Goal: Information Seeking & Learning: Learn about a topic

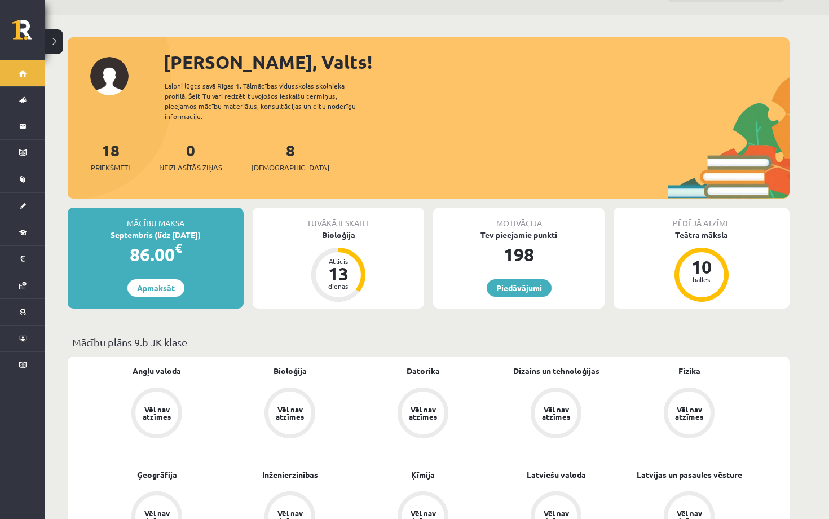
scroll to position [32, 0]
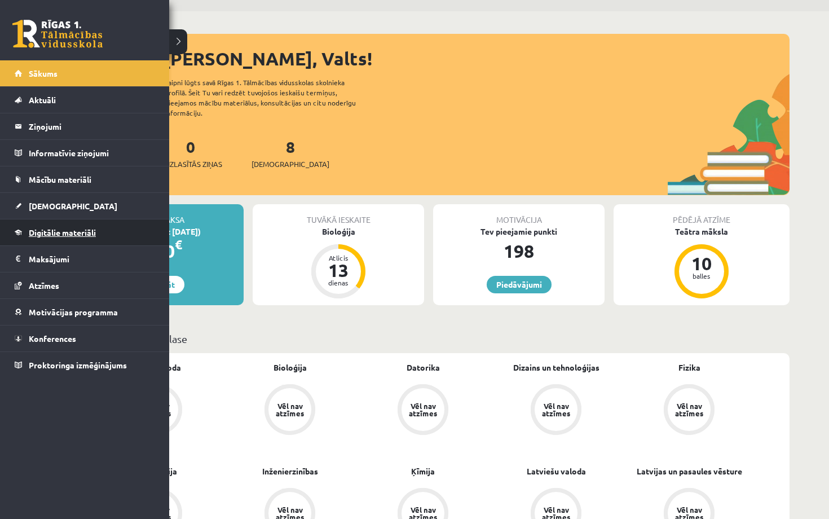
click at [85, 235] on span "Digitālie materiāli" at bounding box center [62, 232] width 67 height 10
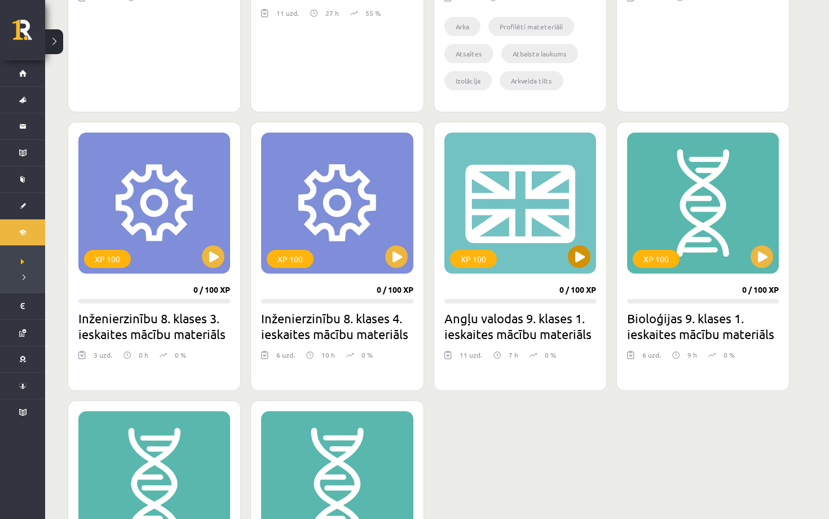
scroll to position [559, 0]
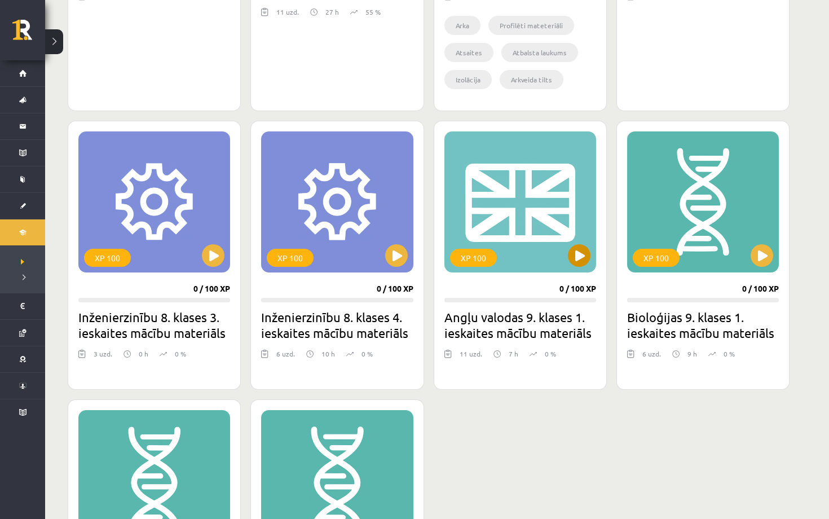
click at [587, 256] on button at bounding box center [579, 255] width 23 height 23
click at [479, 257] on div "XP 100" at bounding box center [473, 258] width 47 height 18
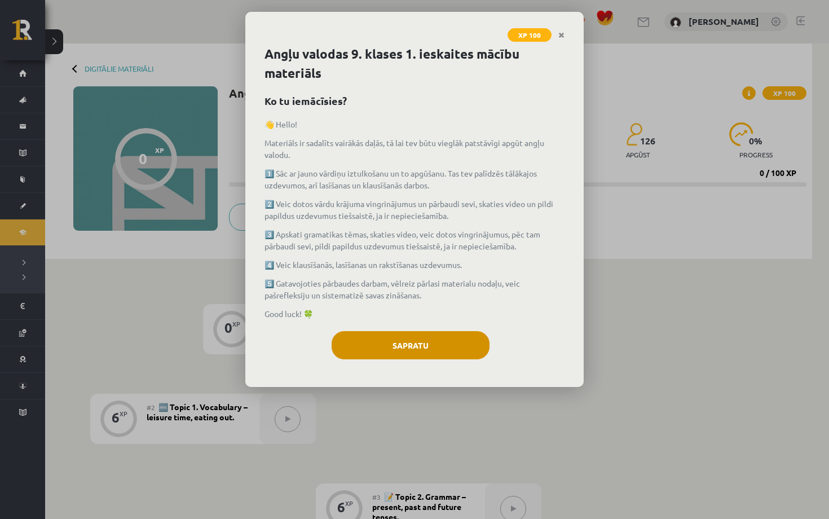
click at [402, 356] on button "Sapratu" at bounding box center [411, 345] width 158 height 28
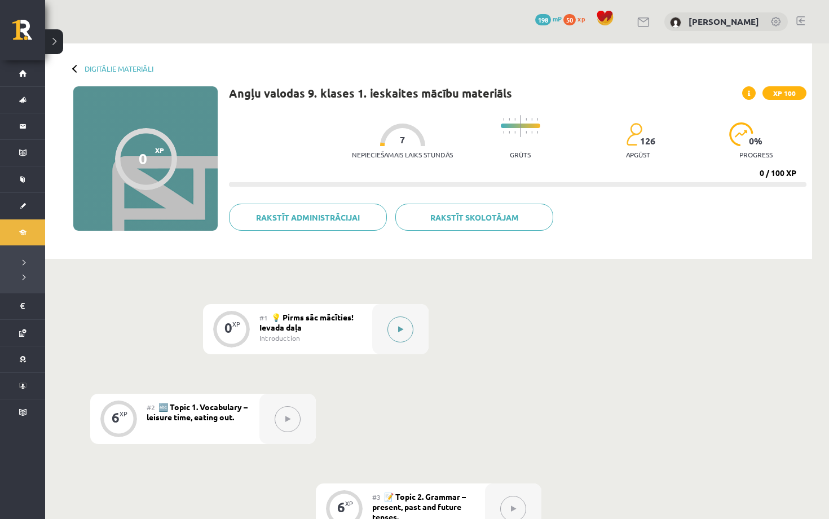
click at [405, 332] on button at bounding box center [401, 330] width 26 height 26
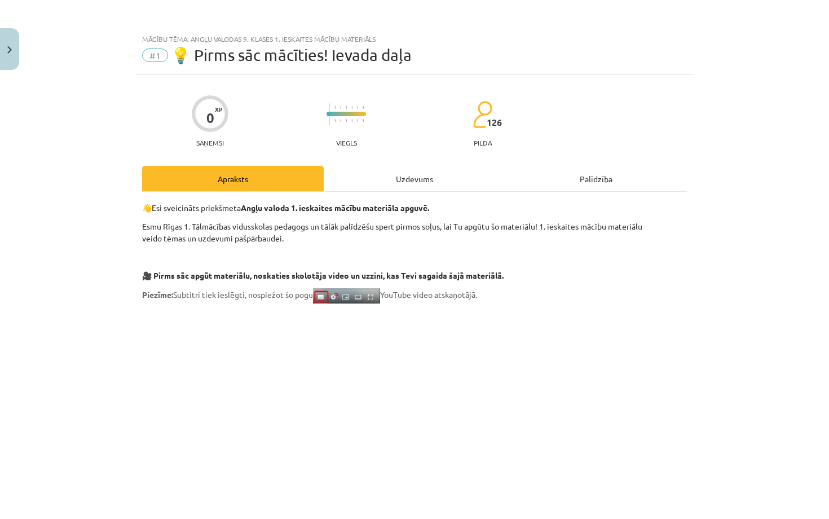
click at [397, 179] on div "Uzdevums" at bounding box center [415, 178] width 182 height 25
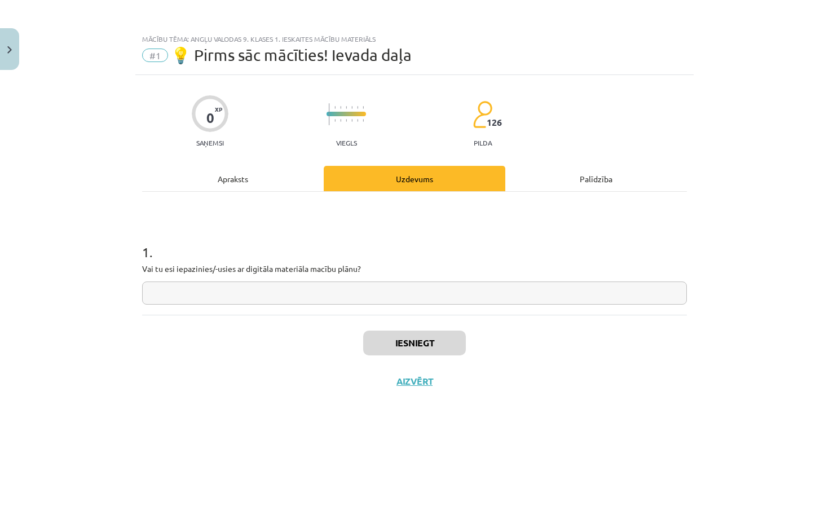
click at [271, 299] on input "text" at bounding box center [414, 293] width 545 height 23
type input "**"
click at [400, 354] on button "Iesniegt" at bounding box center [414, 343] width 103 height 25
click at [425, 399] on button "Nākamā nodarbība" at bounding box center [414, 389] width 111 height 26
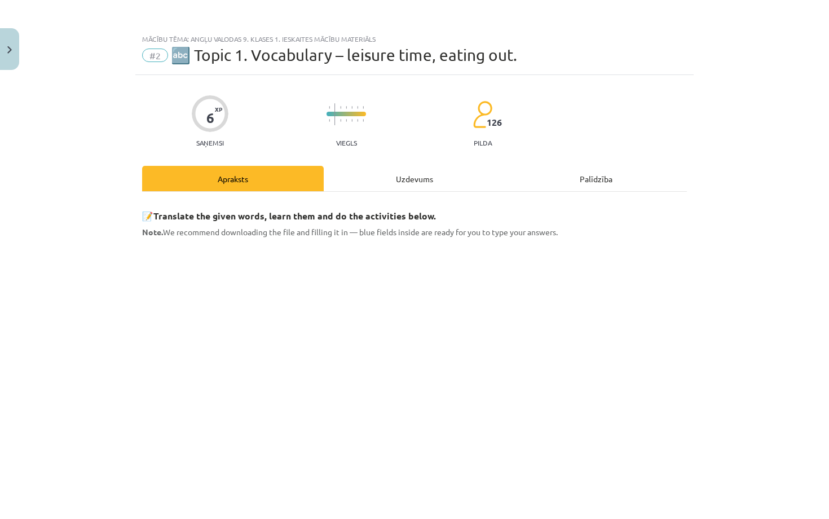
click at [420, 178] on div "Uzdevums" at bounding box center [415, 178] width 182 height 25
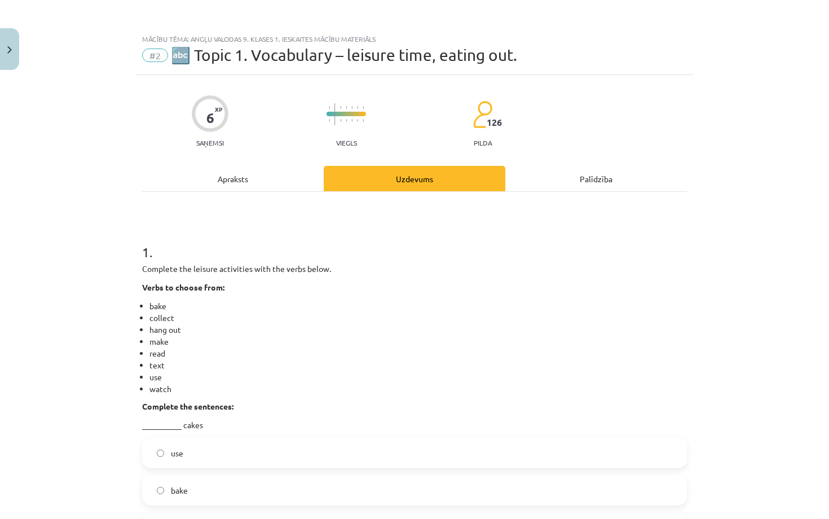
scroll to position [28, 0]
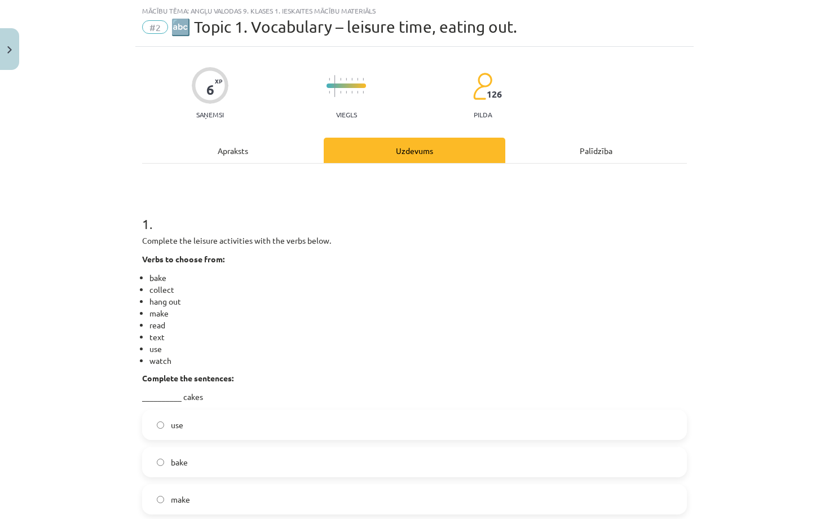
click at [260, 152] on div "Apraksts" at bounding box center [233, 150] width 182 height 25
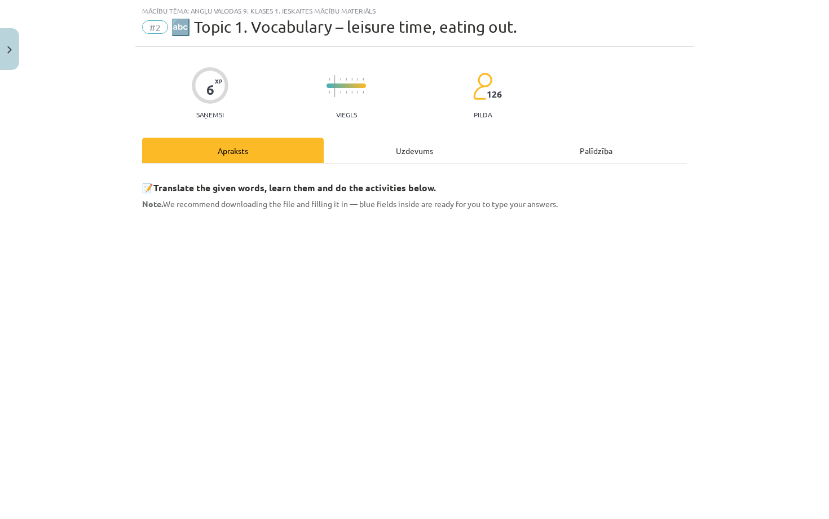
click at [422, 161] on div "Uzdevums" at bounding box center [415, 150] width 182 height 25
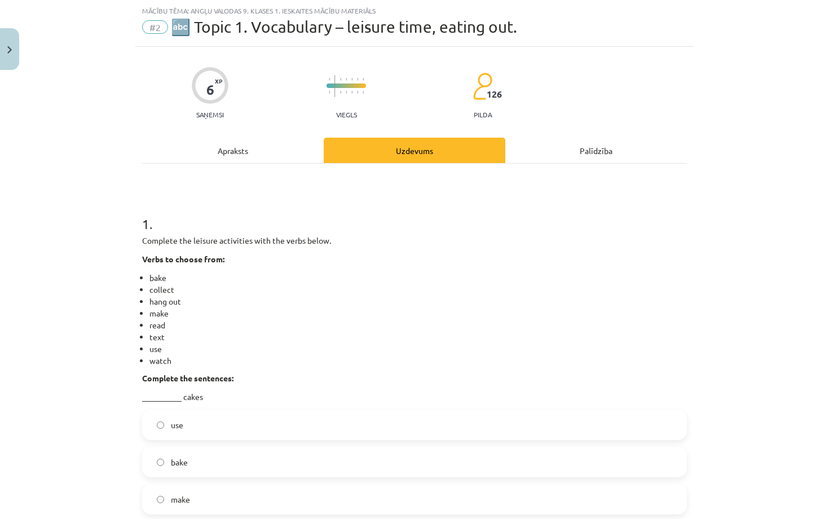
click at [258, 146] on div "Apraksts" at bounding box center [233, 150] width 182 height 25
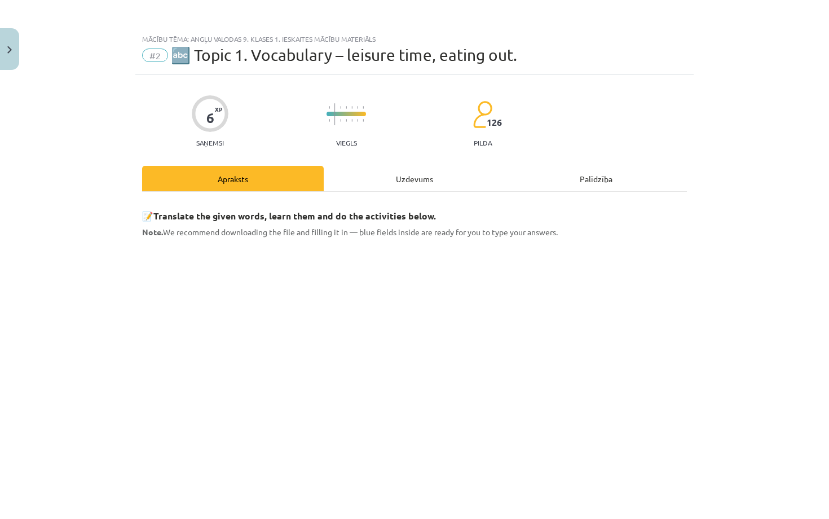
scroll to position [0, 0]
click at [416, 178] on div "Uzdevums" at bounding box center [415, 178] width 182 height 25
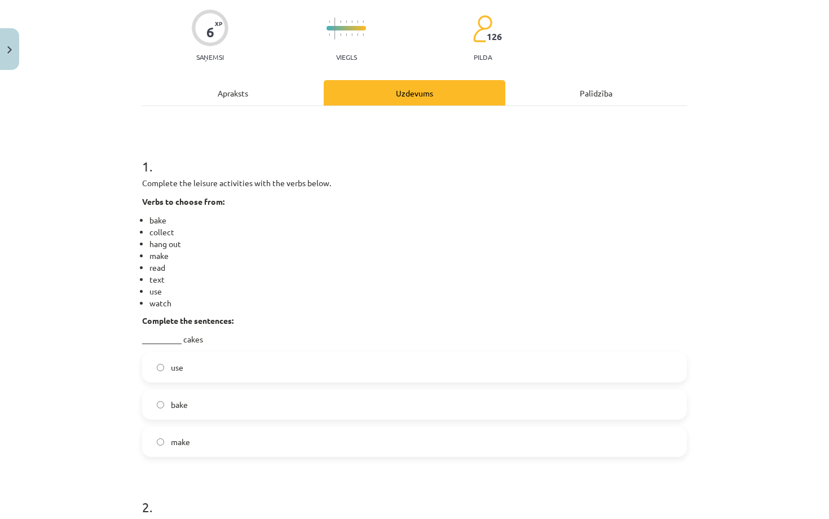
scroll to position [116, 0]
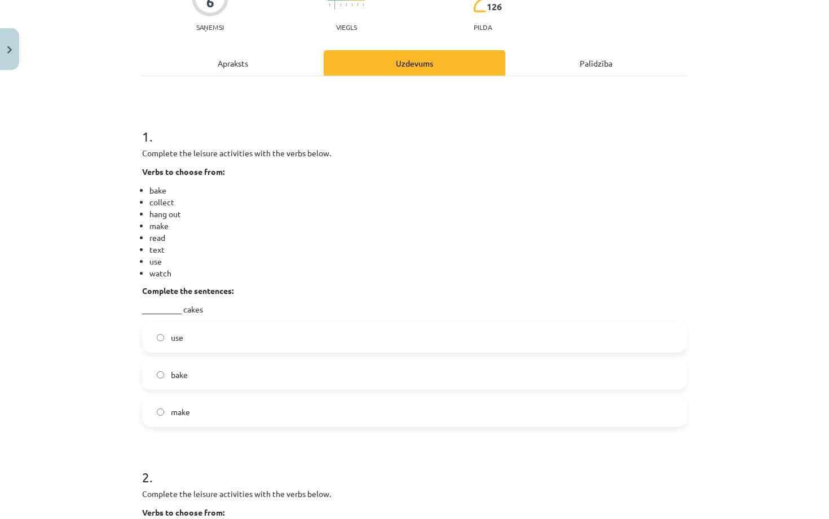
click at [178, 366] on label "bake" at bounding box center [414, 375] width 543 height 28
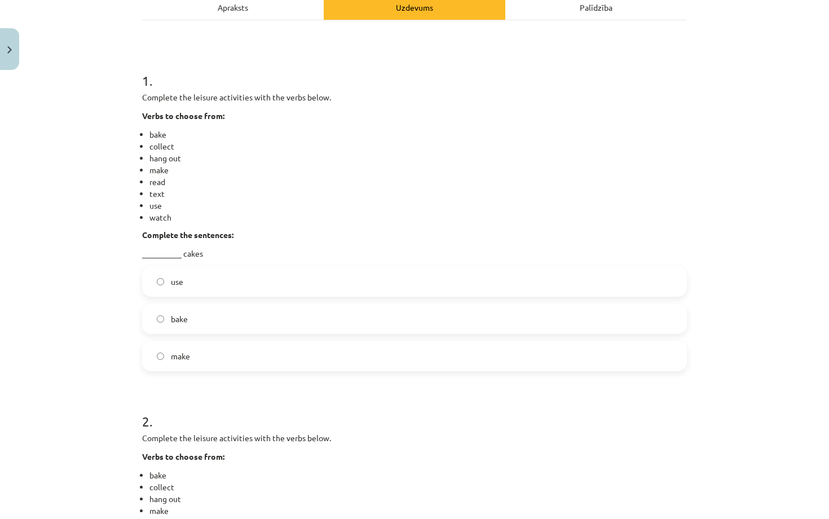
scroll to position [172, 0]
click at [176, 248] on p "__________ cakes" at bounding box center [414, 253] width 545 height 12
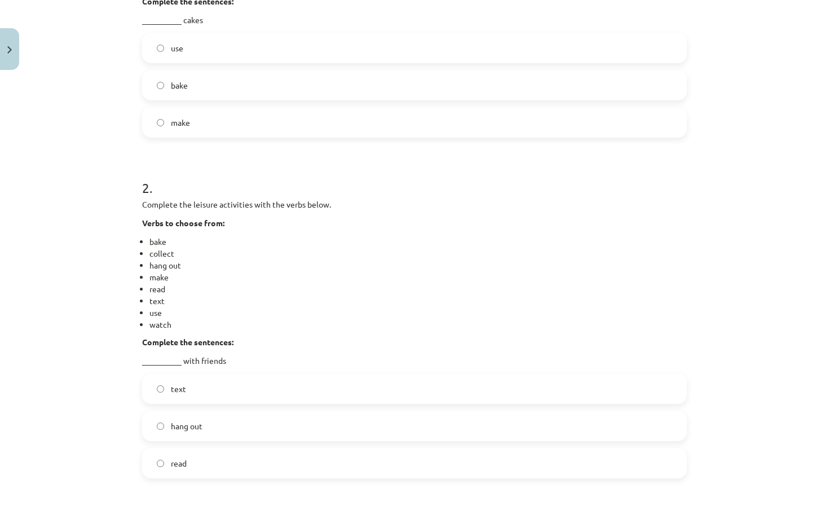
scroll to position [407, 0]
click at [216, 432] on label "hang out" at bounding box center [414, 424] width 543 height 28
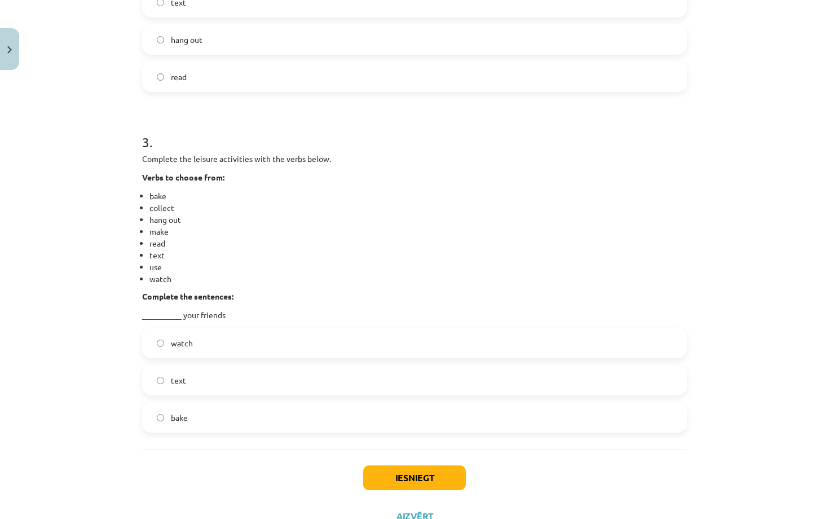
scroll to position [790, 0]
click at [218, 387] on label "text" at bounding box center [414, 382] width 543 height 28
click at [438, 475] on button "Iesniegt" at bounding box center [414, 479] width 103 height 25
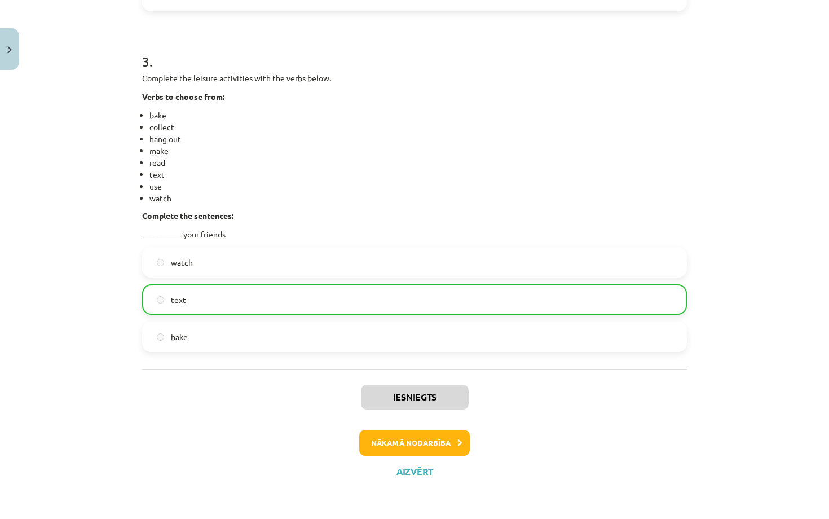
scroll to position [873, 0]
click at [440, 442] on button "Nākamā nodarbība" at bounding box center [414, 443] width 111 height 26
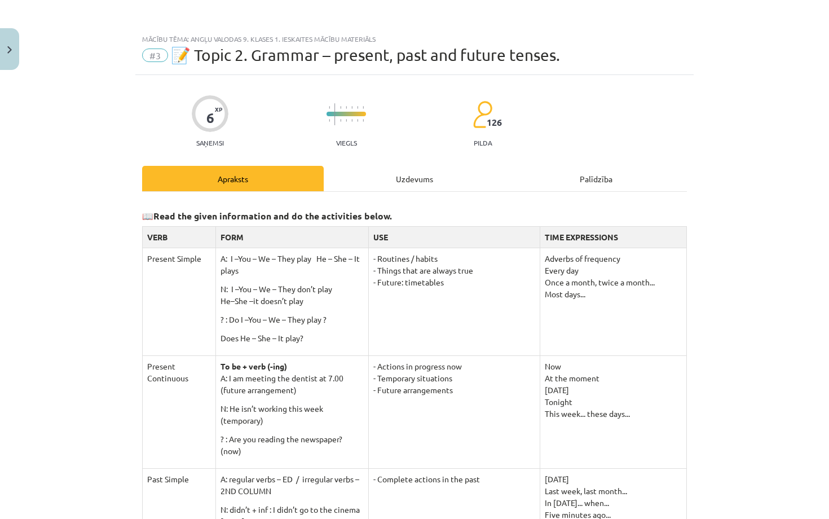
scroll to position [0, 0]
click at [387, 173] on div "Uzdevums" at bounding box center [415, 178] width 182 height 25
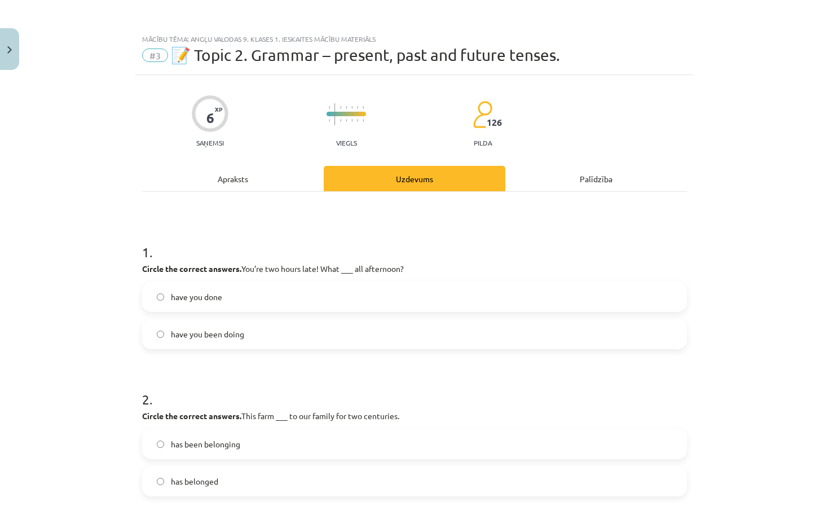
scroll to position [28, 0]
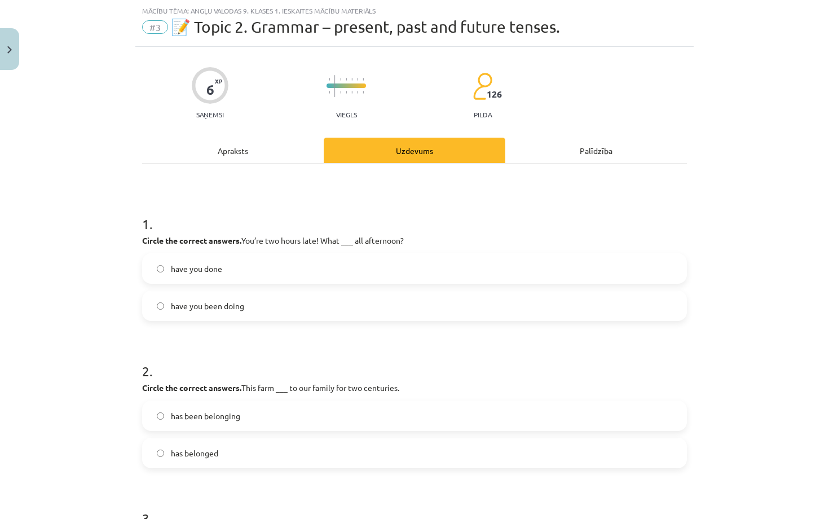
click at [303, 258] on label "have you done" at bounding box center [414, 268] width 543 height 28
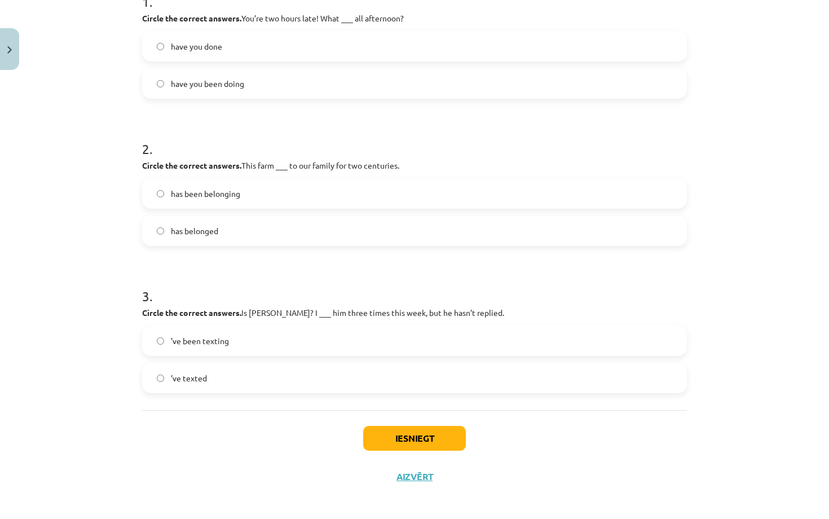
scroll to position [250, 0]
click at [290, 226] on label "has belonged" at bounding box center [414, 231] width 543 height 28
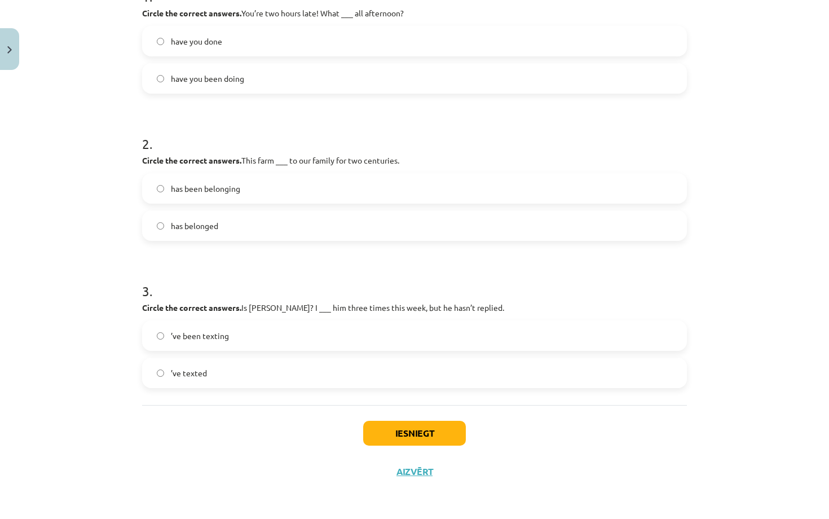
scroll to position [257, 0]
click at [284, 367] on label "’ve texted" at bounding box center [414, 373] width 543 height 28
click at [440, 433] on button "Iesniegt" at bounding box center [414, 433] width 103 height 25
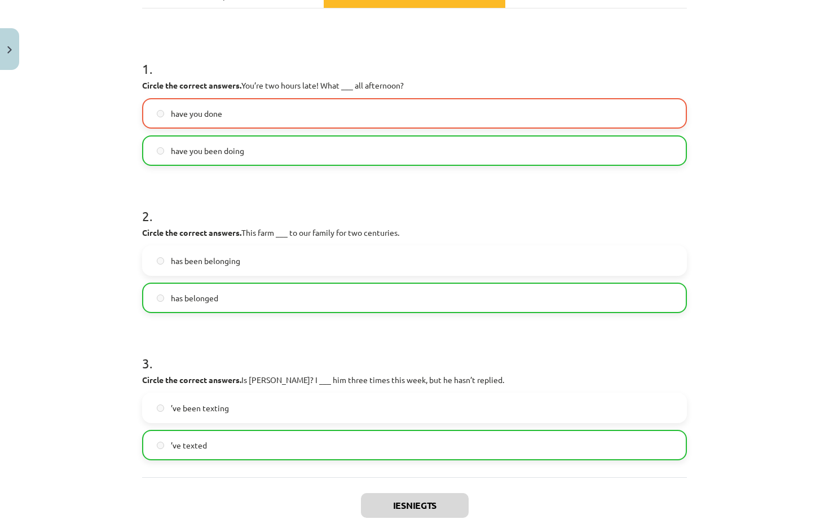
scroll to position [174, 0]
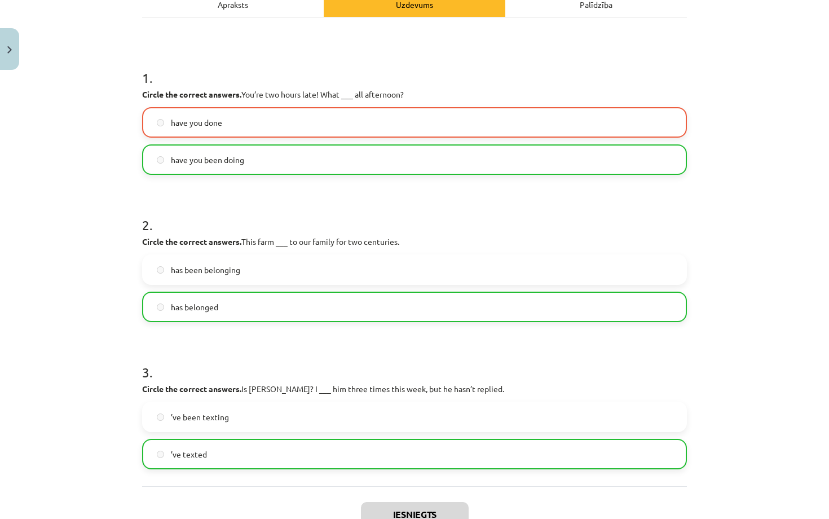
click at [368, 115] on label "have you done" at bounding box center [414, 122] width 543 height 28
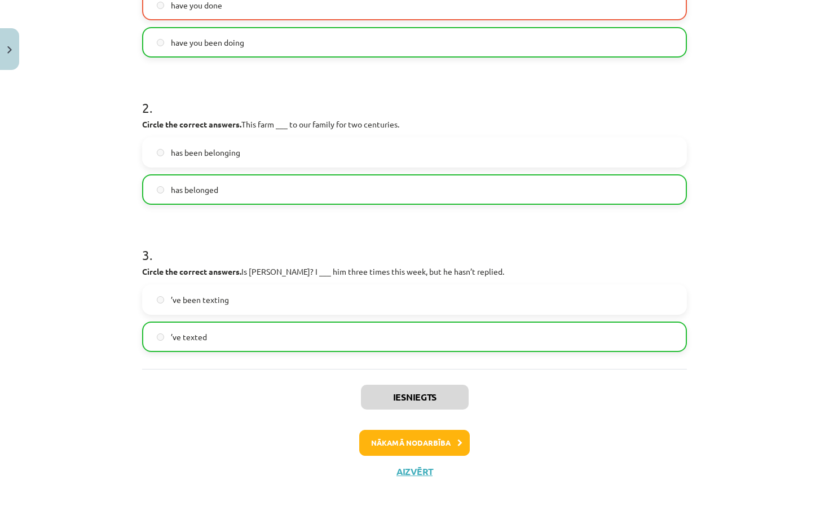
scroll to position [293, 0]
click at [414, 451] on button "Nākamā nodarbība" at bounding box center [414, 443] width 111 height 26
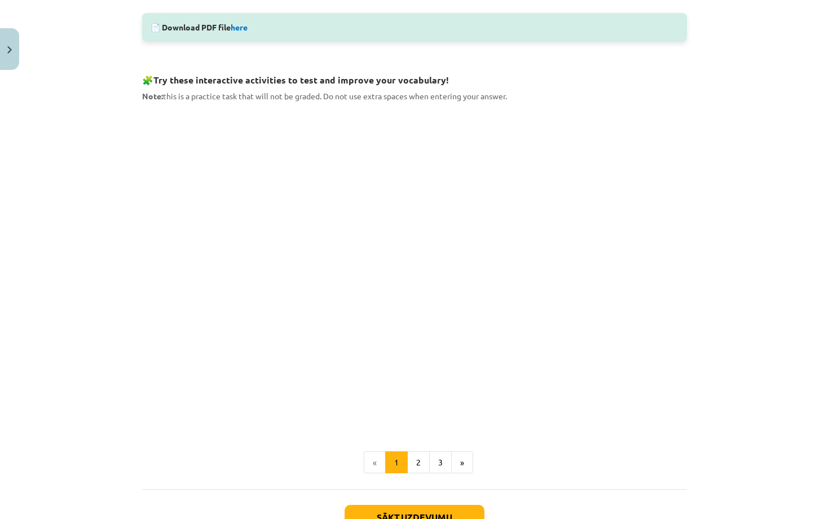
scroll to position [560, 0]
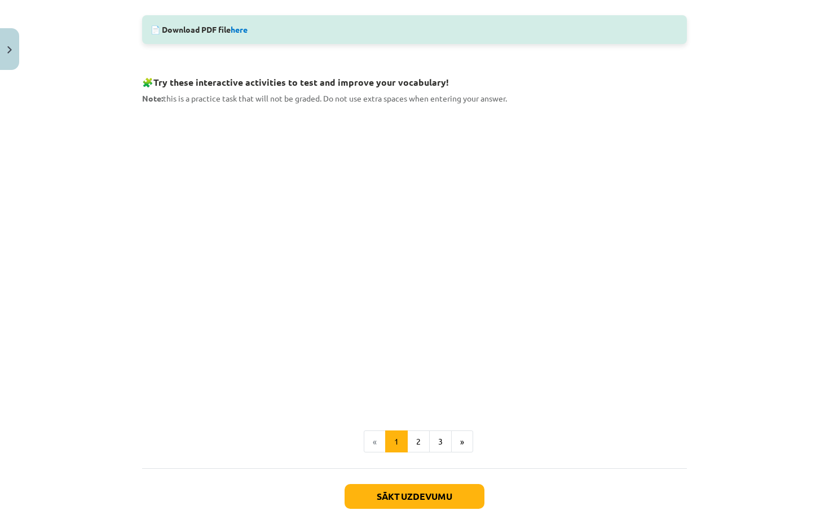
click at [728, 104] on div "Mācību tēma: Angļu valodas 9. klases 1. ieskaites mācību materiāls #4 🔤 Topic 3…" at bounding box center [414, 259] width 829 height 519
click at [414, 438] on button "2" at bounding box center [418, 442] width 23 height 23
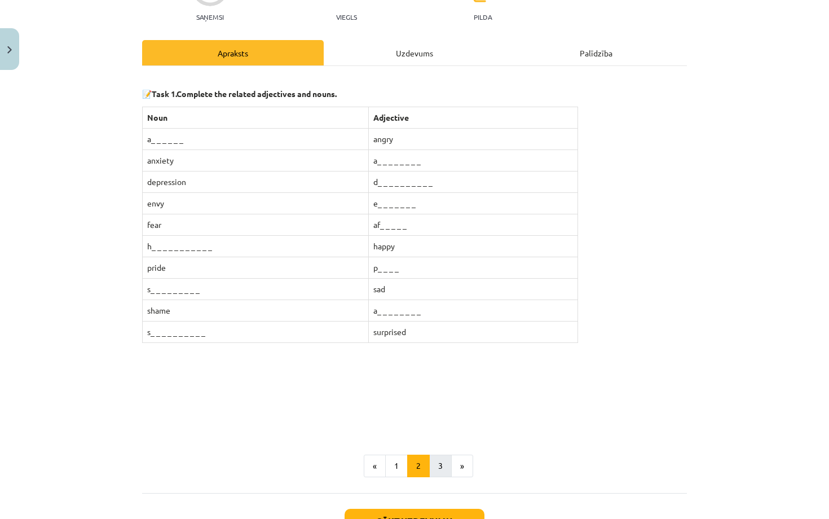
scroll to position [126, 0]
click at [436, 466] on button "3" at bounding box center [440, 465] width 23 height 23
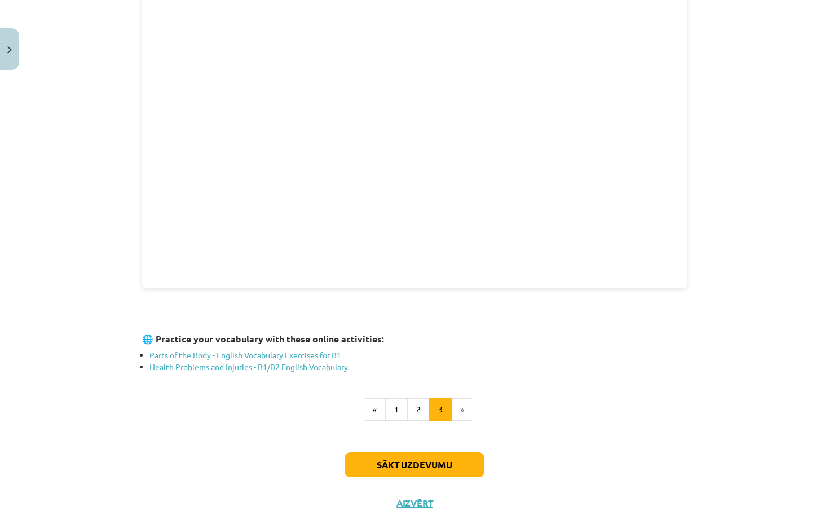
scroll to position [161, 0]
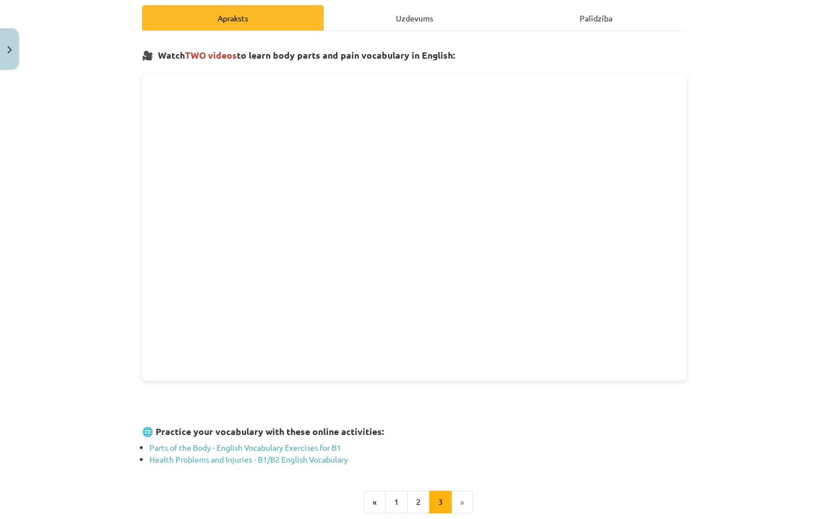
click at [428, 20] on div "Uzdevums" at bounding box center [415, 17] width 182 height 25
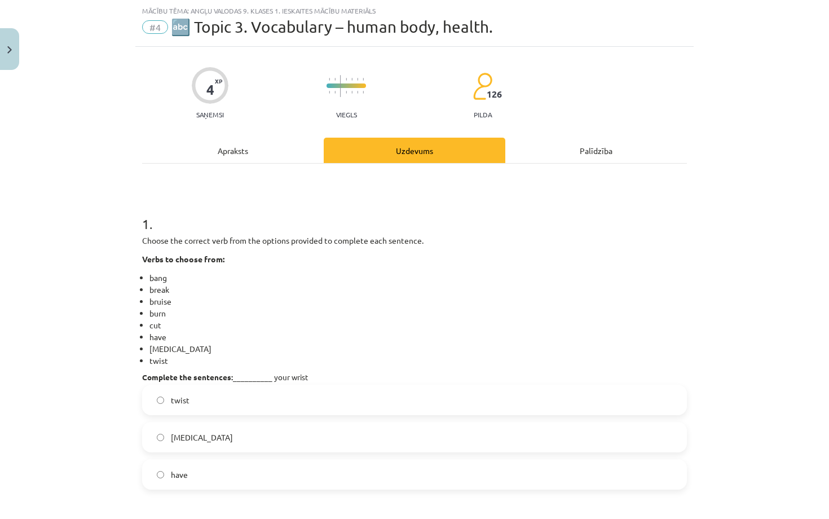
click at [250, 403] on label "twist" at bounding box center [414, 400] width 543 height 28
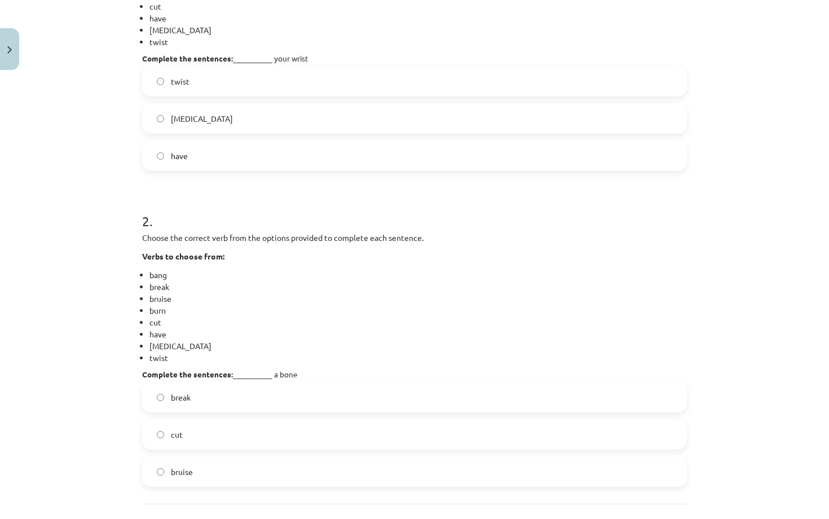
scroll to position [349, 0]
click at [238, 397] on label "break" at bounding box center [414, 395] width 543 height 28
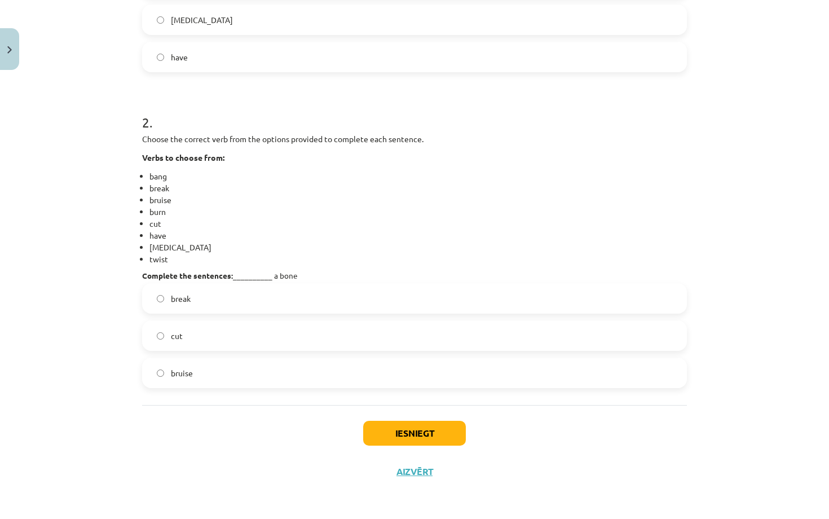
scroll to position [447, 0]
click at [419, 428] on button "Iesniegt" at bounding box center [414, 433] width 103 height 25
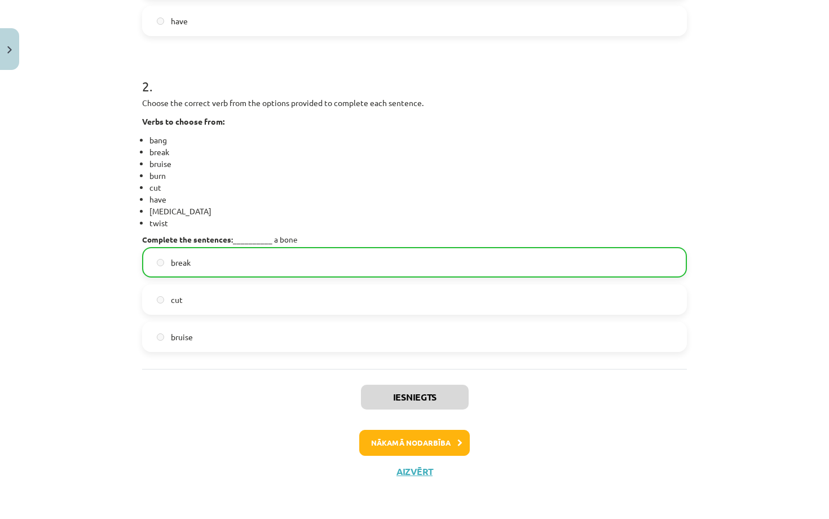
scroll to position [483, 0]
click at [423, 437] on button "Nākamā nodarbība" at bounding box center [414, 443] width 111 height 26
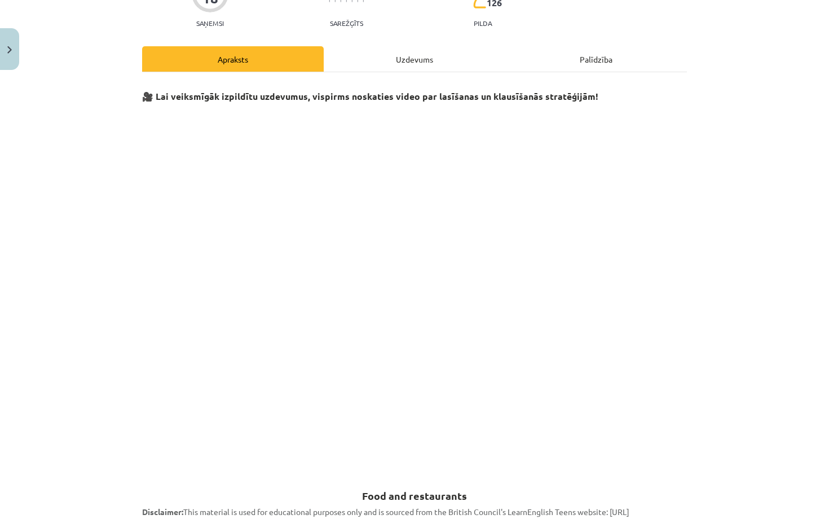
scroll to position [120, 0]
click at [423, 49] on div "Uzdevums" at bounding box center [415, 58] width 182 height 25
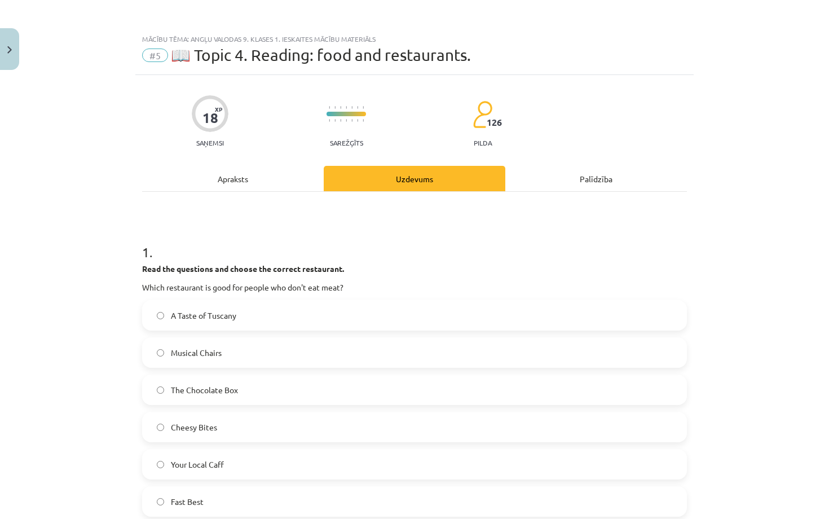
scroll to position [0, 0]
click at [227, 169] on div "Apraksts" at bounding box center [233, 178] width 182 height 25
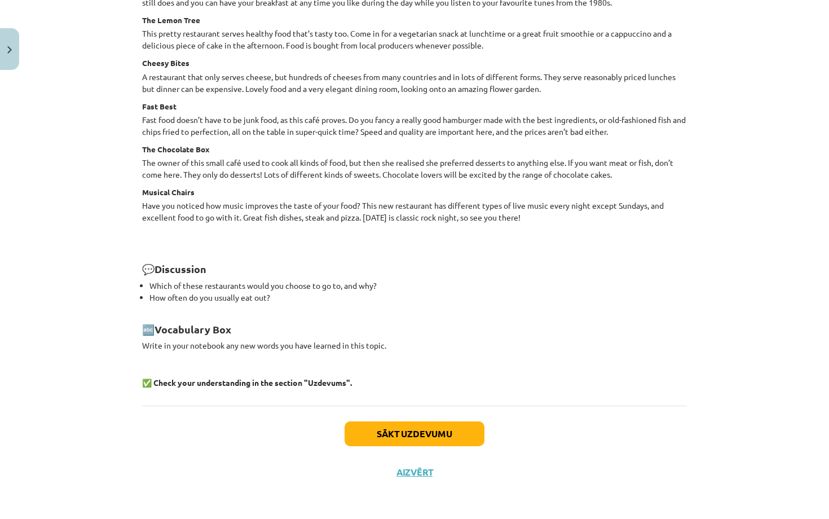
scroll to position [1441, 0]
click at [418, 477] on div "Sākt uzdevumu Aizvērt" at bounding box center [414, 446] width 545 height 79
click at [419, 468] on button "Aizvērt" at bounding box center [414, 473] width 43 height 11
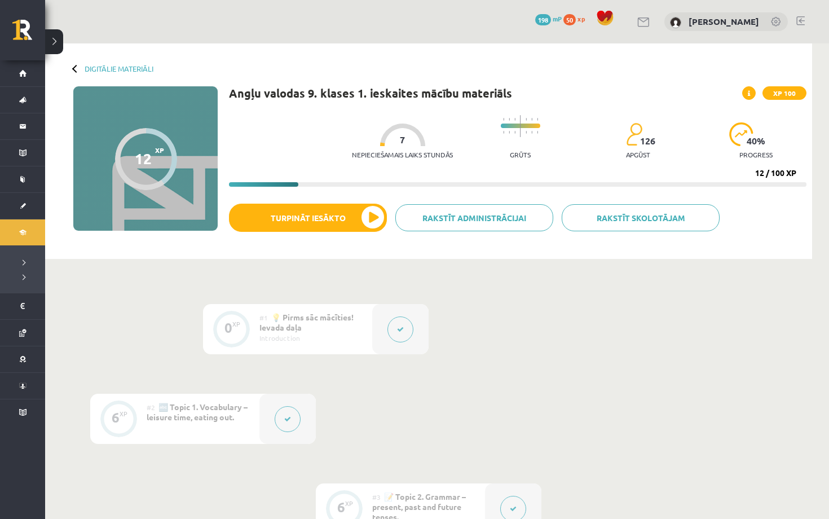
click at [60, 45] on button at bounding box center [54, 41] width 18 height 25
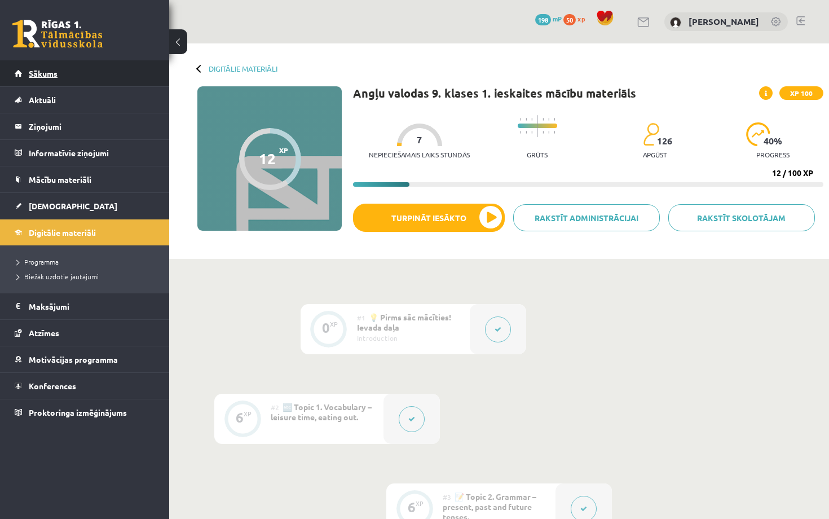
click at [103, 64] on link "Sākums" at bounding box center [85, 73] width 141 height 26
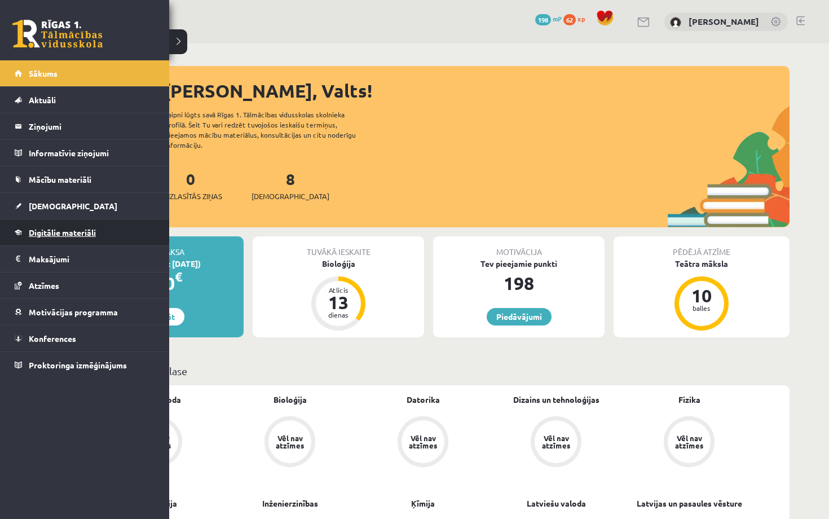
click at [61, 237] on link "Digitālie materiāli" at bounding box center [85, 232] width 141 height 26
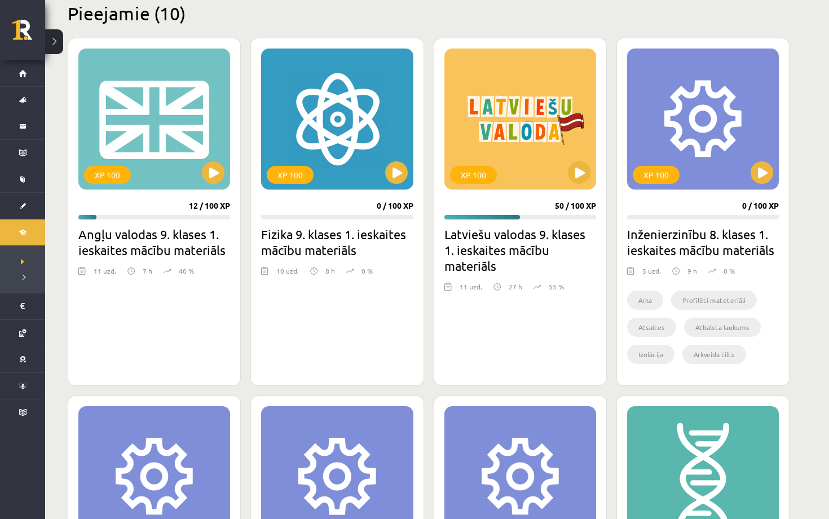
scroll to position [284, 0]
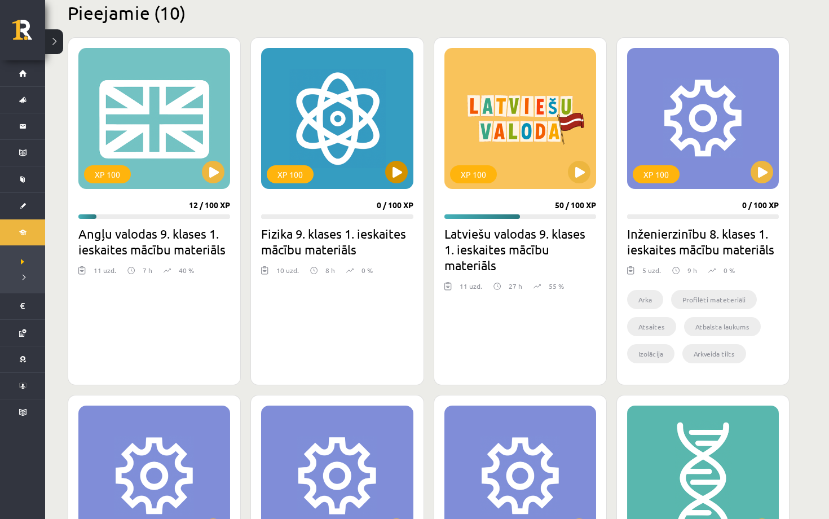
click at [390, 175] on button at bounding box center [396, 172] width 23 height 23
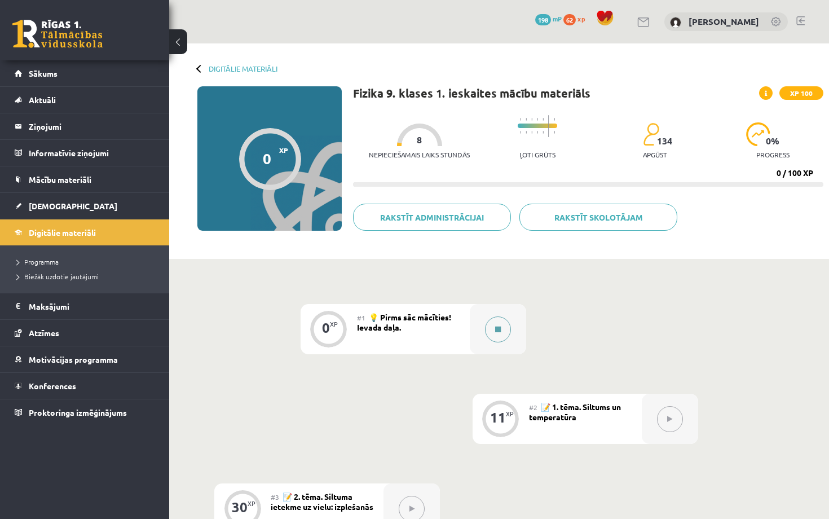
click at [496, 326] on icon at bounding box center [498, 329] width 6 height 7
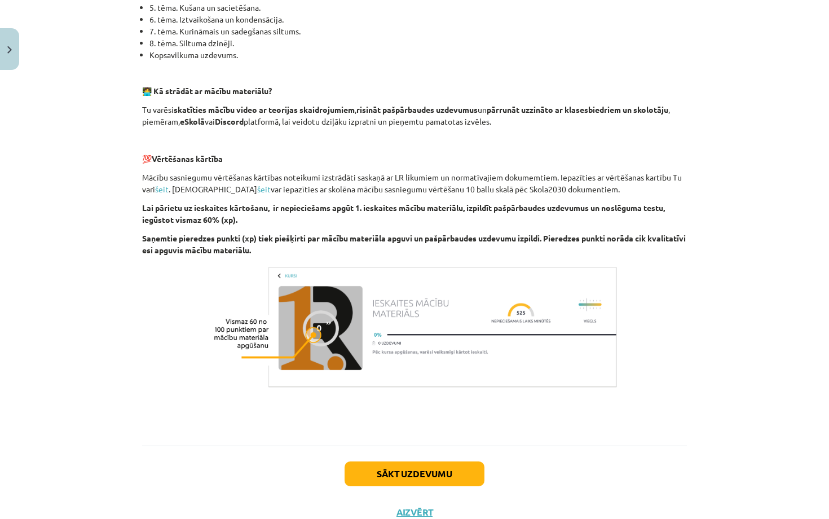
scroll to position [622, 0]
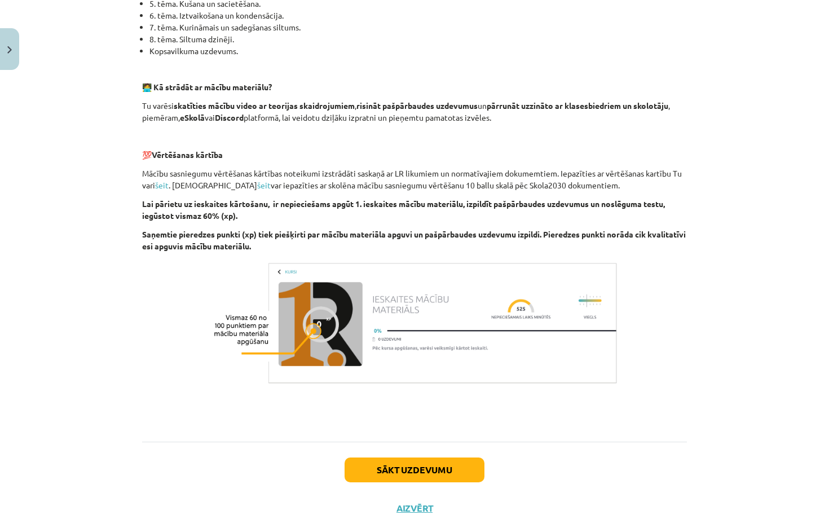
click at [467, 473] on button "Sākt uzdevumu" at bounding box center [415, 470] width 140 height 25
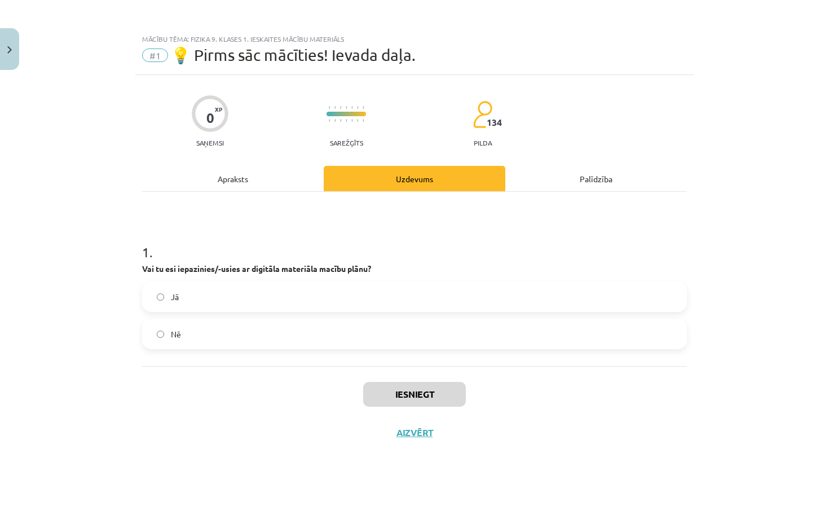
scroll to position [0, 0]
click at [286, 292] on label "Jā" at bounding box center [414, 297] width 543 height 28
click at [418, 397] on button "Iesniegt" at bounding box center [414, 394] width 103 height 25
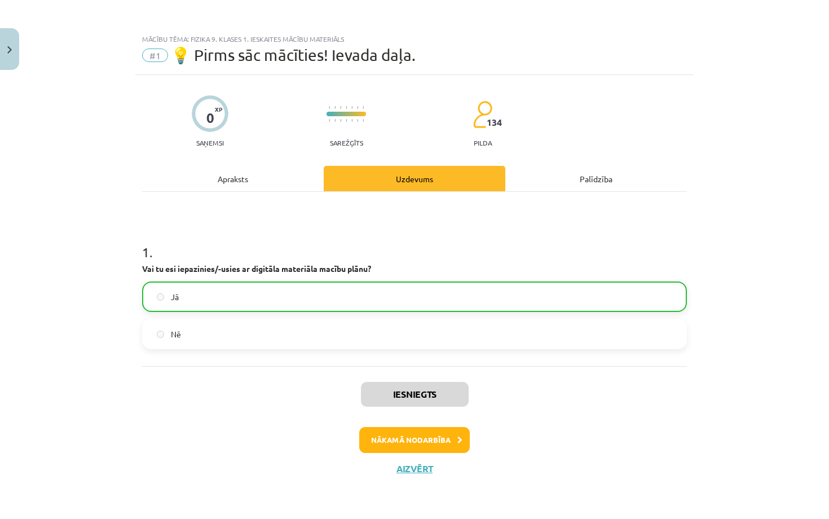
click at [423, 442] on button "Nākamā nodarbība" at bounding box center [414, 440] width 111 height 26
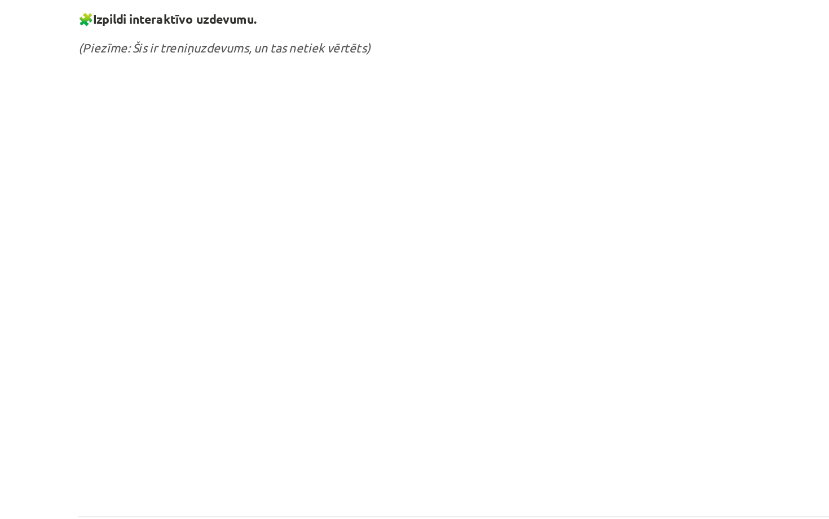
scroll to position [1, 0]
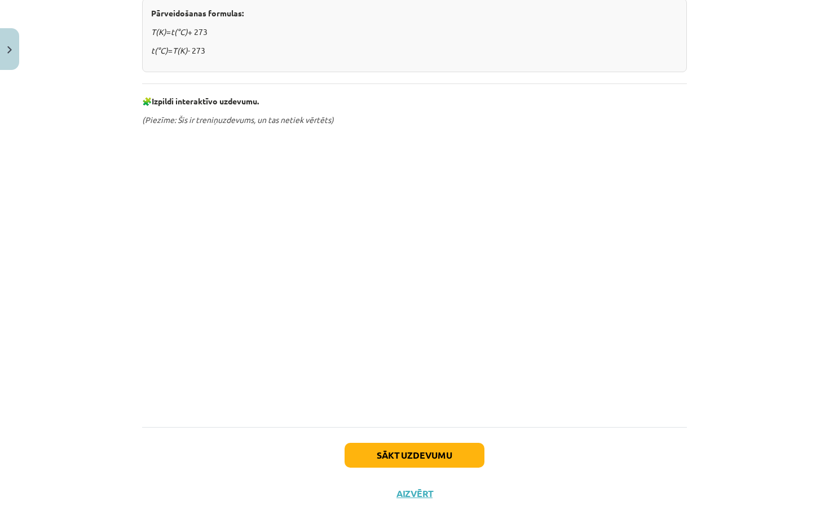
click at [457, 451] on button "Sākt uzdevumu" at bounding box center [415, 455] width 140 height 25
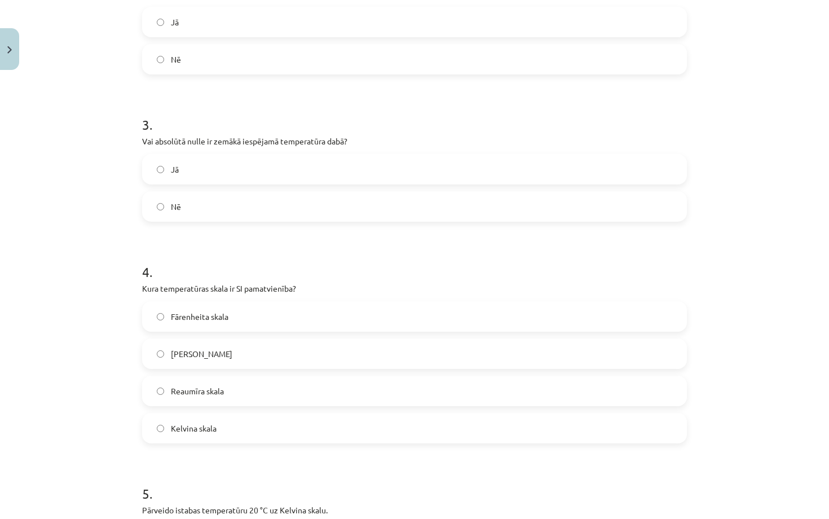
scroll to position [28, 0]
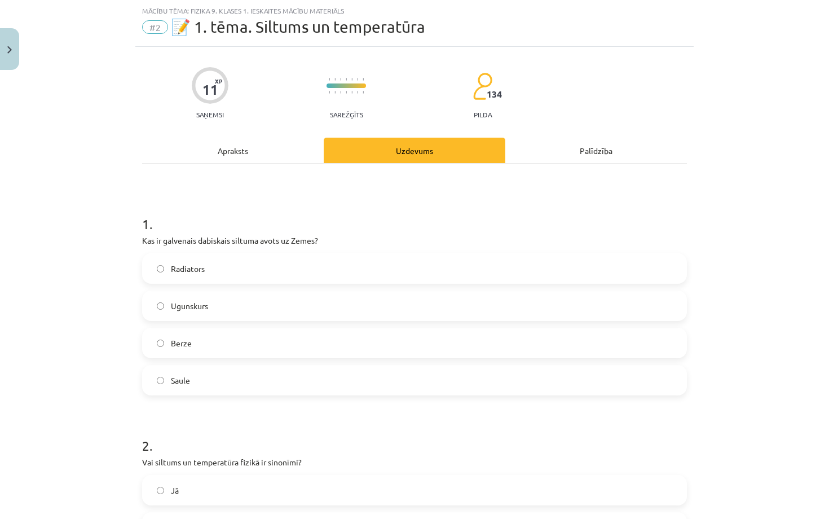
click at [261, 372] on label "Saule" at bounding box center [414, 380] width 543 height 28
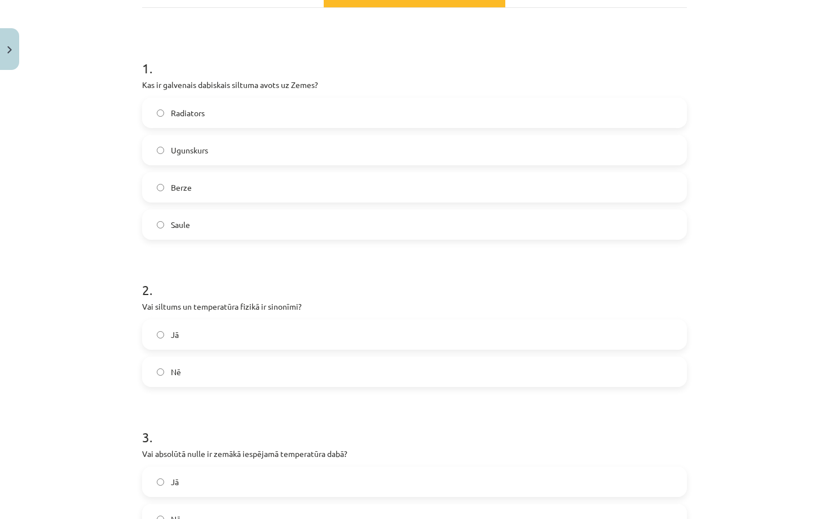
scroll to position [183, 0]
click at [274, 318] on div "2 . Vai siltums un temperatūra fizikā ir sinonīmi? Jā Nē" at bounding box center [414, 325] width 545 height 125
click at [275, 330] on label "Jā" at bounding box center [414, 335] width 543 height 28
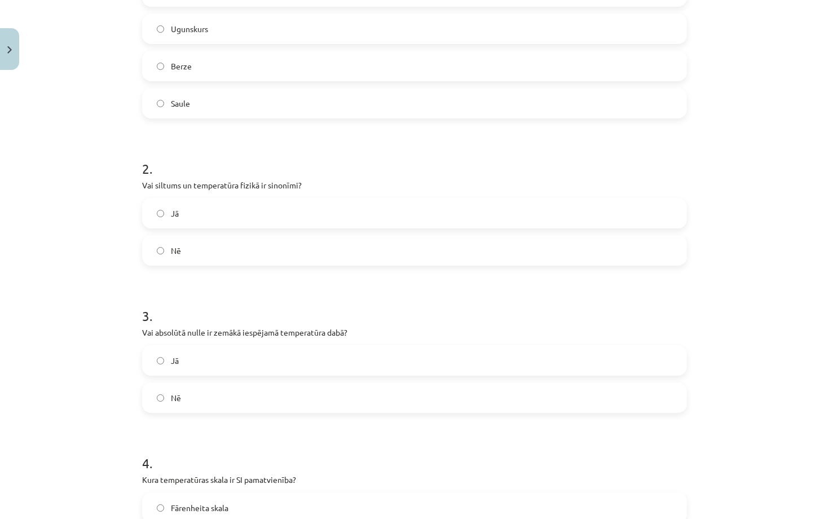
scroll to position [307, 0]
click at [327, 362] on label "Jā" at bounding box center [414, 359] width 543 height 28
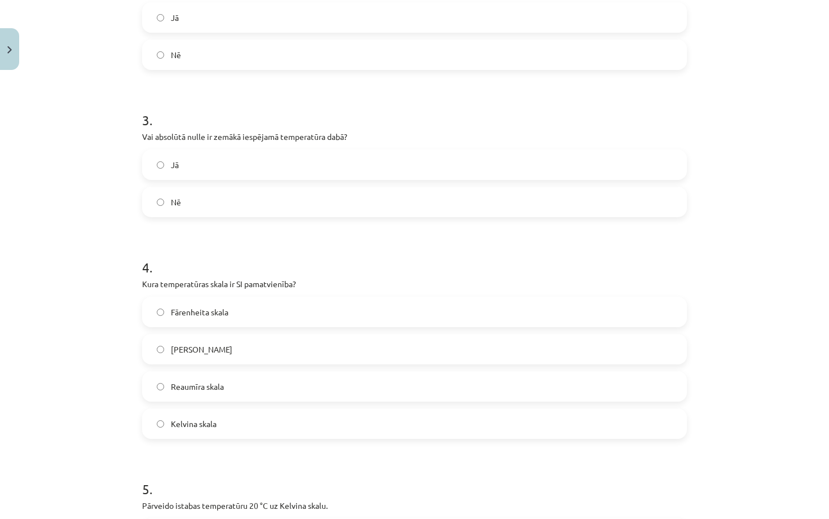
scroll to position [502, 0]
click at [293, 424] on label "Kelvina skala" at bounding box center [414, 423] width 543 height 28
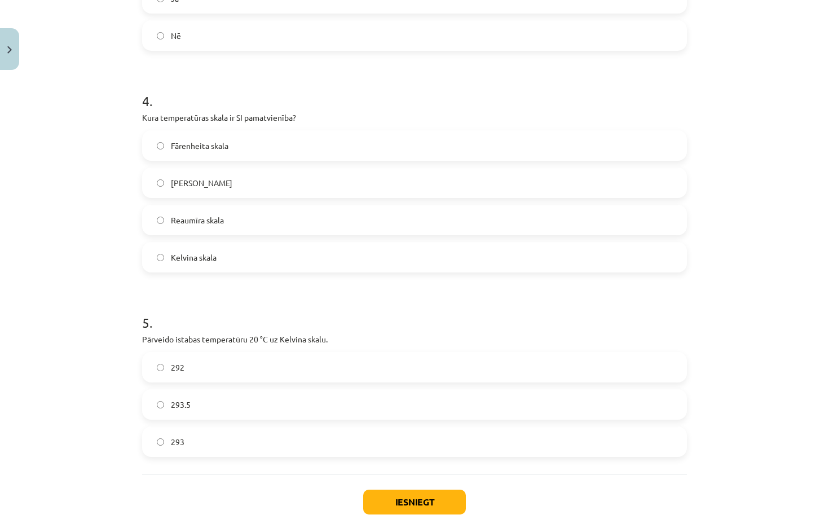
scroll to position [682, 0]
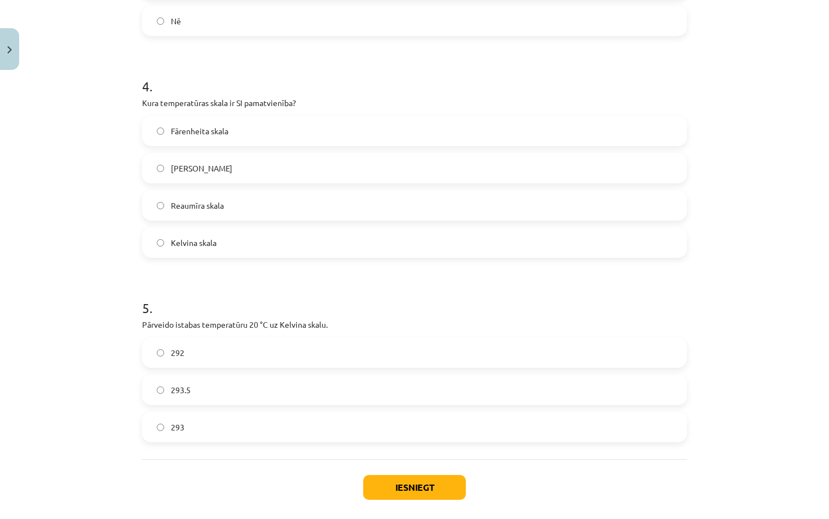
click at [233, 432] on label "293" at bounding box center [414, 427] width 543 height 28
click at [423, 486] on button "Iesniegt" at bounding box center [414, 487] width 103 height 25
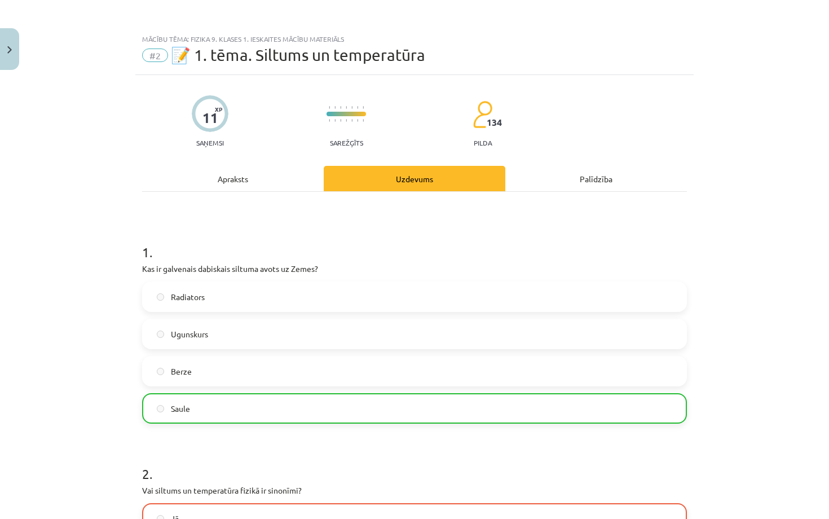
scroll to position [0, 0]
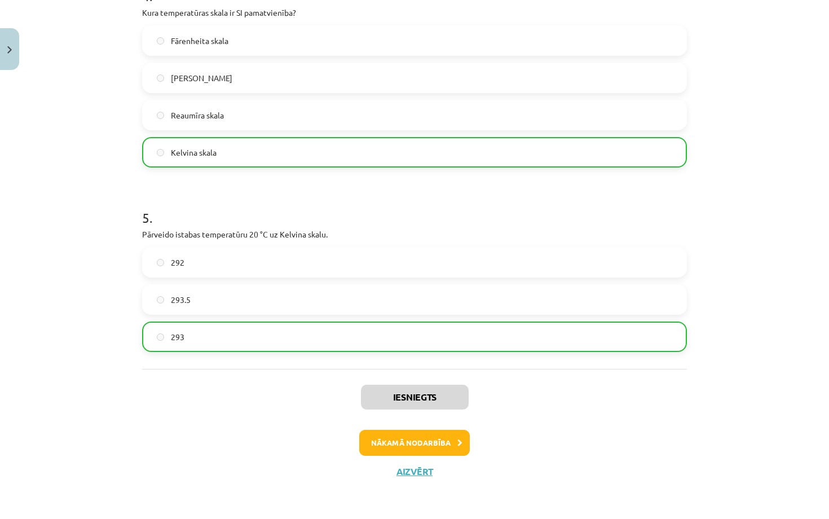
click at [445, 446] on button "Nākamā nodarbība" at bounding box center [414, 443] width 111 height 26
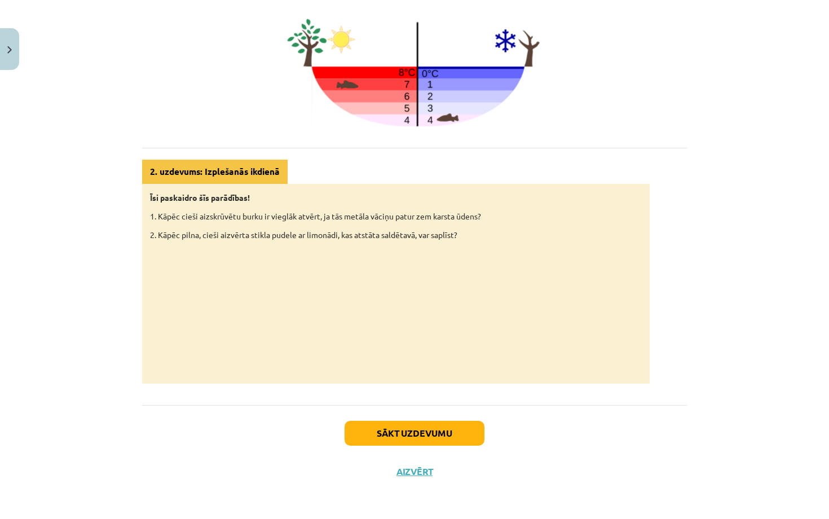
scroll to position [515, 0]
click at [414, 444] on div "Sākt uzdevumu Aizvērt" at bounding box center [414, 444] width 545 height 79
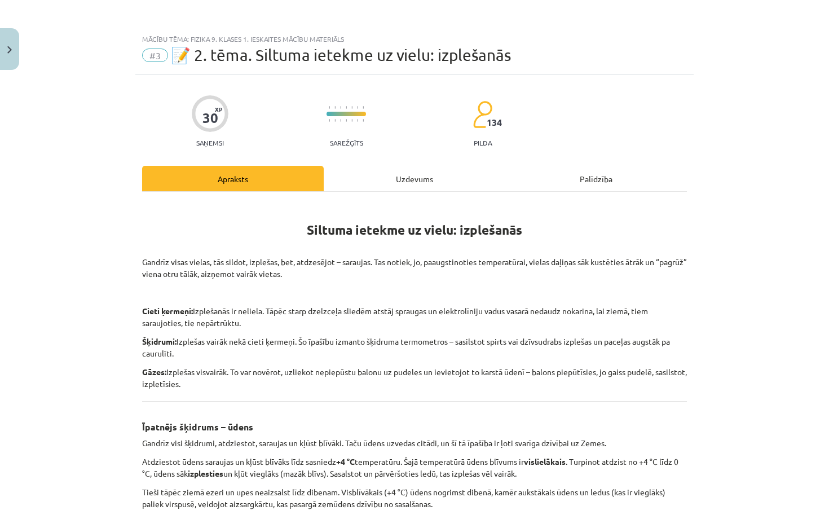
scroll to position [0, 0]
click at [427, 177] on div "Uzdevums" at bounding box center [415, 178] width 182 height 25
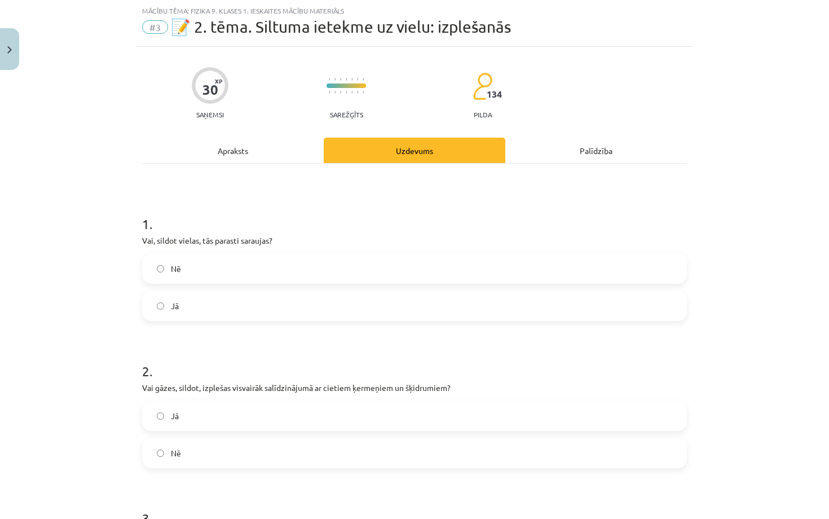
click at [271, 154] on div "Apraksts" at bounding box center [233, 150] width 182 height 25
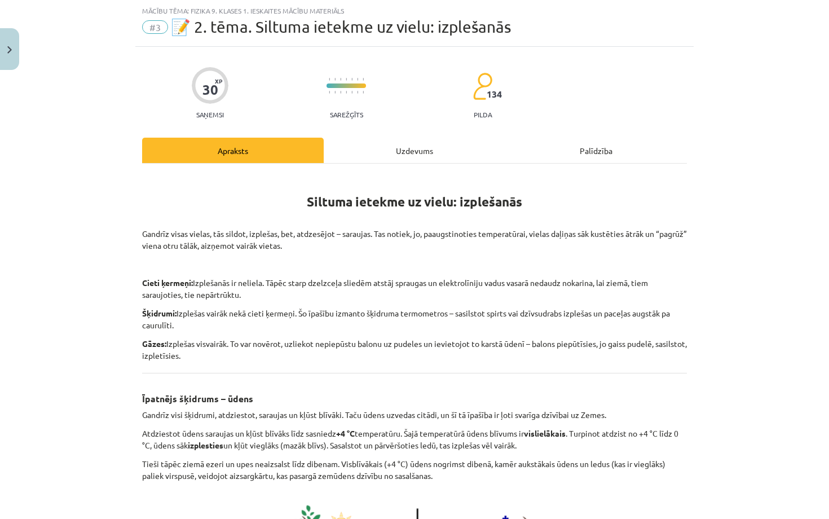
click at [402, 160] on div "Uzdevums" at bounding box center [415, 150] width 182 height 25
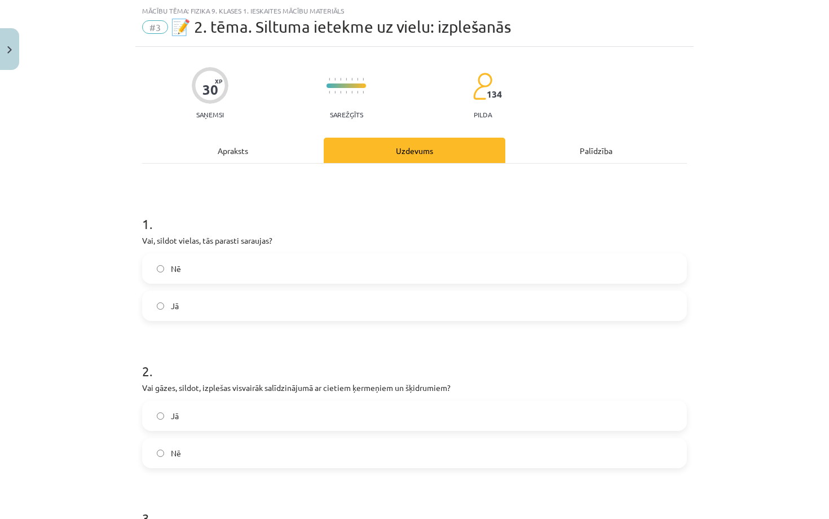
click at [200, 275] on label "Nē" at bounding box center [414, 268] width 543 height 28
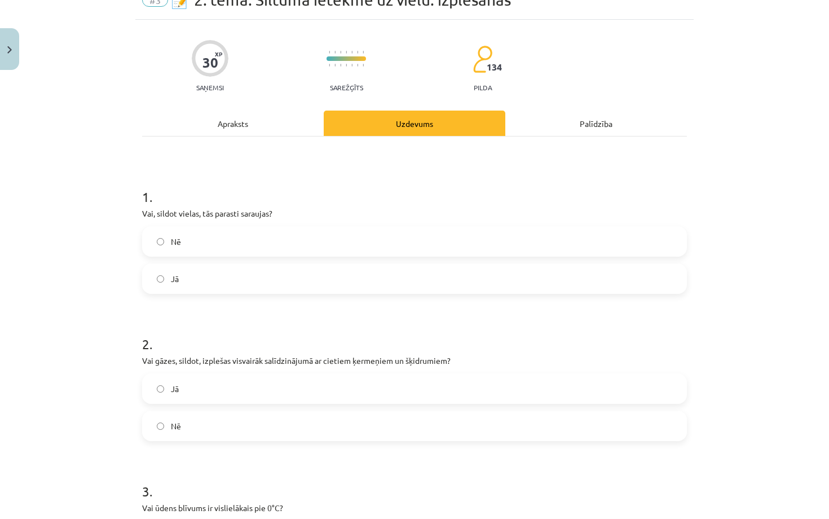
scroll to position [65, 0]
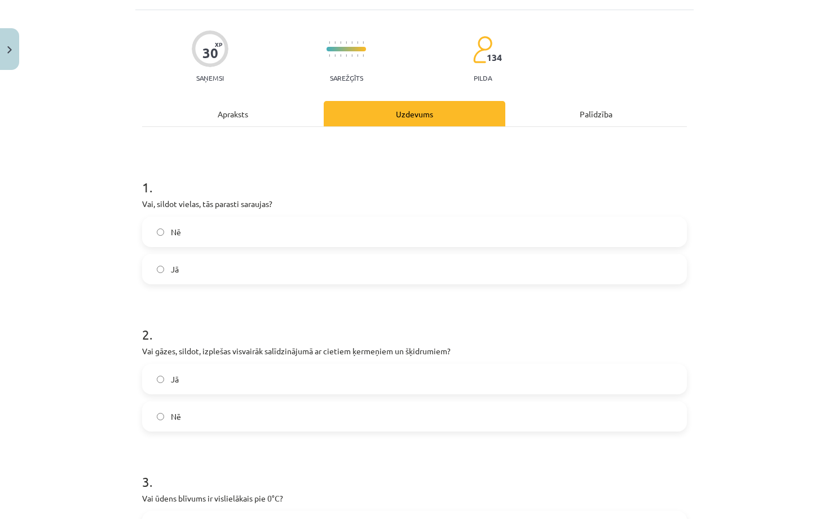
click at [254, 122] on div "Apraksts" at bounding box center [233, 113] width 182 height 25
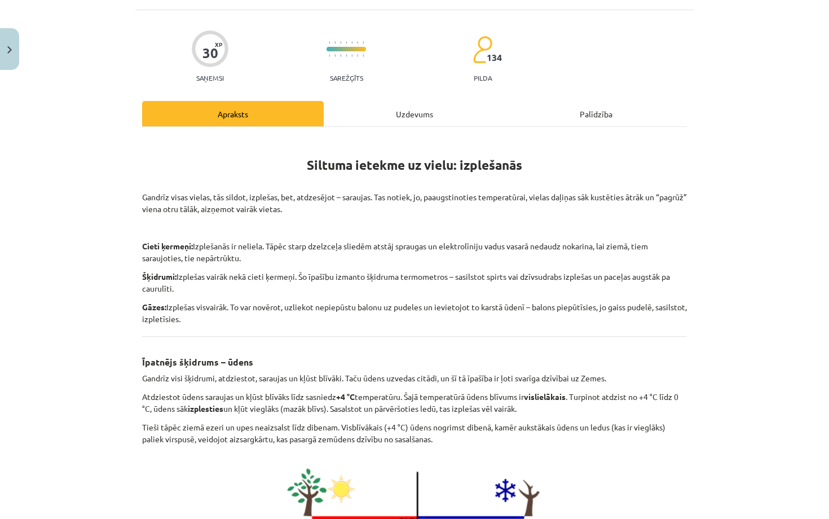
scroll to position [28, 0]
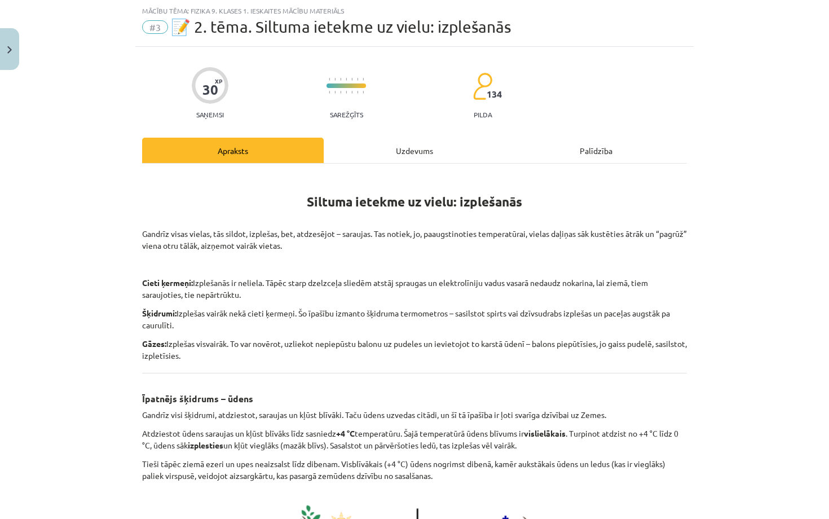
click at [376, 159] on div "Uzdevums" at bounding box center [415, 150] width 182 height 25
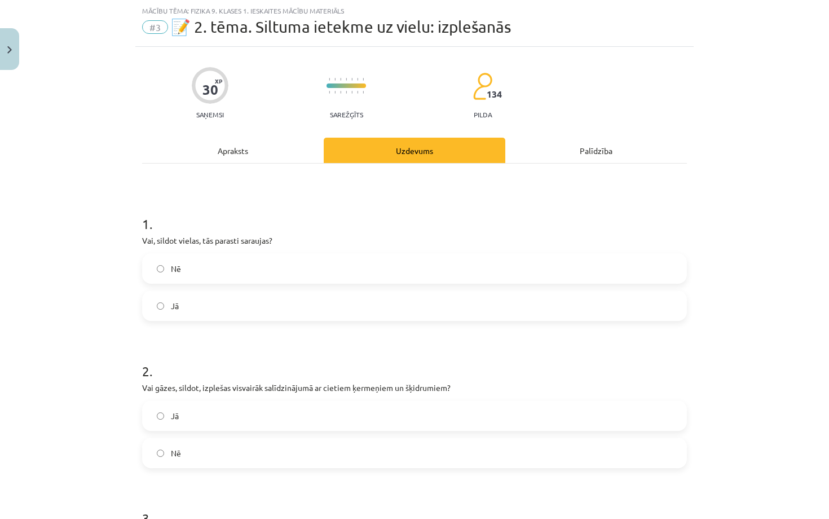
click at [233, 411] on label "Jā" at bounding box center [414, 416] width 543 height 28
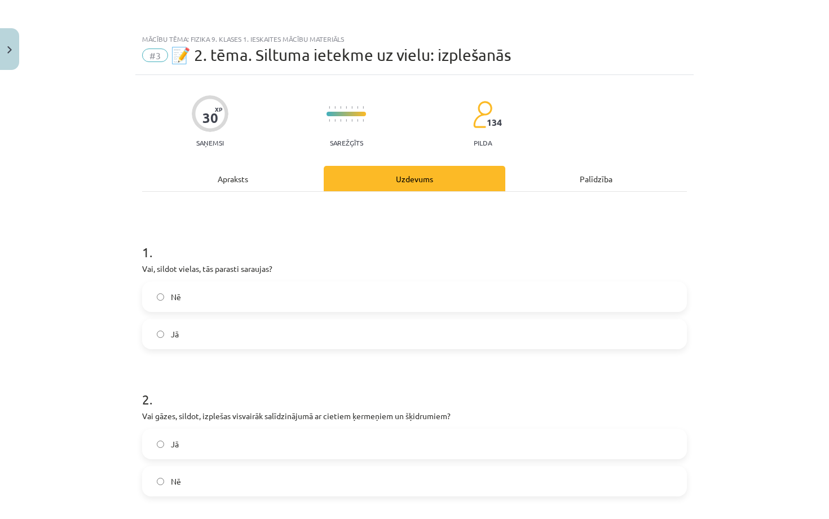
scroll to position [0, 0]
click at [280, 181] on div "Apraksts" at bounding box center [233, 178] width 182 height 25
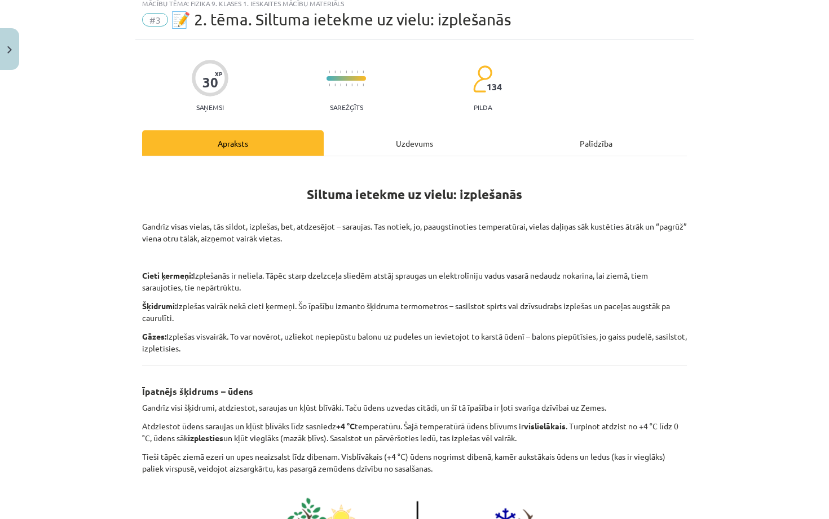
scroll to position [42, 0]
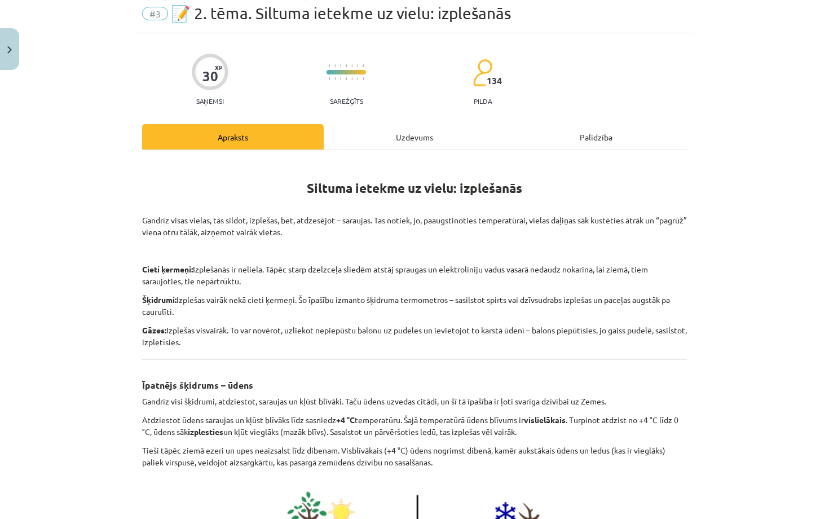
click at [372, 146] on div "Uzdevums" at bounding box center [415, 136] width 182 height 25
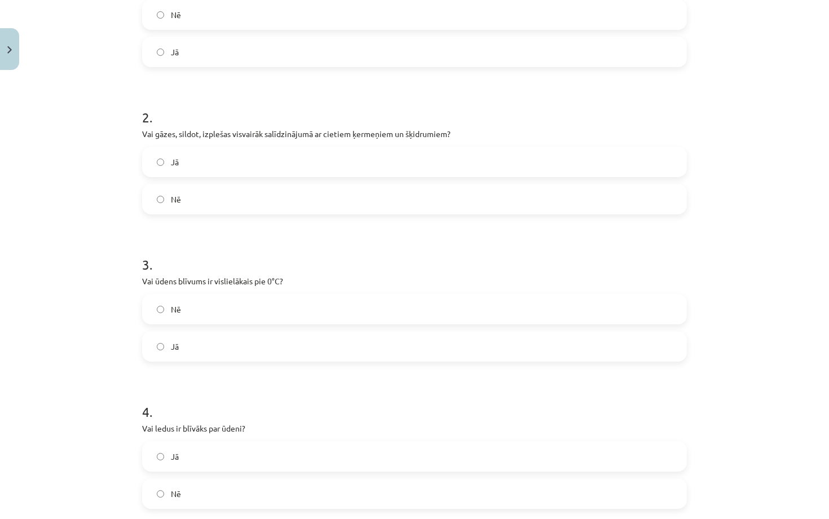
scroll to position [299, 0]
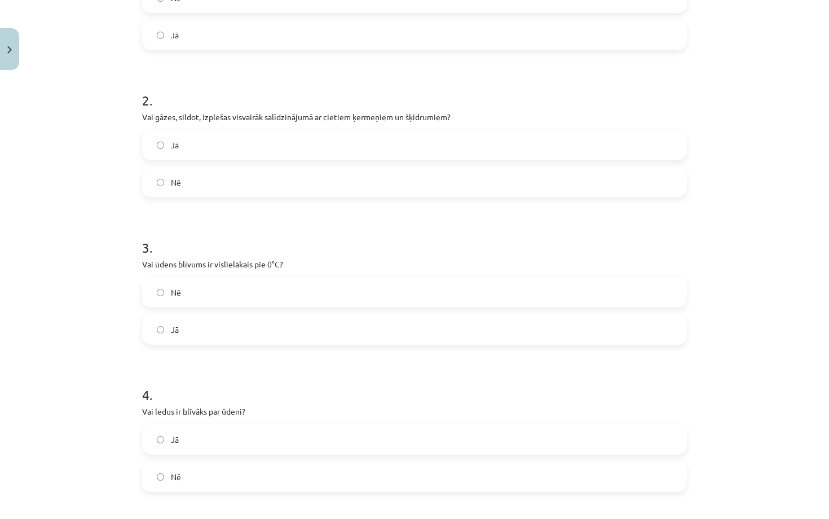
click at [261, 287] on label "Nē" at bounding box center [414, 292] width 543 height 28
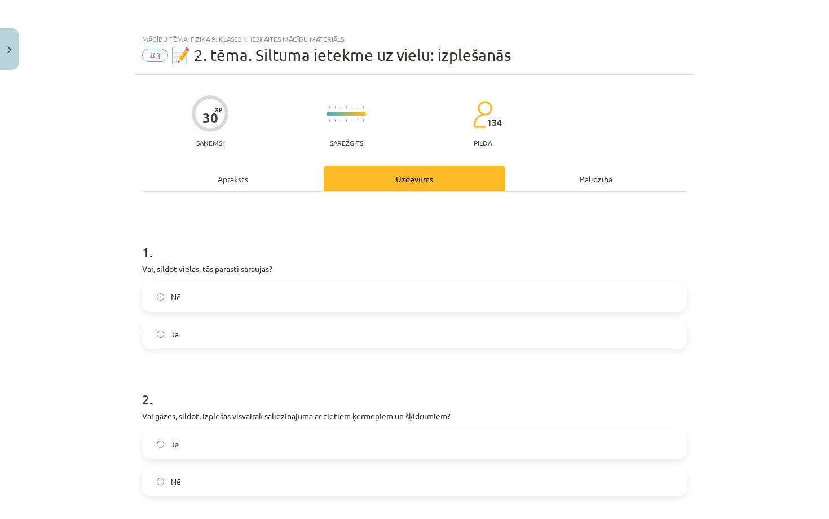
scroll to position [0, 0]
click at [276, 175] on div "Apraksts" at bounding box center [233, 178] width 182 height 25
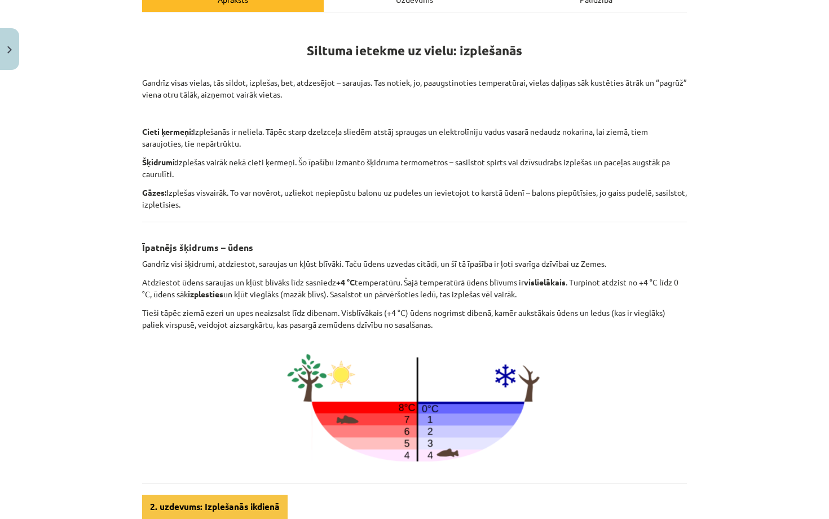
scroll to position [163, 0]
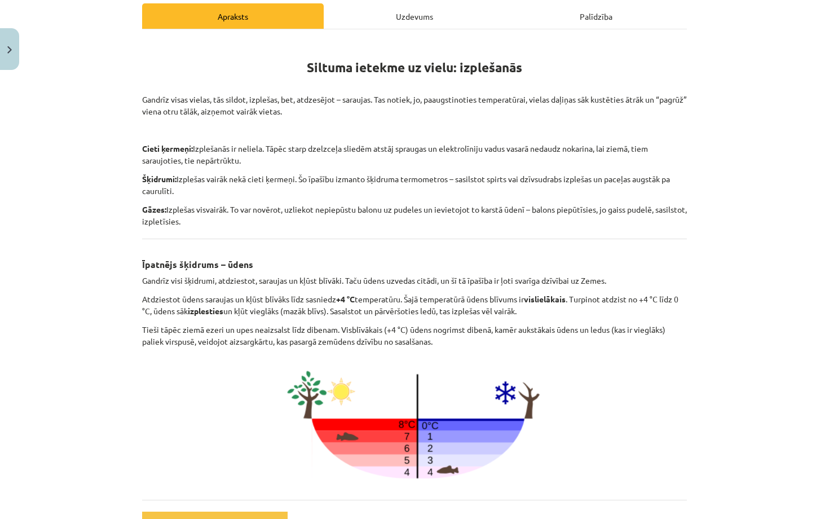
click at [432, 14] on div "Uzdevums" at bounding box center [415, 15] width 182 height 25
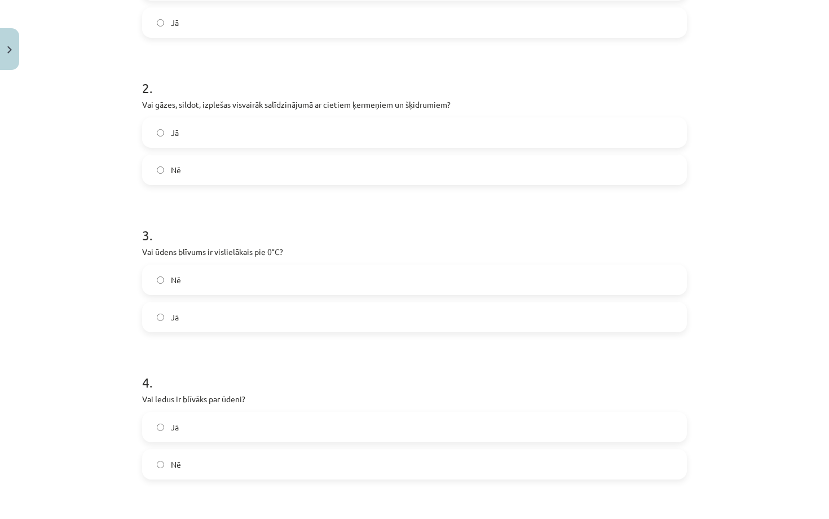
scroll to position [312, 0]
click at [287, 433] on label "Jā" at bounding box center [414, 426] width 543 height 28
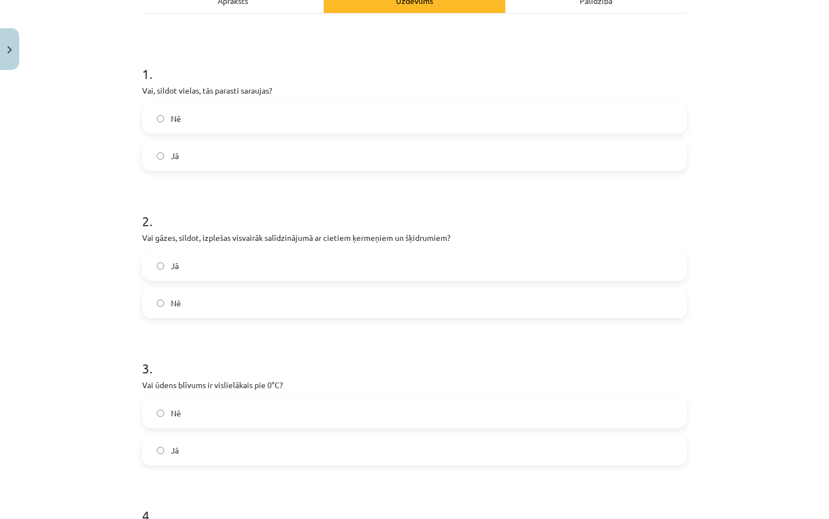
scroll to position [59, 0]
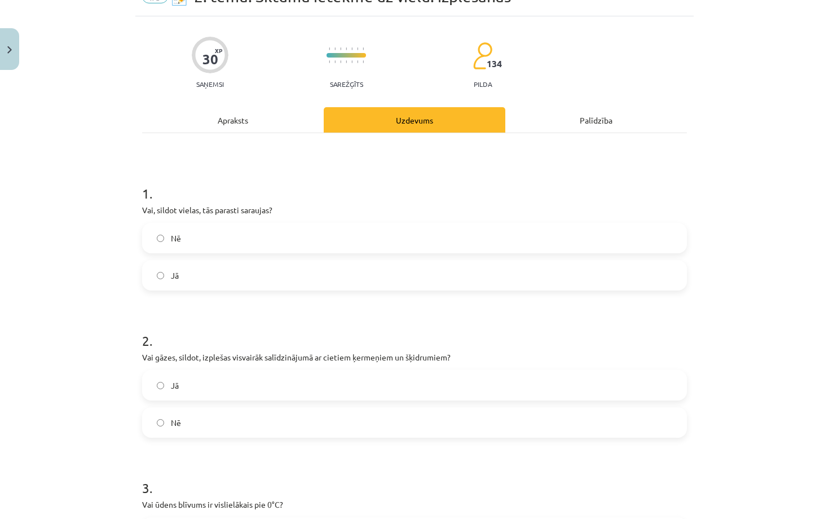
click at [271, 117] on div "Apraksts" at bounding box center [233, 119] width 182 height 25
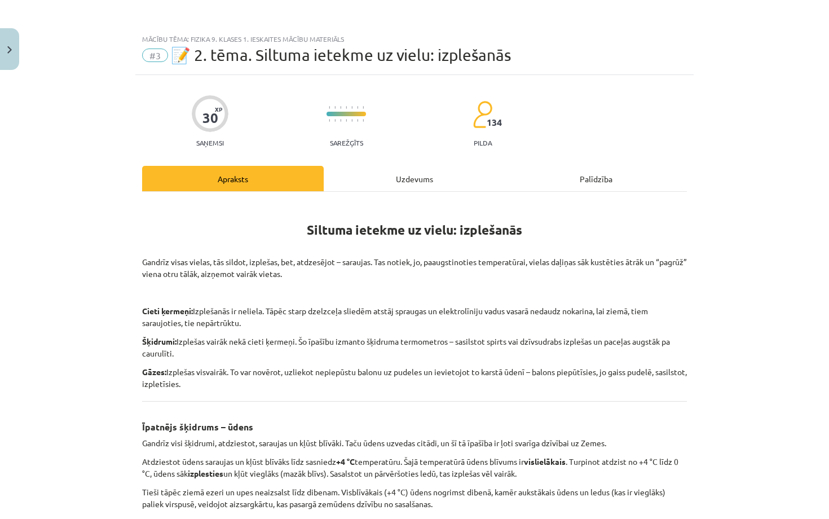
scroll to position [0, 0]
click at [434, 177] on div "Uzdevums" at bounding box center [415, 178] width 182 height 25
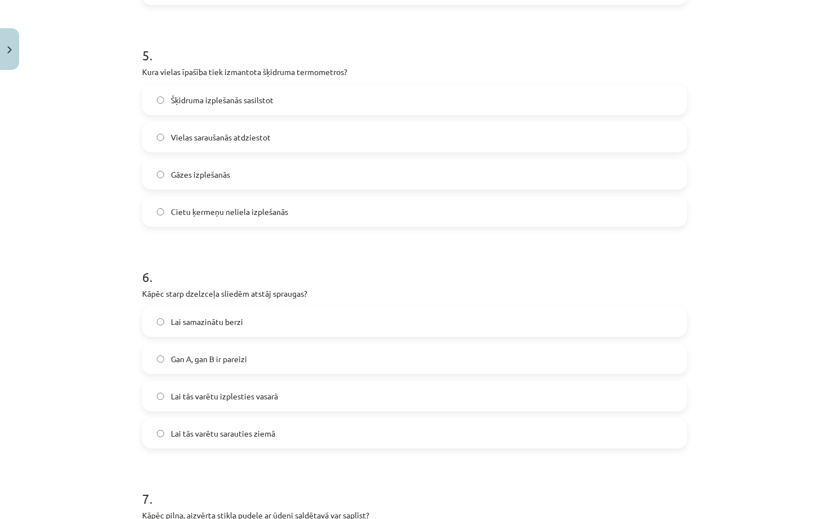
scroll to position [792, 0]
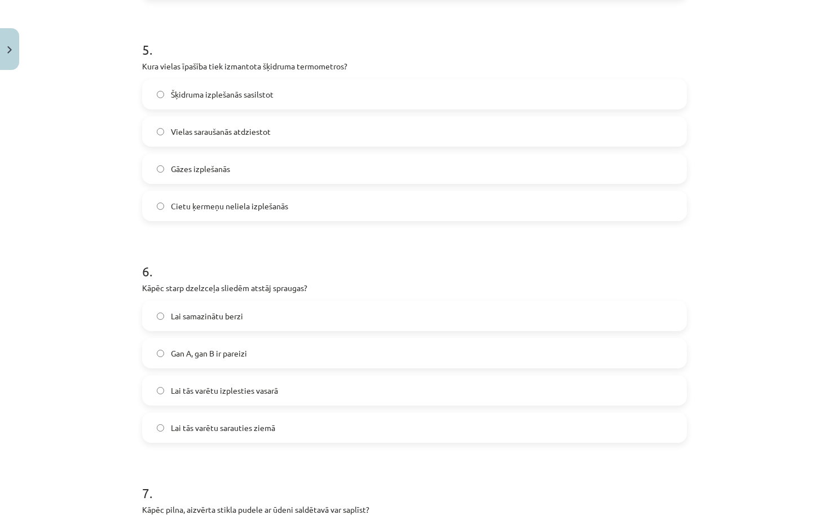
click at [374, 432] on label "Lai tās varētu sarauties ziemā" at bounding box center [414, 428] width 543 height 28
click at [397, 402] on label "Lai tās varētu izplesties vasarā" at bounding box center [414, 390] width 543 height 28
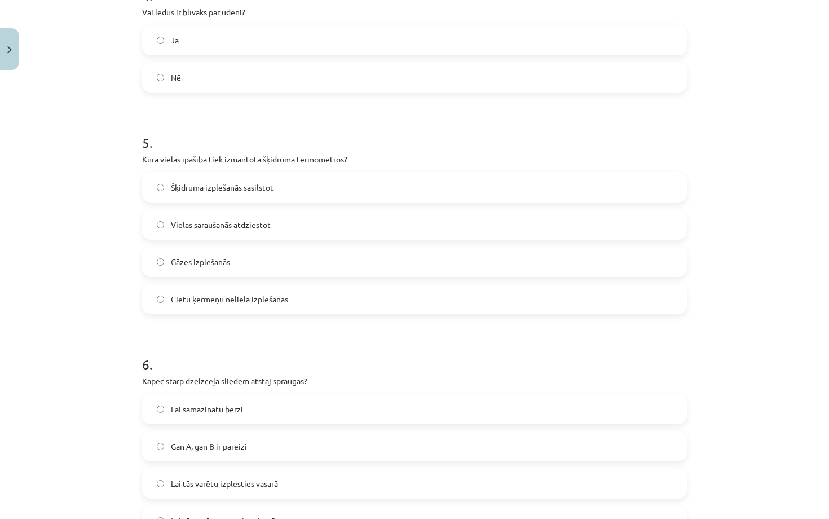
scroll to position [712, 0]
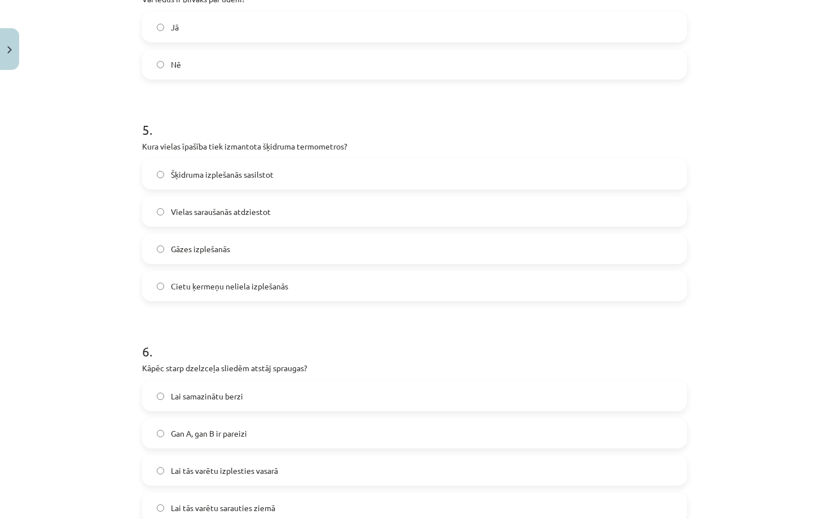
click at [337, 392] on label "Lai samazinātu berzi" at bounding box center [414, 396] width 543 height 28
click at [346, 179] on label "Šķidruma izplešanās sasilstot" at bounding box center [414, 174] width 543 height 28
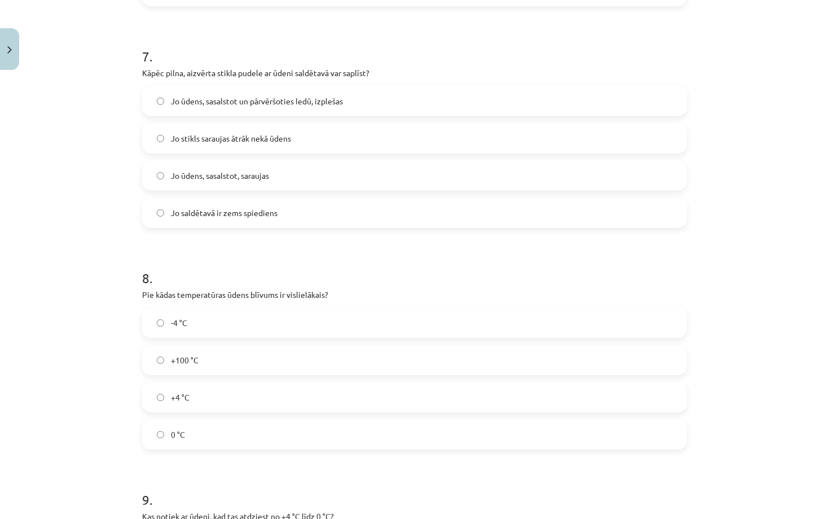
scroll to position [1210, 0]
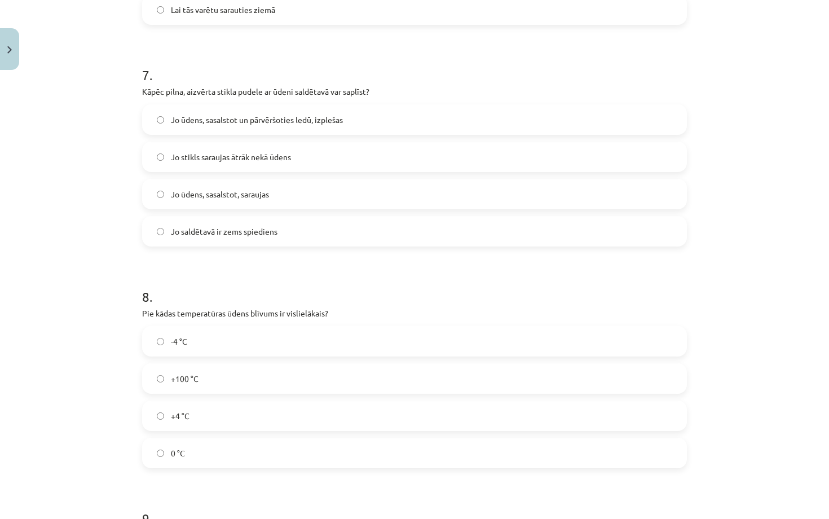
click at [368, 122] on label "Jo ūdens, sasalstot un pārvēršoties ledū, izplešas" at bounding box center [414, 120] width 543 height 28
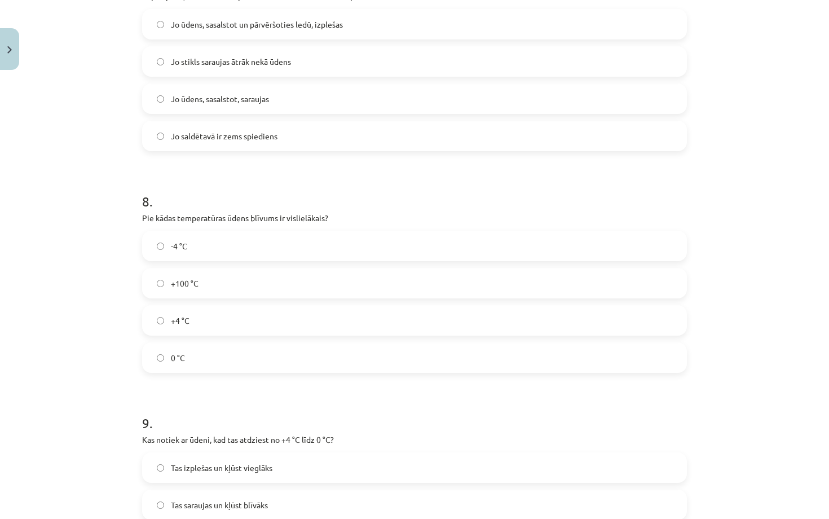
scroll to position [1307, 0]
click at [292, 317] on label "+4 °C" at bounding box center [414, 319] width 543 height 28
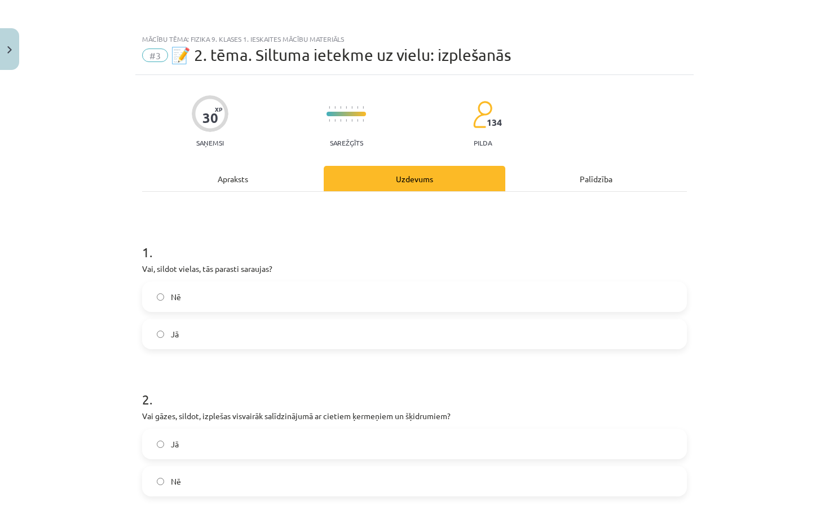
scroll to position [0, 0]
click at [245, 177] on div "Apraksts" at bounding box center [233, 178] width 182 height 25
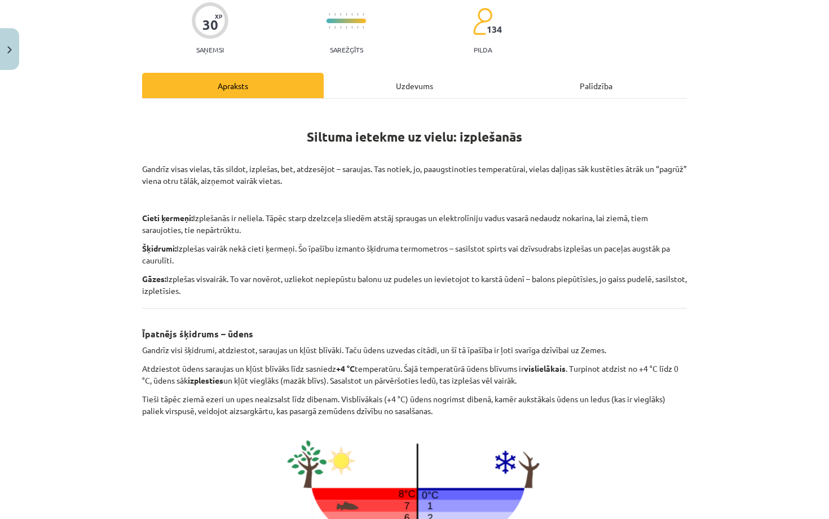
scroll to position [94, 0]
click at [419, 91] on div "Uzdevums" at bounding box center [415, 84] width 182 height 25
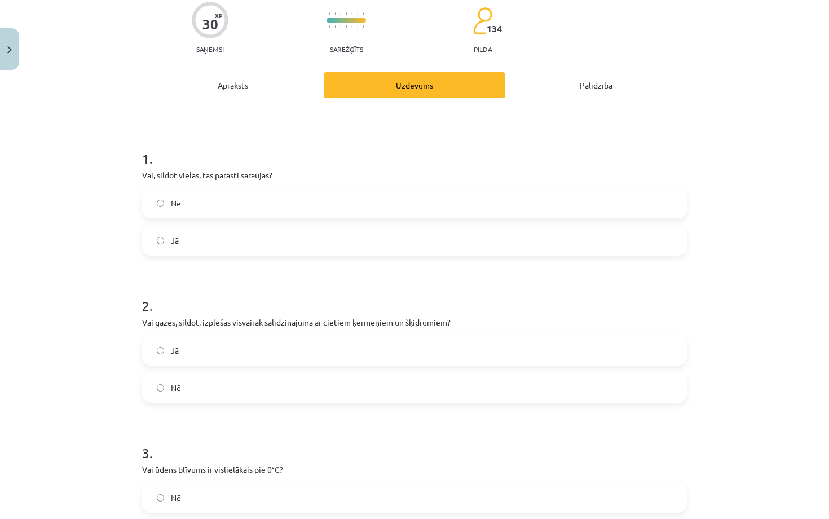
scroll to position [28, 0]
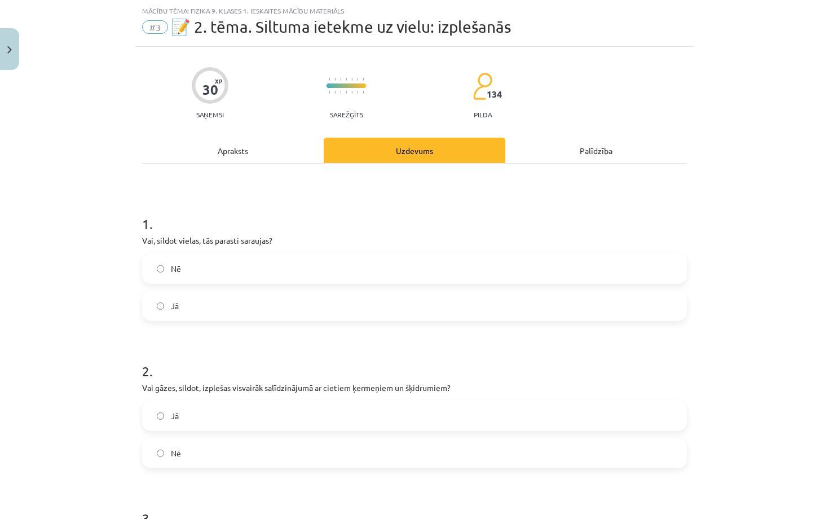
click at [230, 154] on div "Apraksts" at bounding box center [233, 150] width 182 height 25
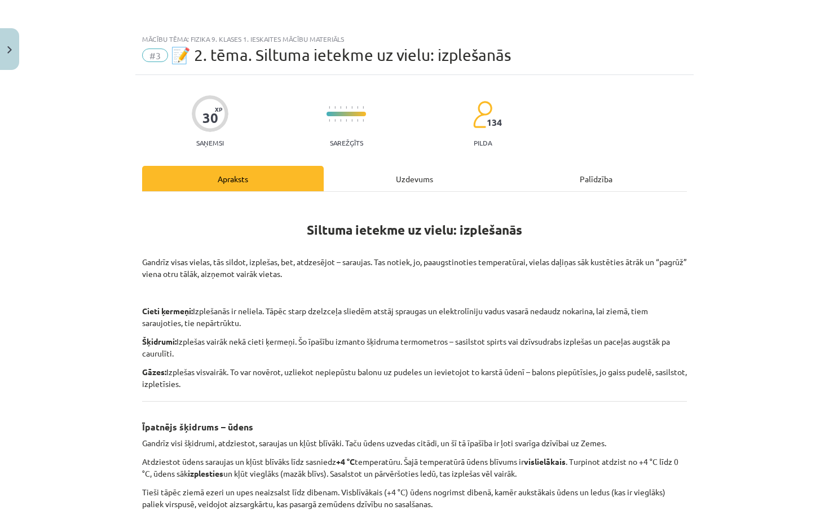
scroll to position [0, 0]
click at [384, 164] on div "30 XP Saņemsi Sarežģīts 134 pilda Apraksts Uzdevums Palīdzība Siltuma ietekme u…" at bounding box center [414, 504] width 559 height 858
click at [391, 175] on div "Uzdevums" at bounding box center [415, 178] width 182 height 25
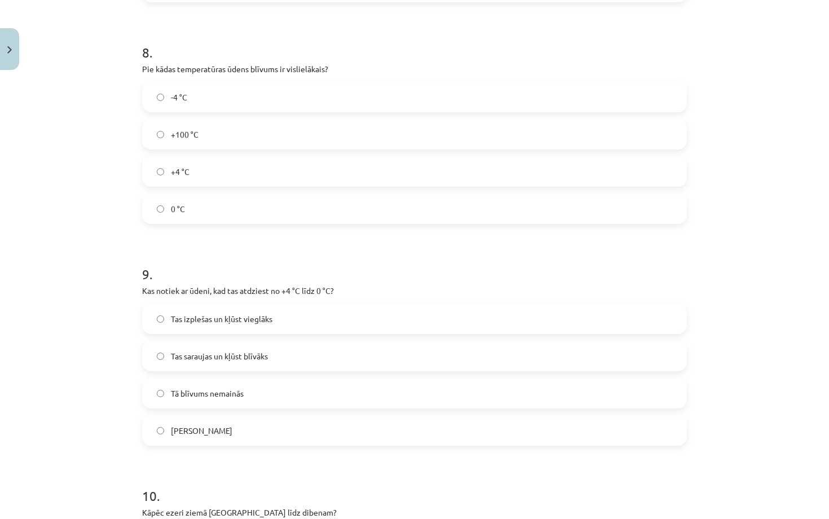
scroll to position [1457, 0]
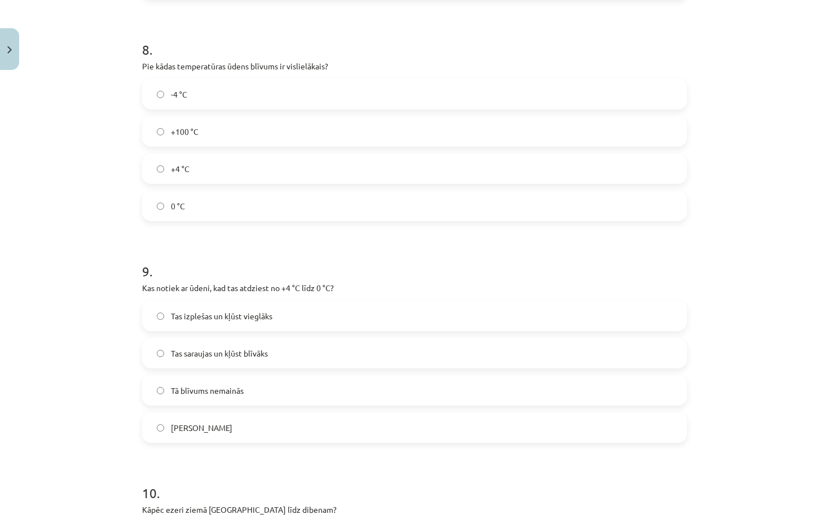
click at [167, 317] on label "Tas izplešas un kļūst vieglāks" at bounding box center [414, 316] width 543 height 28
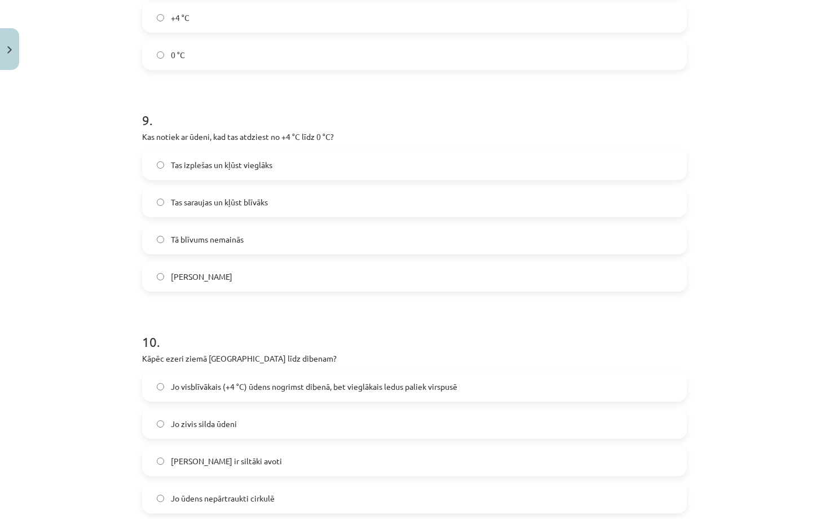
scroll to position [1610, 0]
click at [232, 380] on span "Jo visblīvākais (+4 °C) ūdens nogrimst dibenā, bet vieglākais ledus paliek virs…" at bounding box center [314, 385] width 287 height 12
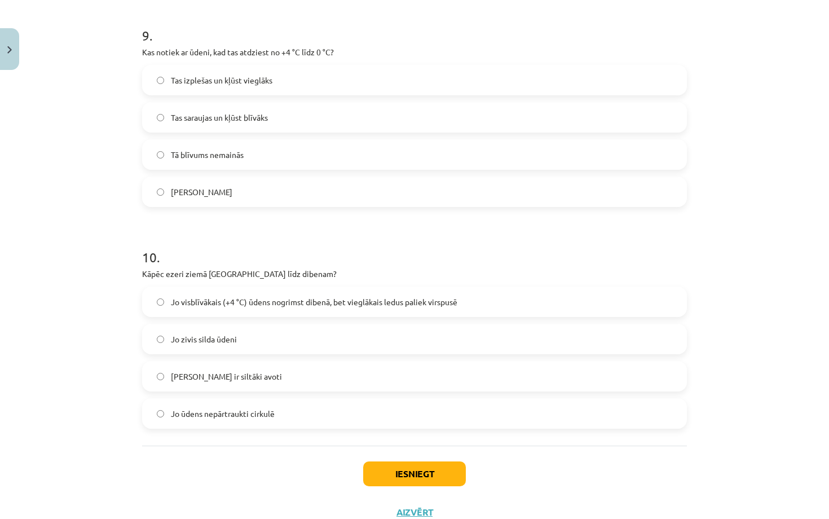
scroll to position [1694, 0]
click at [409, 470] on button "Iesniegt" at bounding box center [414, 472] width 103 height 25
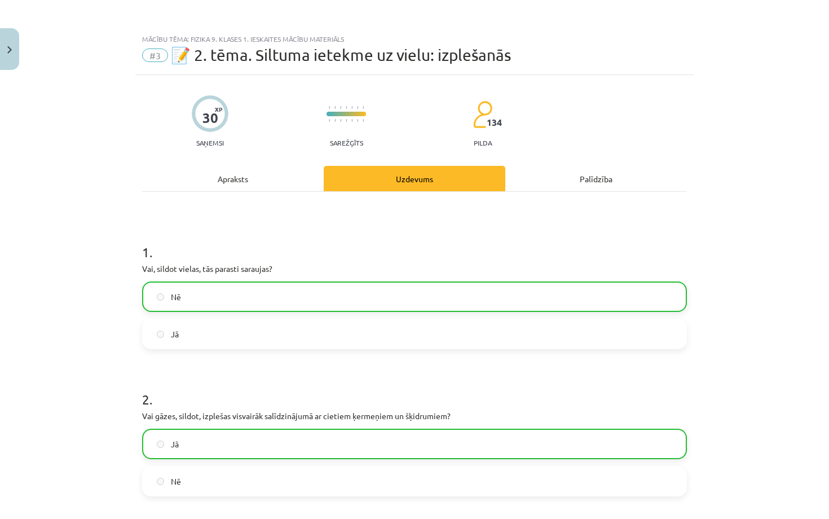
scroll to position [0, 0]
click at [238, 183] on div "Apraksts" at bounding box center [233, 178] width 182 height 25
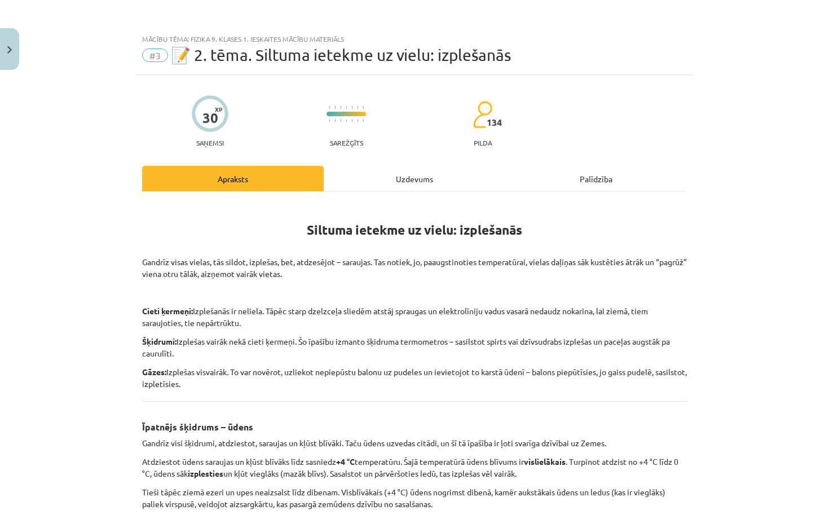
click at [410, 184] on div "Uzdevums" at bounding box center [415, 178] width 182 height 25
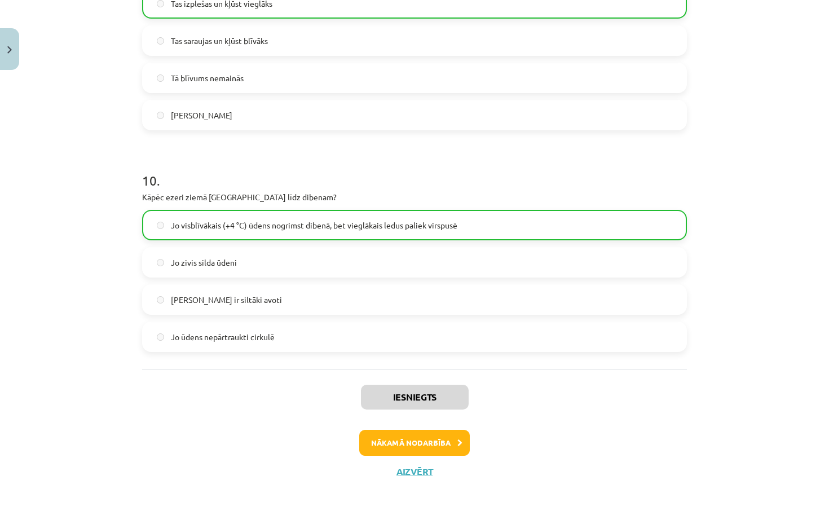
scroll to position [1771, 0]
click at [428, 472] on button "Aizvērt" at bounding box center [414, 471] width 43 height 11
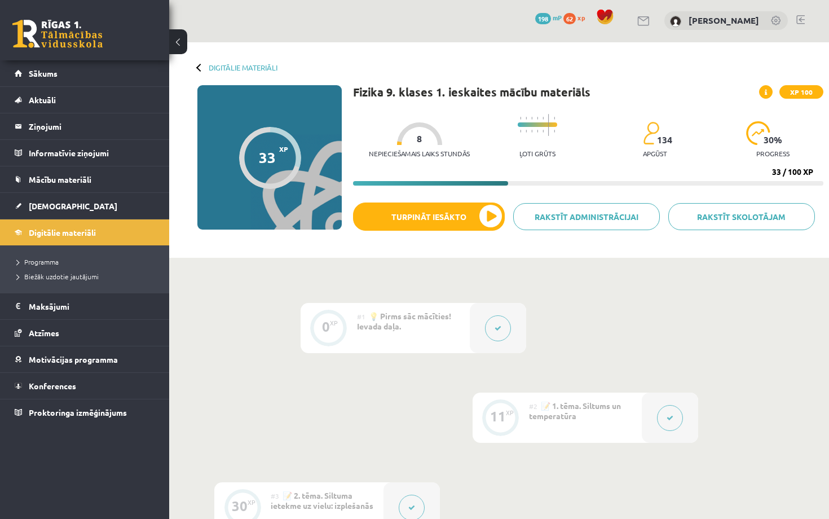
click at [237, 65] on link "Digitālie materiāli" at bounding box center [243, 67] width 69 height 8
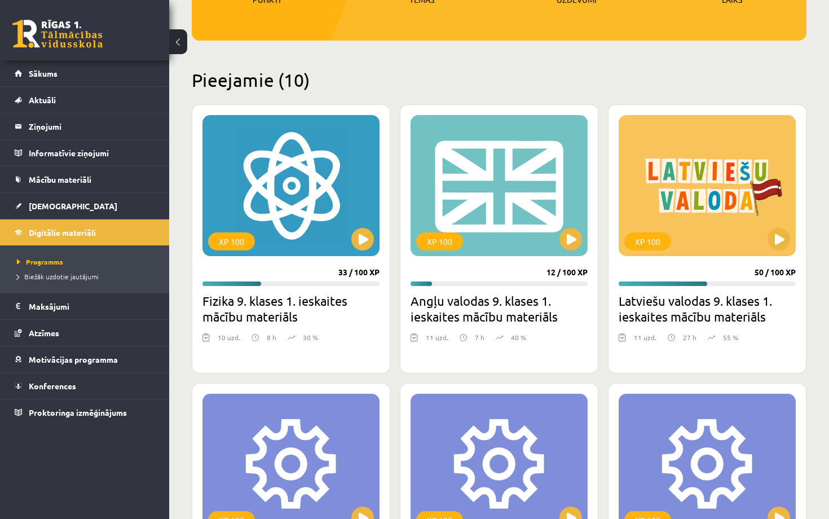
scroll to position [218, 0]
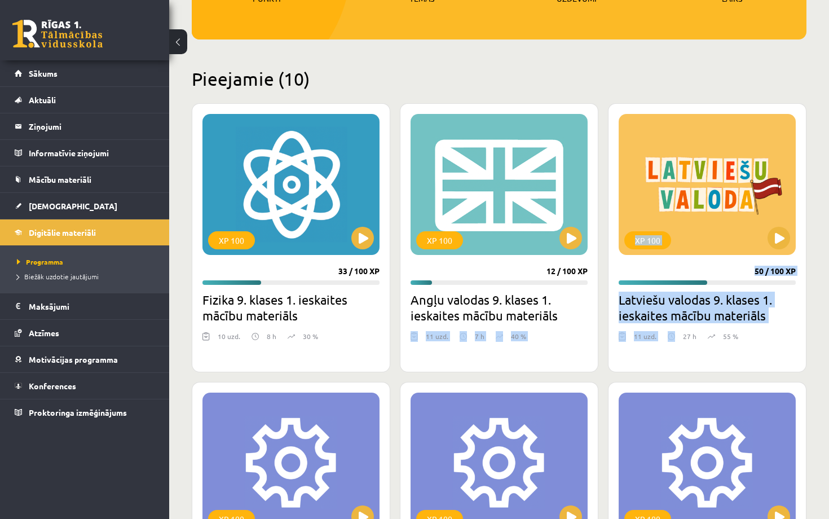
drag, startPoint x: 675, startPoint y: 338, endPoint x: 596, endPoint y: 325, distance: 80.1
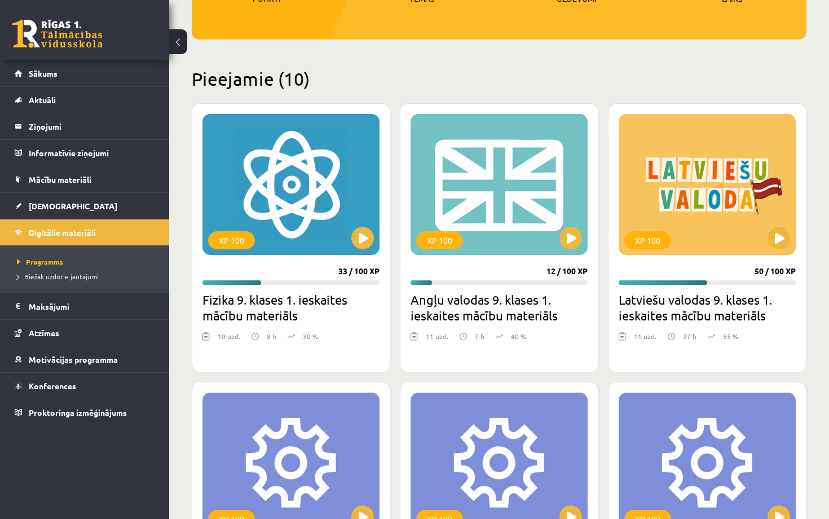
click at [710, 361] on div at bounding box center [707, 355] width 177 height 14
drag, startPoint x: 681, startPoint y: 343, endPoint x: 717, endPoint y: 401, distance: 68.1
click at [761, 338] on div "11 uzd. 27 h 55 %" at bounding box center [707, 339] width 177 height 17
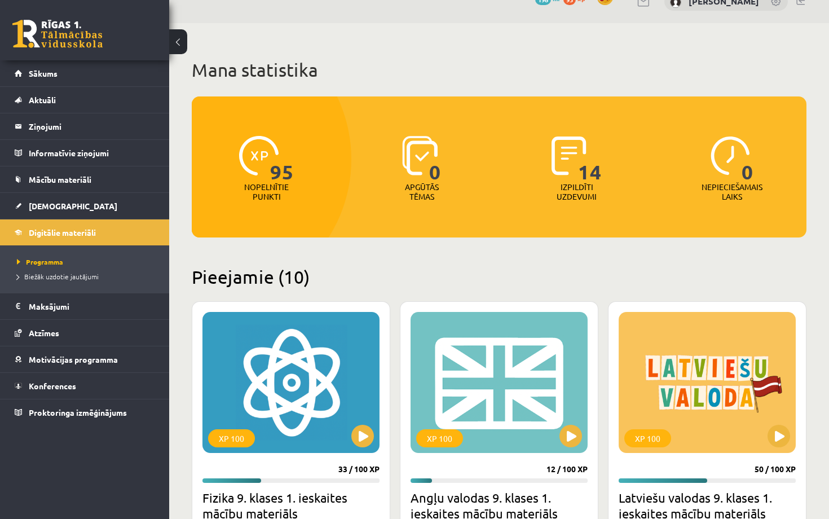
scroll to position [0, 0]
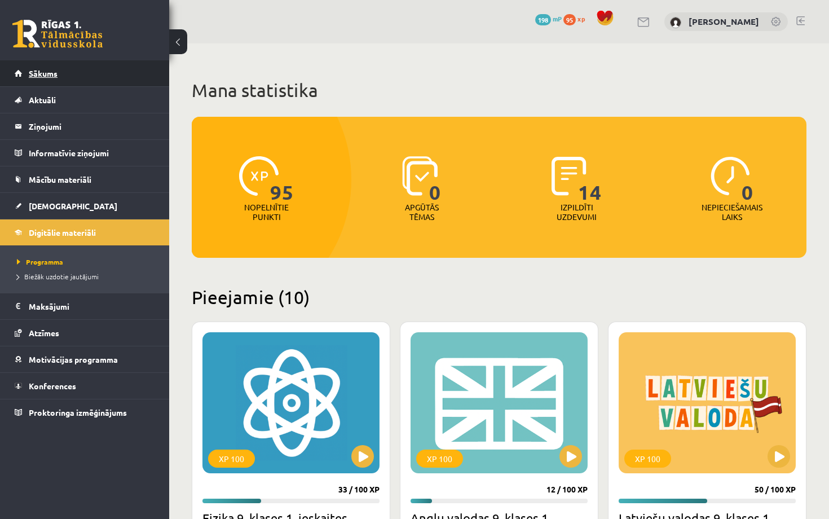
click at [136, 66] on link "Sākums" at bounding box center [85, 73] width 141 height 26
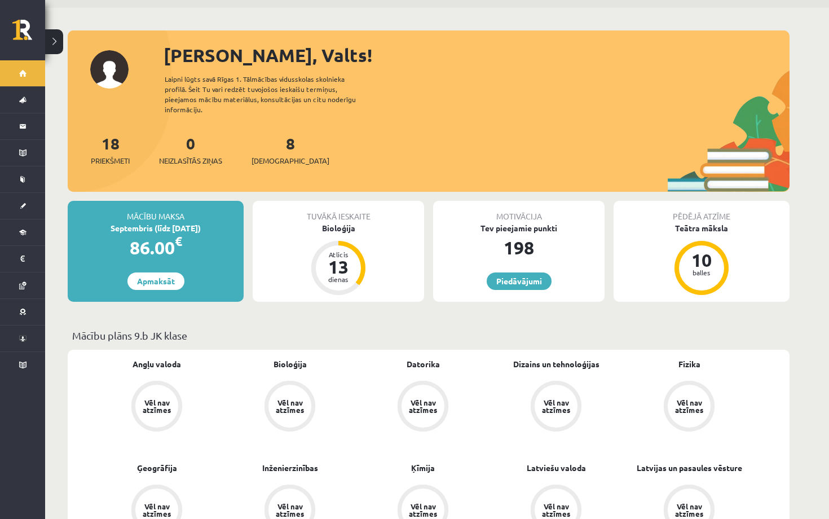
scroll to position [36, 0]
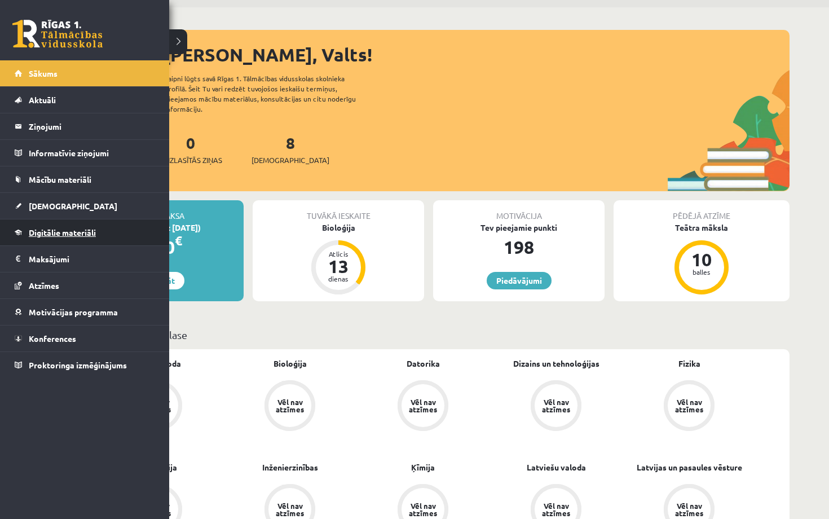
click at [76, 233] on span "Digitālie materiāli" at bounding box center [62, 232] width 67 height 10
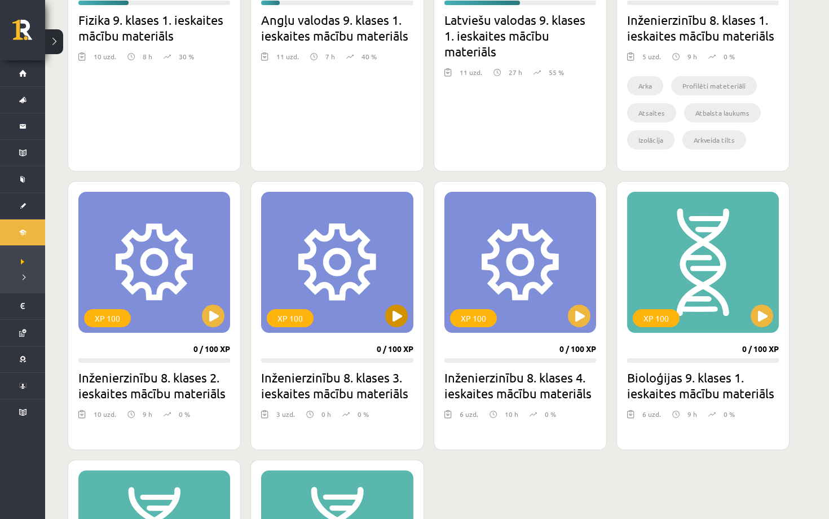
scroll to position [499, 0]
click at [756, 309] on button at bounding box center [762, 315] width 23 height 23
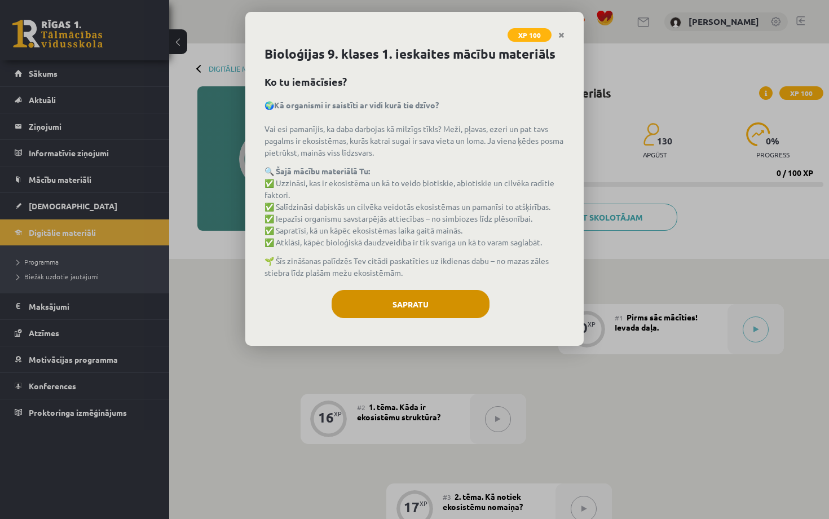
click at [455, 313] on button "Sapratu" at bounding box center [411, 304] width 158 height 28
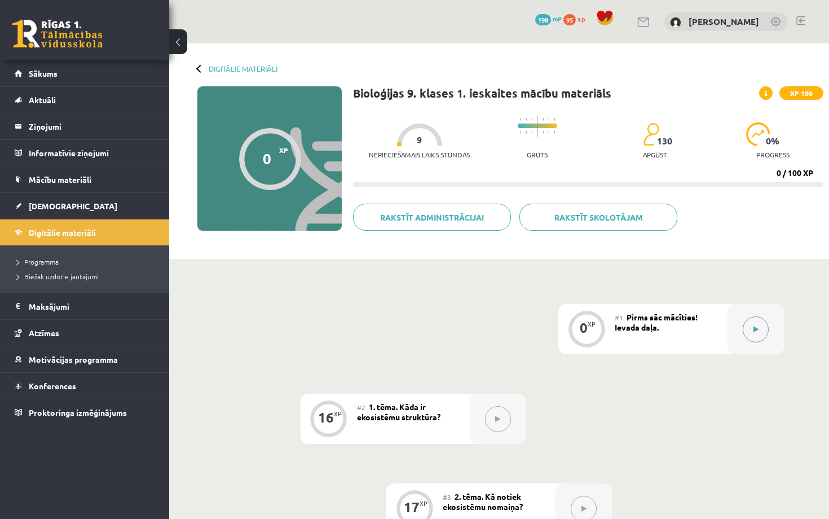
click at [752, 323] on button at bounding box center [756, 330] width 26 height 26
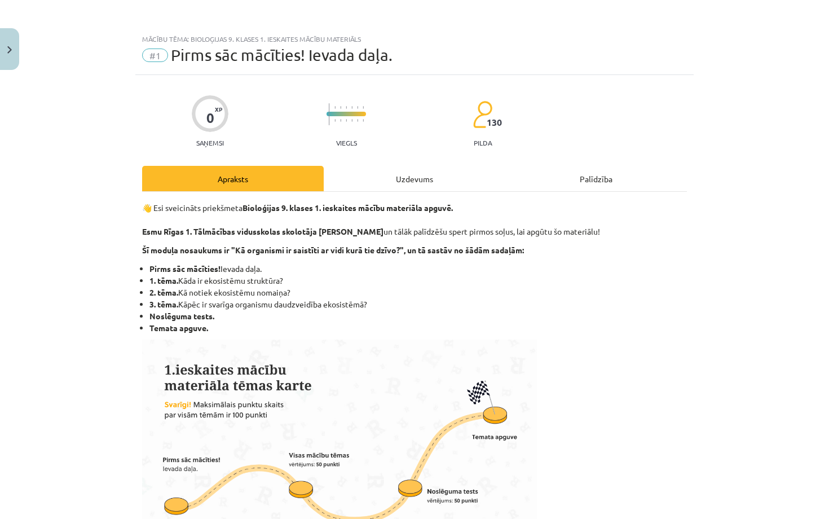
click at [432, 173] on div "Uzdevums" at bounding box center [415, 178] width 182 height 25
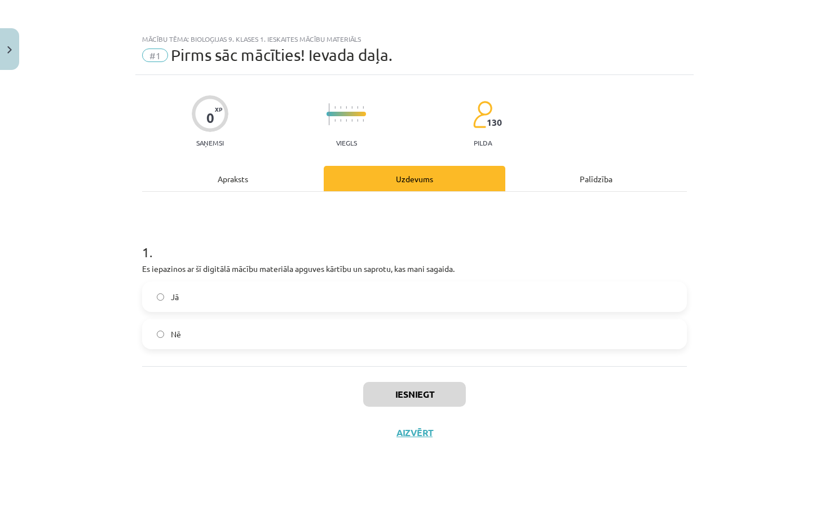
click at [308, 283] on label "Jā" at bounding box center [414, 297] width 543 height 28
click at [426, 396] on button "Iesniegt" at bounding box center [414, 394] width 103 height 25
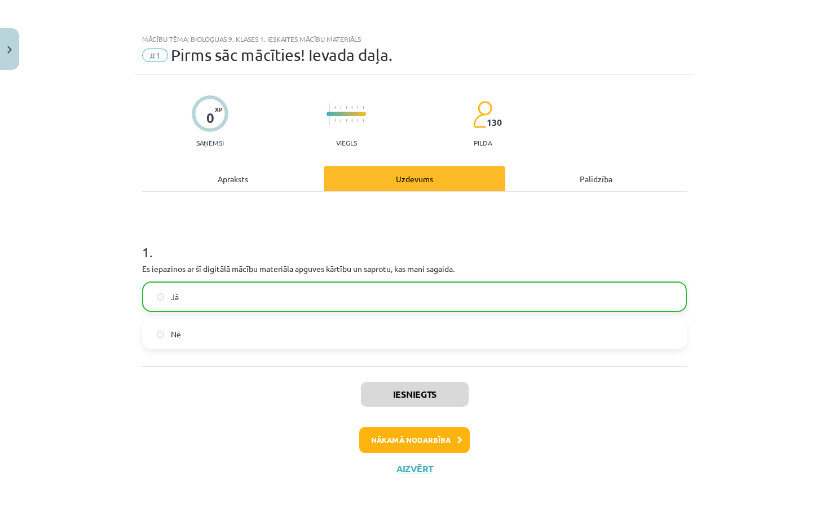
click at [411, 438] on button "Nākamā nodarbība" at bounding box center [414, 440] width 111 height 26
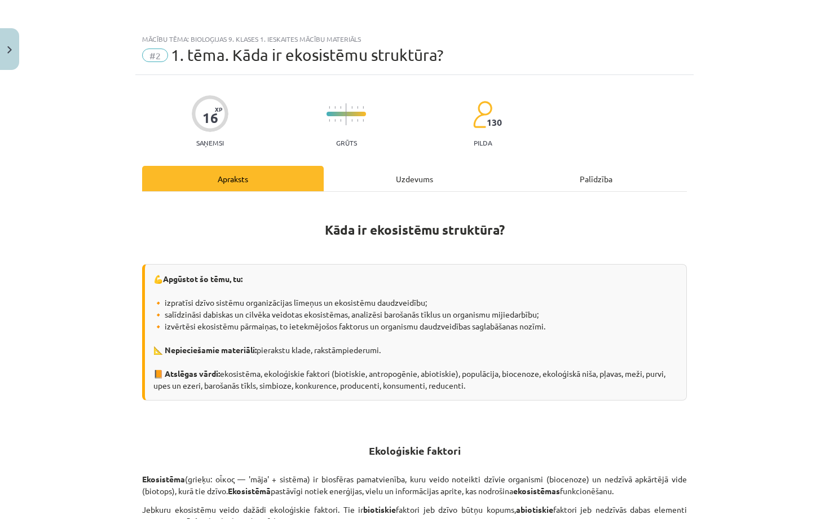
click at [413, 185] on div "Uzdevums" at bounding box center [415, 178] width 182 height 25
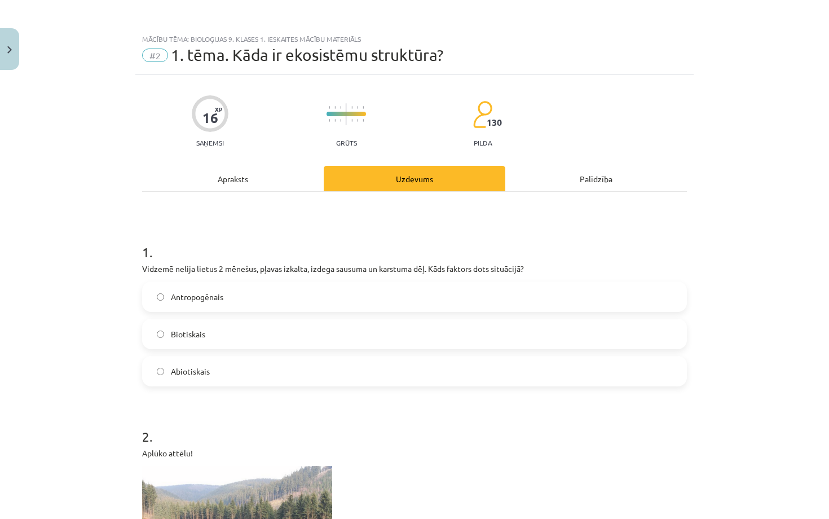
click at [230, 181] on div "Apraksts" at bounding box center [233, 178] width 182 height 25
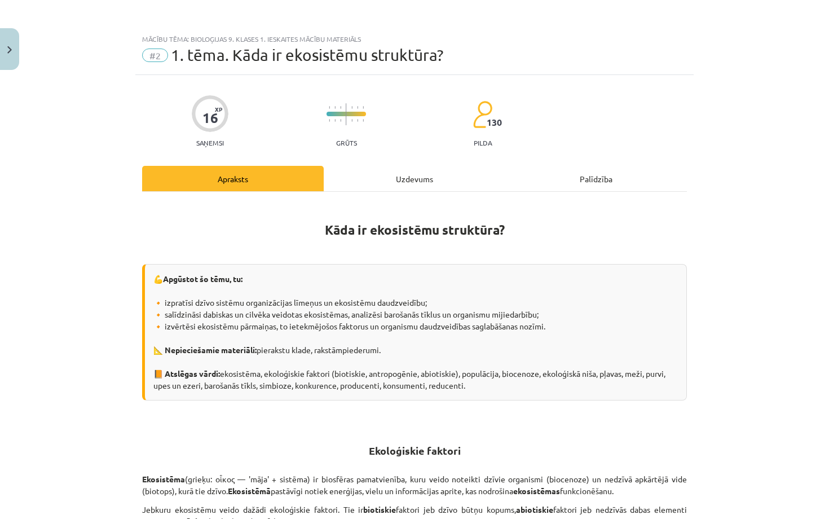
scroll to position [28, 0]
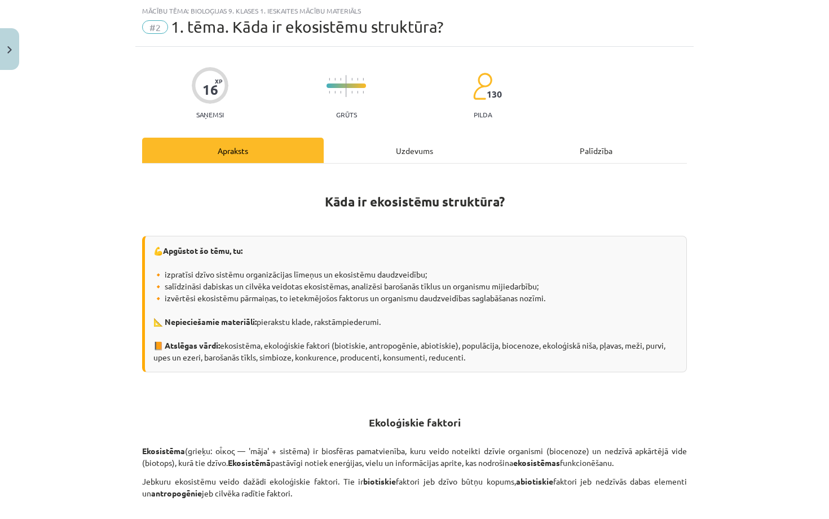
click at [389, 152] on div "Uzdevums" at bounding box center [415, 150] width 182 height 25
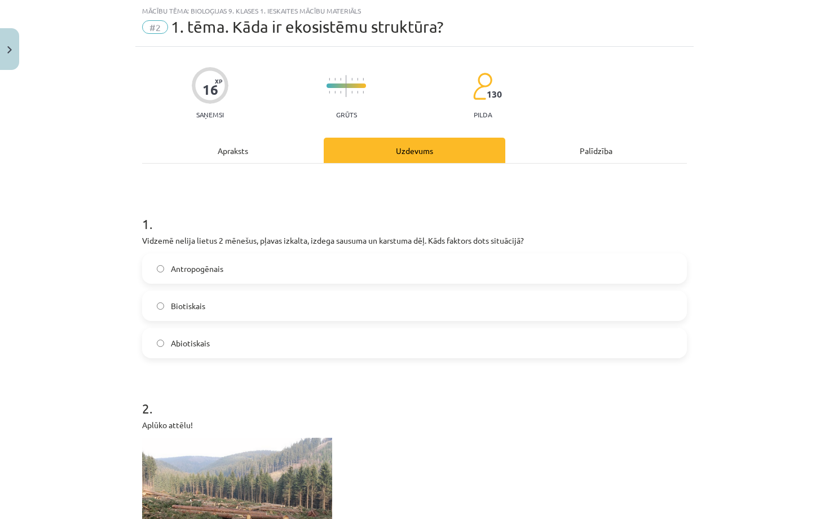
click at [264, 141] on div "Apraksts" at bounding box center [233, 150] width 182 height 25
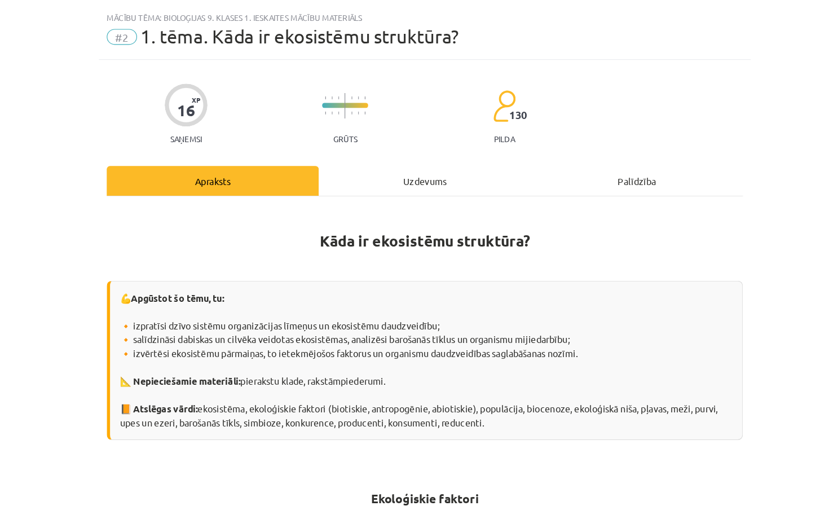
scroll to position [1, 0]
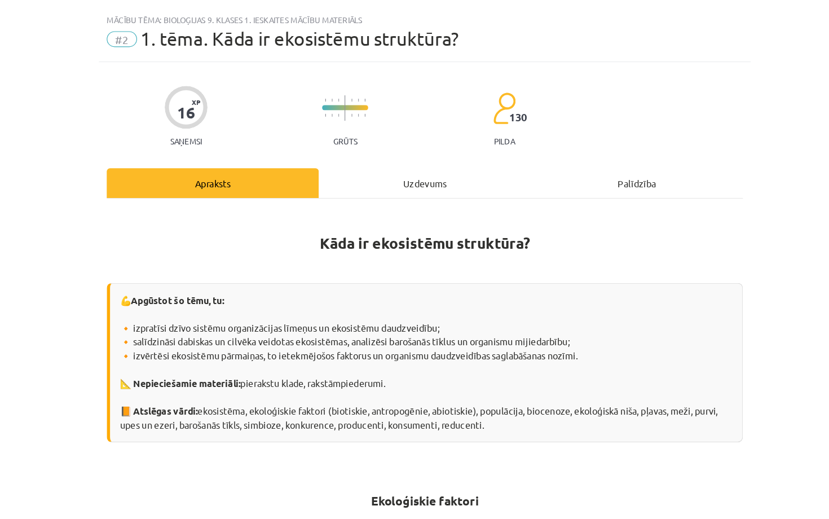
click at [379, 165] on div "Uzdevums" at bounding box center [415, 177] width 182 height 25
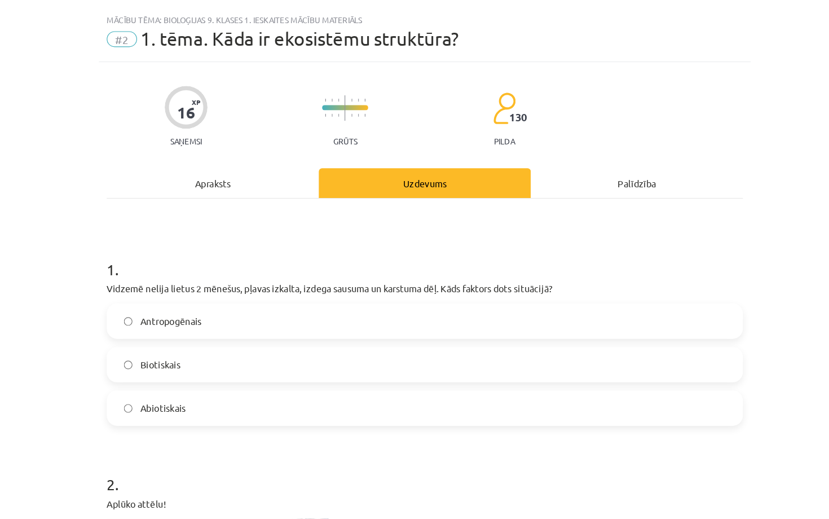
scroll to position [28, 0]
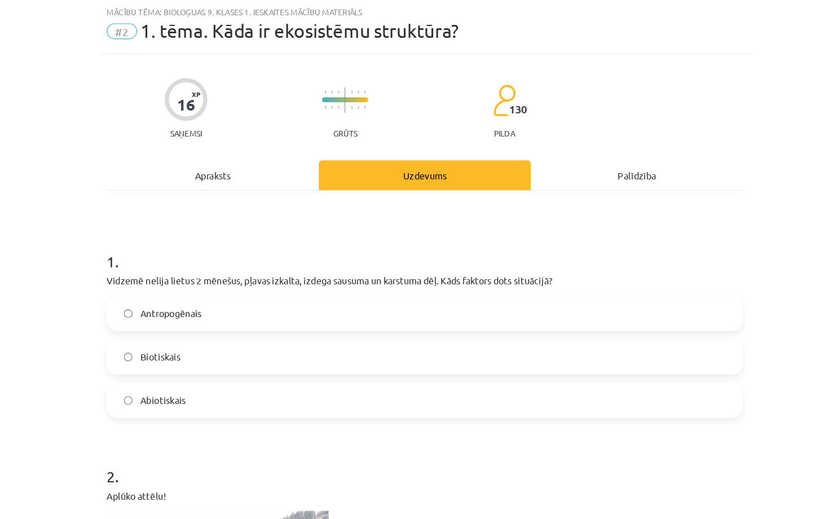
click at [187, 146] on div "Apraksts" at bounding box center [233, 150] width 182 height 25
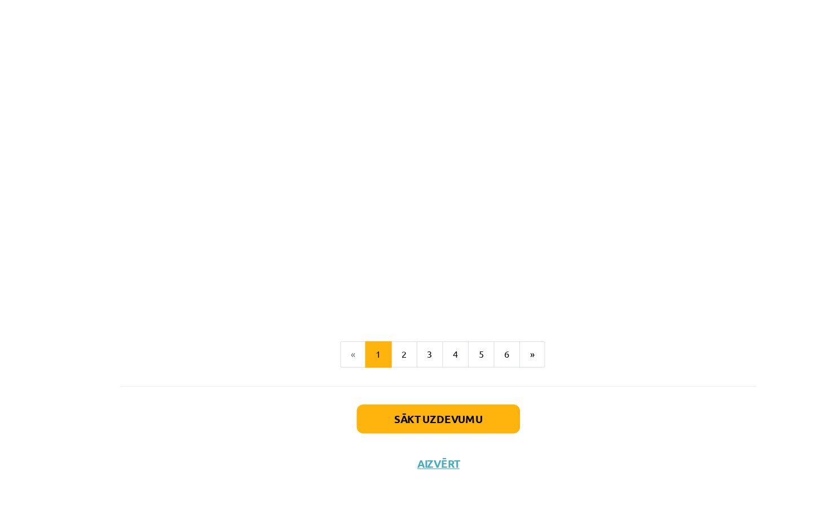
scroll to position [481, 0]
click at [393, 466] on button "Aizvērt" at bounding box center [414, 471] width 43 height 11
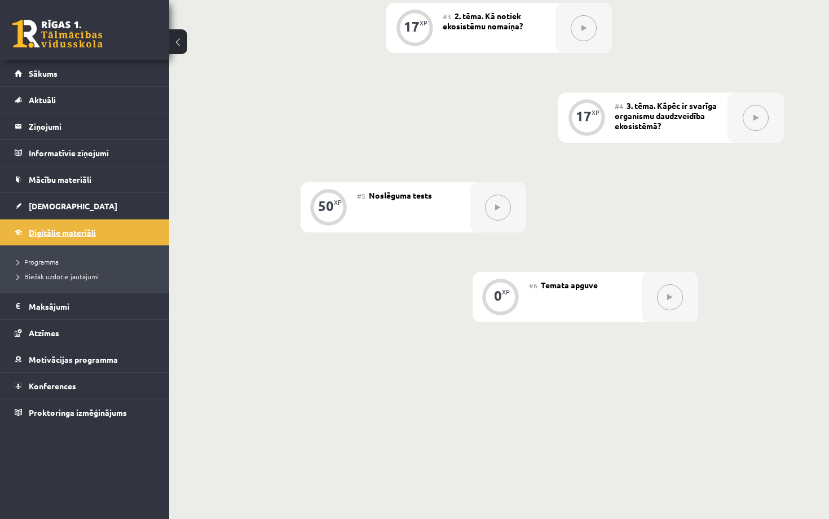
click at [66, 234] on span "Digitālie materiāli" at bounding box center [62, 232] width 67 height 10
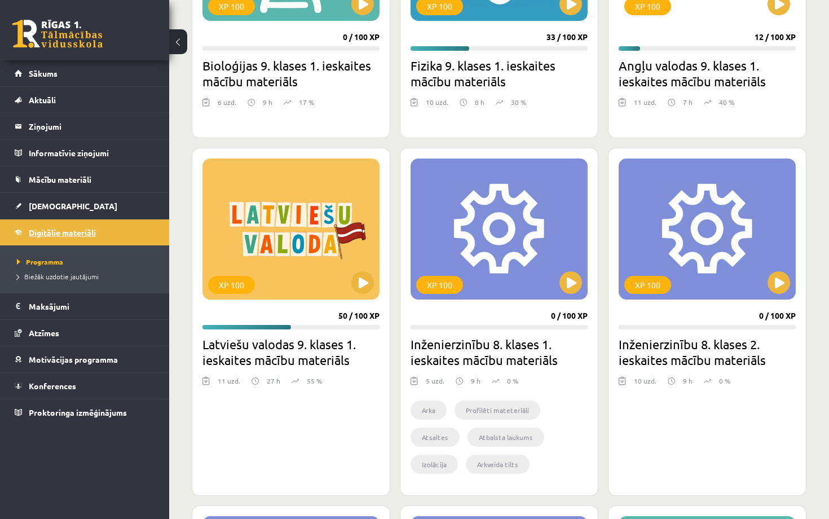
scroll to position [475, 0]
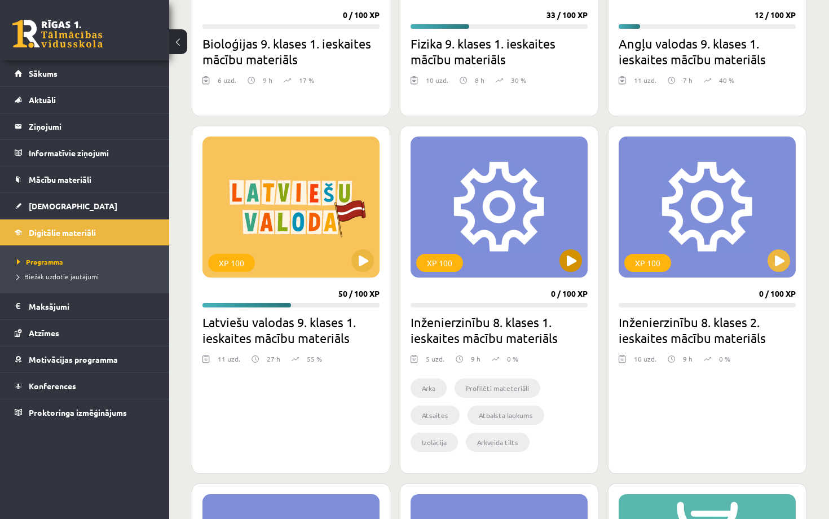
click at [566, 264] on button at bounding box center [571, 260] width 23 height 23
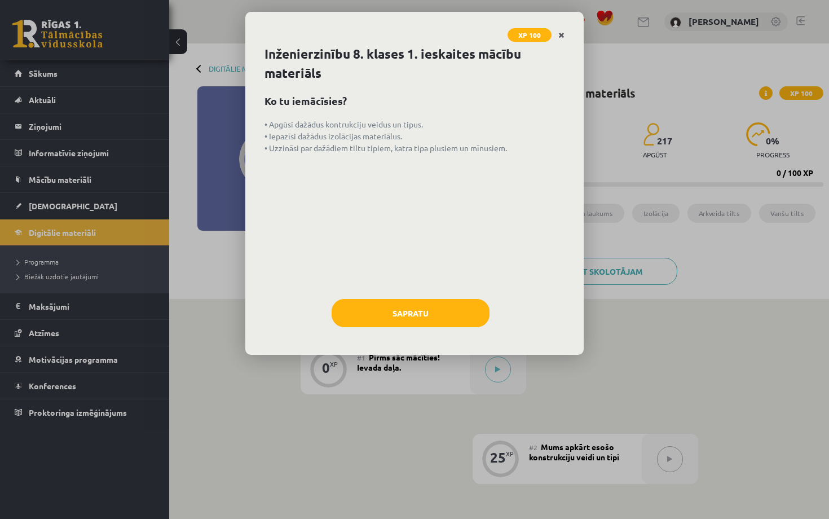
click at [564, 42] on link "Close" at bounding box center [562, 35] width 20 height 22
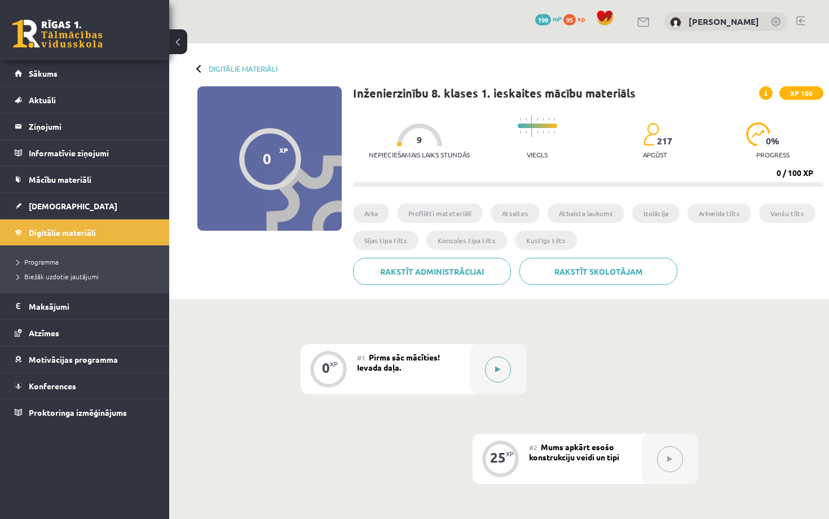
click at [487, 365] on button at bounding box center [498, 370] width 26 height 26
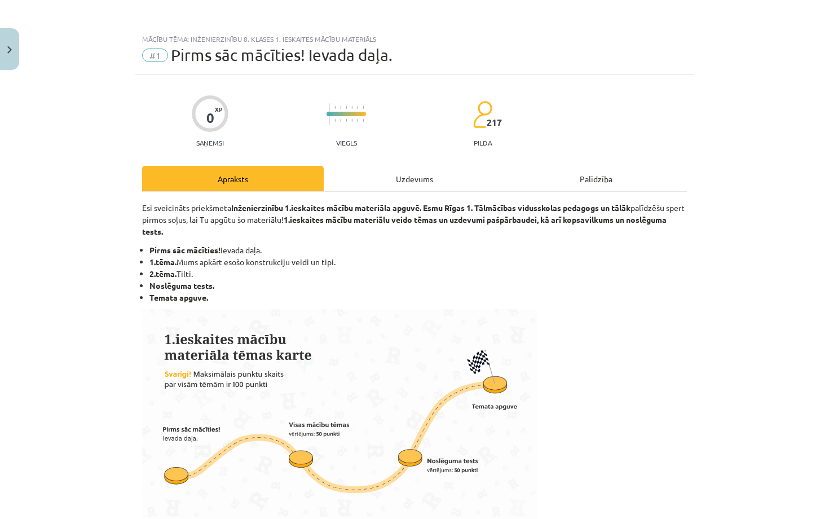
click at [393, 184] on div "Uzdevums" at bounding box center [415, 178] width 182 height 25
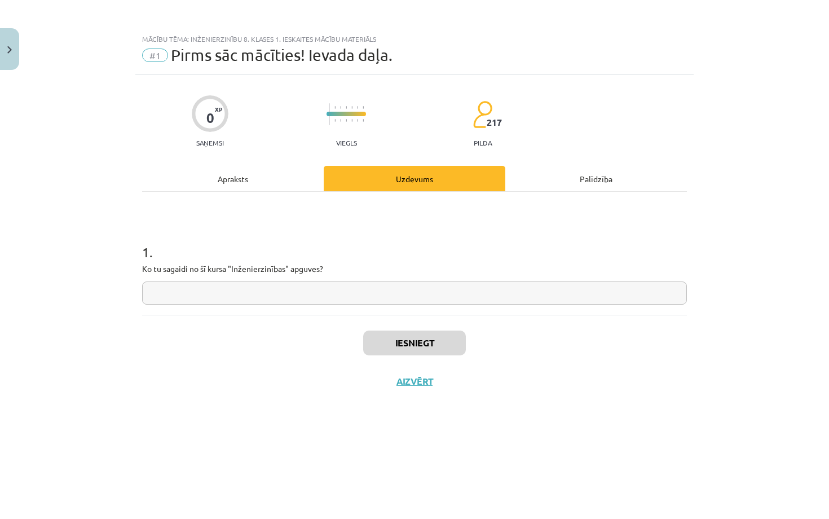
click at [346, 288] on input "text" at bounding box center [414, 293] width 545 height 23
click at [223, 174] on div "Apraksts" at bounding box center [233, 178] width 182 height 25
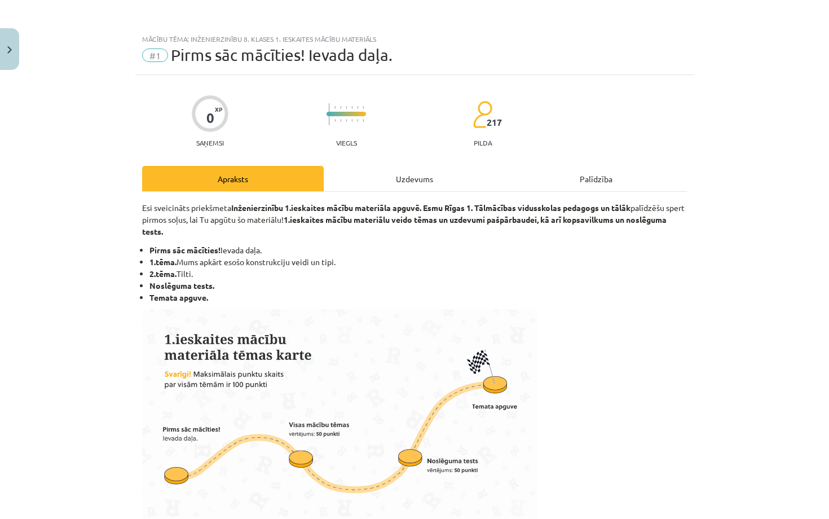
click at [406, 186] on div "Uzdevums" at bounding box center [415, 178] width 182 height 25
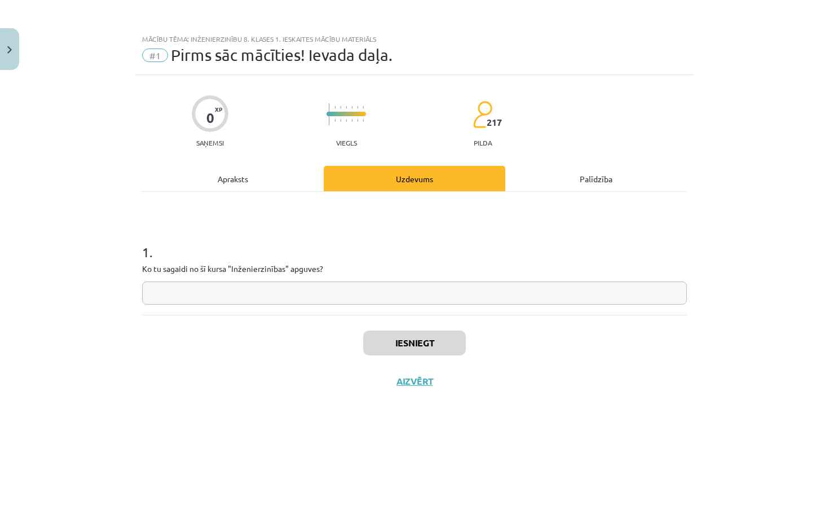
click at [432, 293] on input "text" at bounding box center [414, 293] width 545 height 23
type input "**********"
click at [411, 342] on button "Iesniegt" at bounding box center [414, 343] width 103 height 25
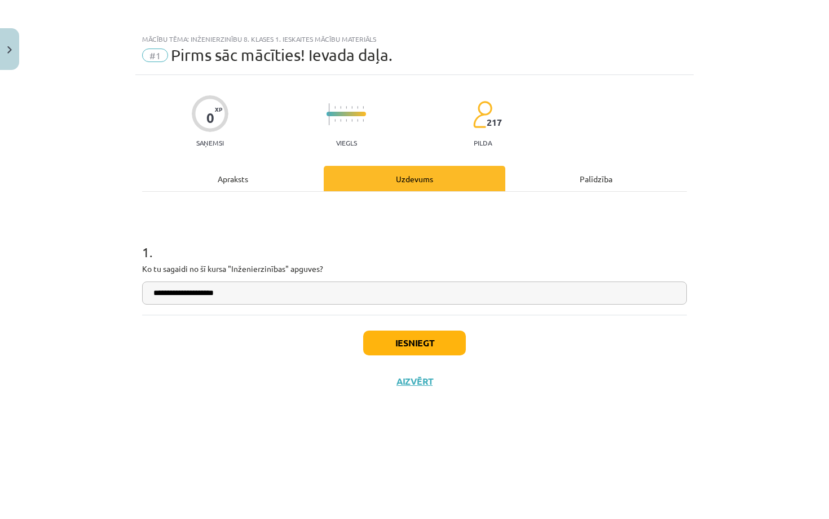
click at [411, 342] on button "Iesniegt" at bounding box center [414, 343] width 103 height 25
click at [433, 341] on button "Iesniegt" at bounding box center [414, 343] width 103 height 25
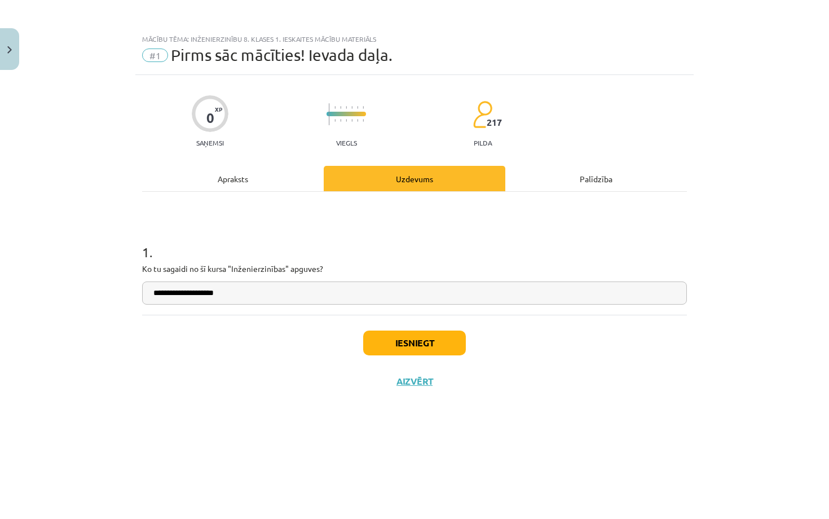
click at [433, 341] on button "Iesniegt" at bounding box center [414, 343] width 103 height 25
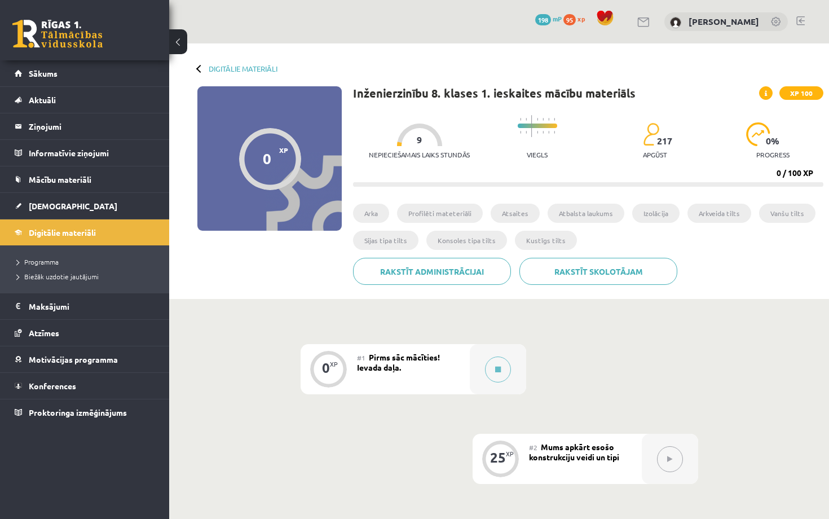
click at [401, 348] on div "#1 Pirms sāc mācīties! Ievada daļa." at bounding box center [413, 369] width 113 height 50
click at [507, 375] on button at bounding box center [498, 370] width 26 height 26
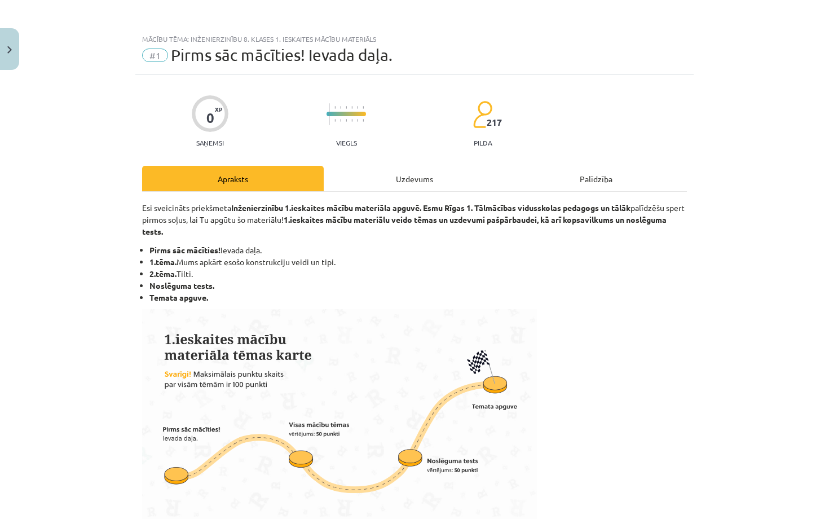
click at [252, 179] on div "Apraksts" at bounding box center [233, 178] width 182 height 25
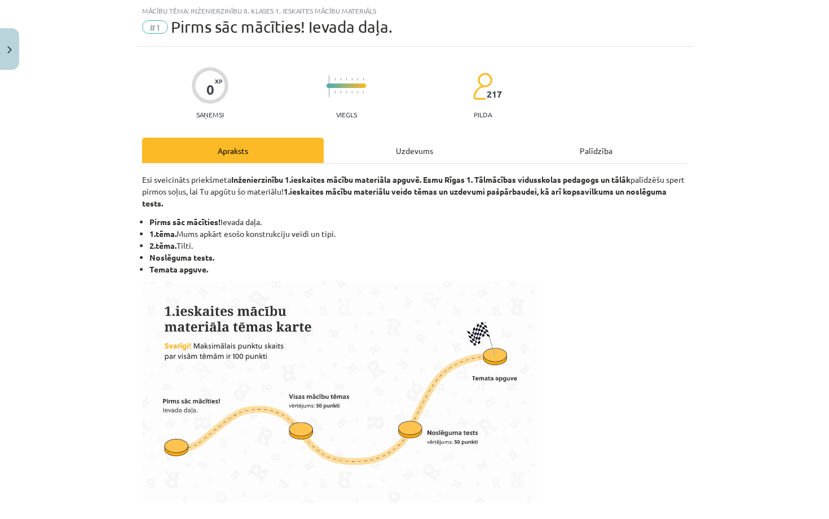
click at [295, 144] on div "Apraksts" at bounding box center [233, 150] width 182 height 25
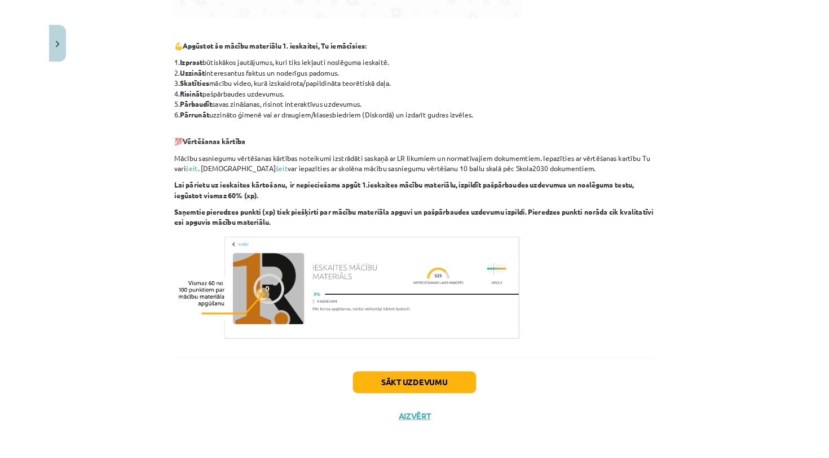
scroll to position [512, 0]
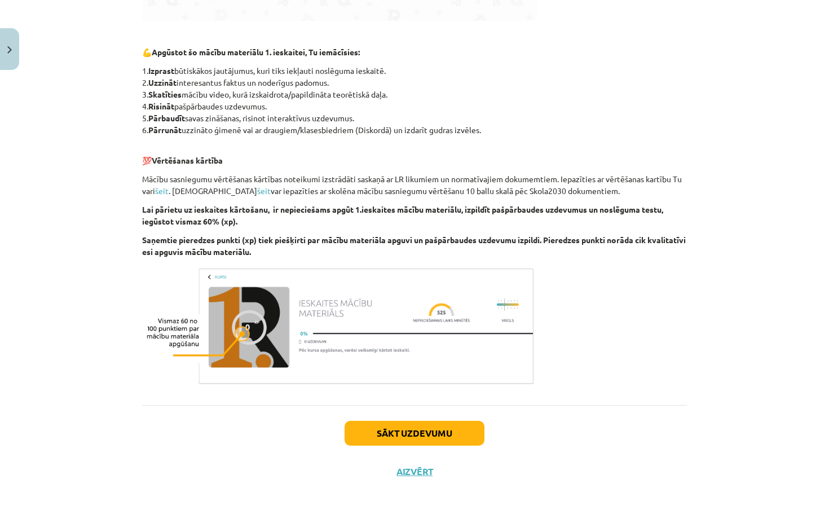
click at [441, 432] on button "Sākt uzdevumu" at bounding box center [415, 433] width 140 height 25
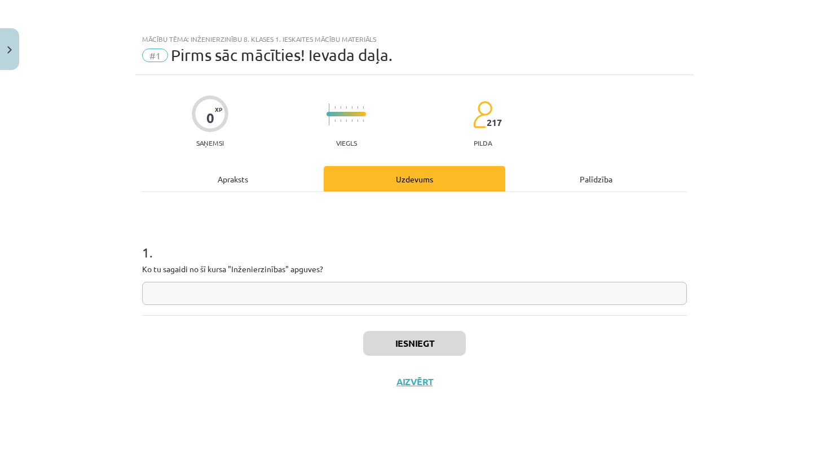
scroll to position [0, 0]
click at [384, 296] on input "text" at bounding box center [414, 293] width 545 height 23
click at [197, 293] on input "**********" at bounding box center [414, 293] width 545 height 23
type input "**********"
click at [389, 339] on button "Iesniegt" at bounding box center [414, 343] width 103 height 25
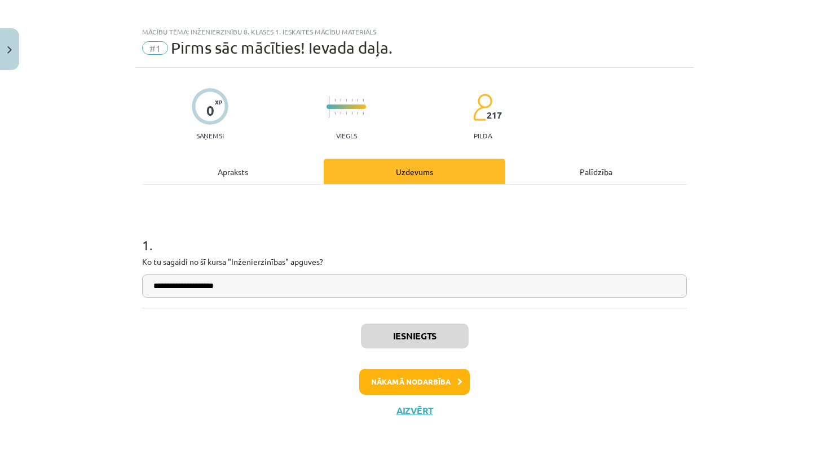
scroll to position [8, 0]
click at [442, 384] on button "Nākamā nodarbība" at bounding box center [414, 381] width 111 height 26
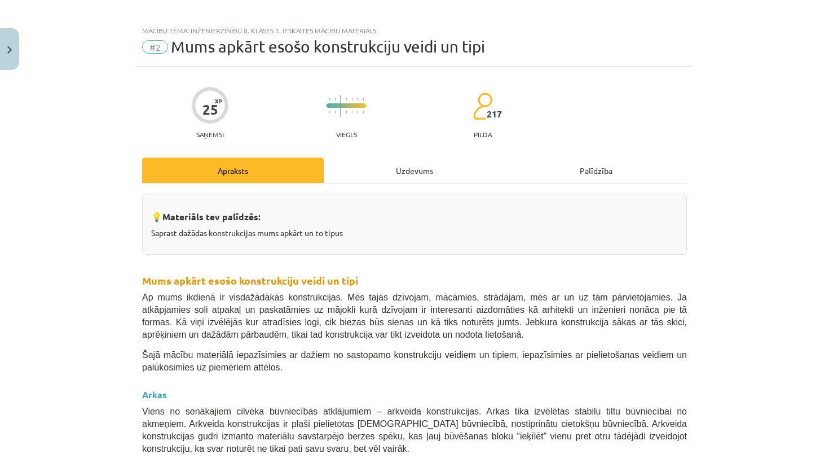
click at [417, 166] on div "Uzdevums" at bounding box center [415, 169] width 182 height 25
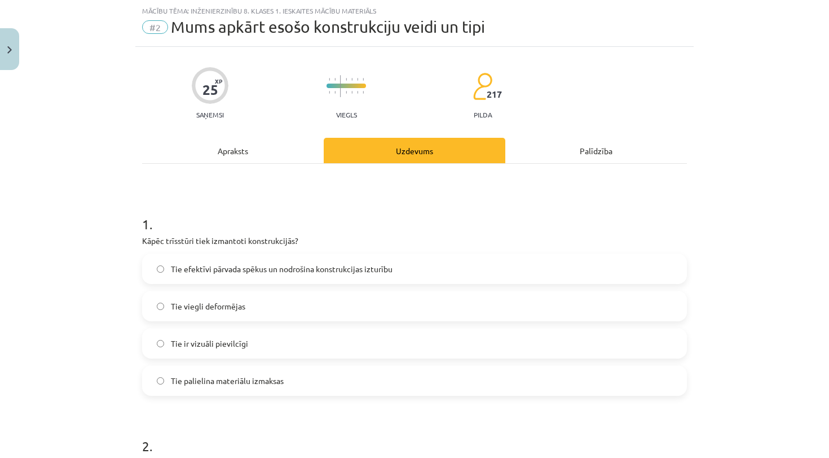
click at [242, 273] on span "Tie efektīvi pārvada spēkus un nodrošina konstrukcijas izturību" at bounding box center [282, 269] width 222 height 12
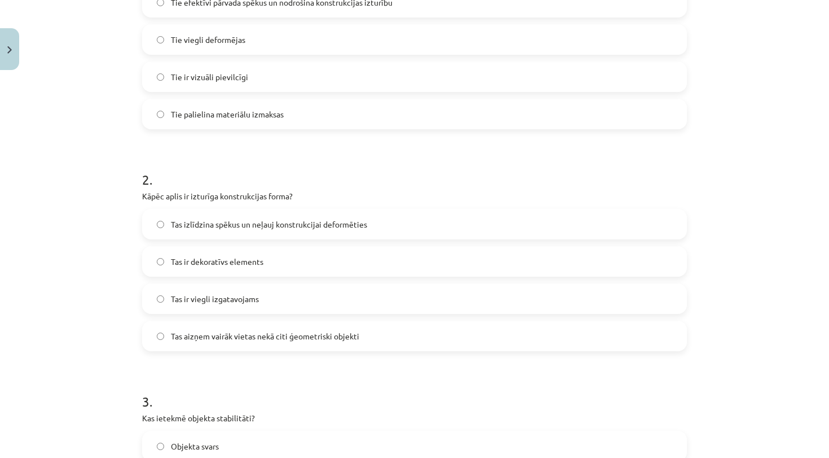
scroll to position [300, 0]
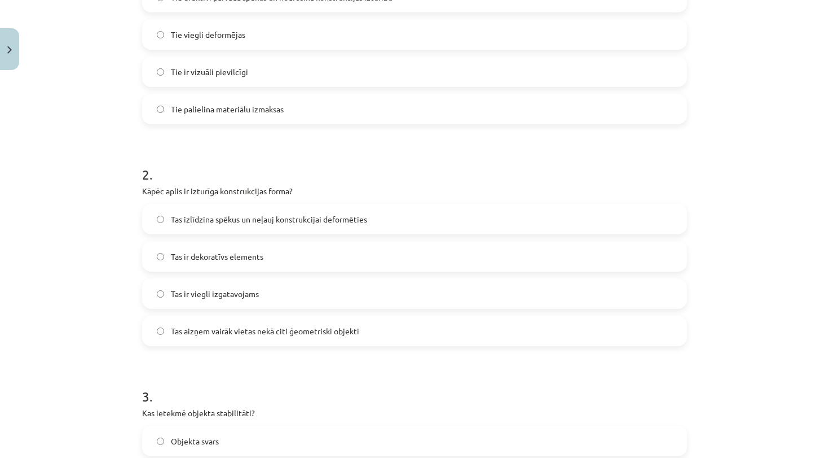
click at [284, 213] on span "Tas izlīdzina spēkus un neļauj konstrukcijai deformēties" at bounding box center [269, 219] width 196 height 12
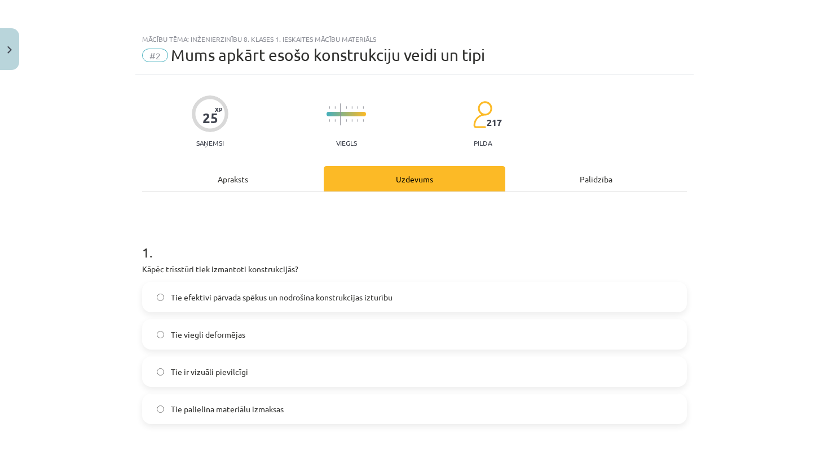
scroll to position [0, 0]
click at [244, 182] on div "Apraksts" at bounding box center [233, 178] width 182 height 25
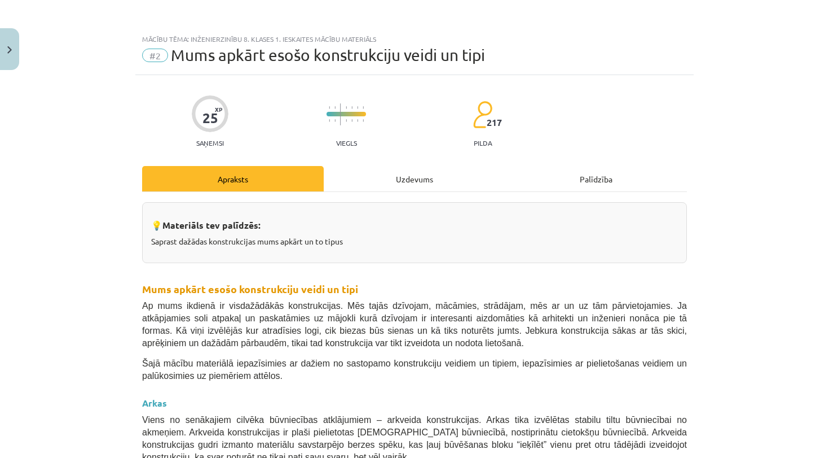
click at [401, 175] on div "Uzdevums" at bounding box center [415, 178] width 182 height 25
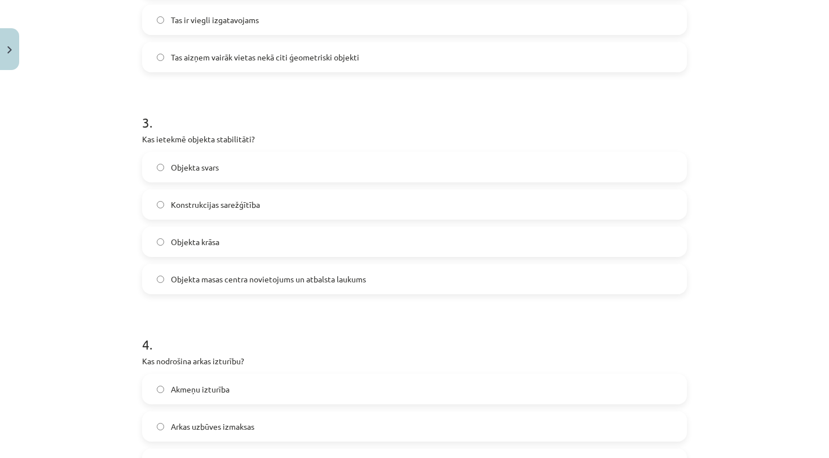
scroll to position [574, 0]
click at [323, 280] on span "Objekta masas centra novietojums un atbalsta laukums" at bounding box center [268, 279] width 195 height 12
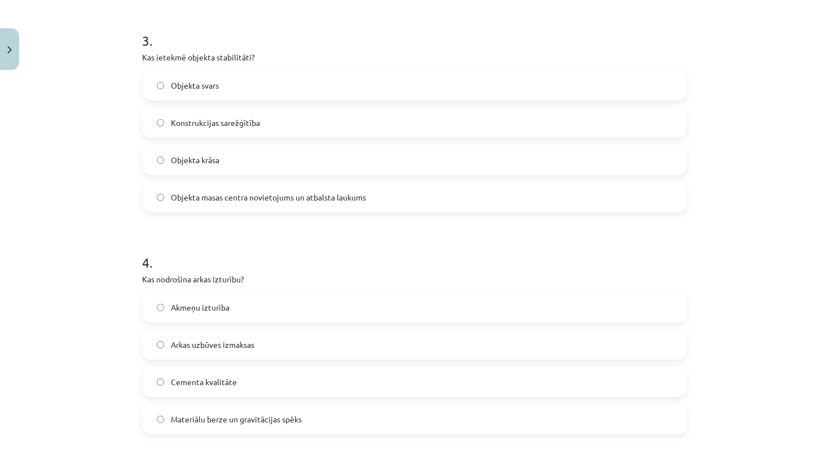
scroll to position [656, 0]
click at [293, 416] on span "Materiālu berze un gravitācijas spēks" at bounding box center [236, 418] width 131 height 12
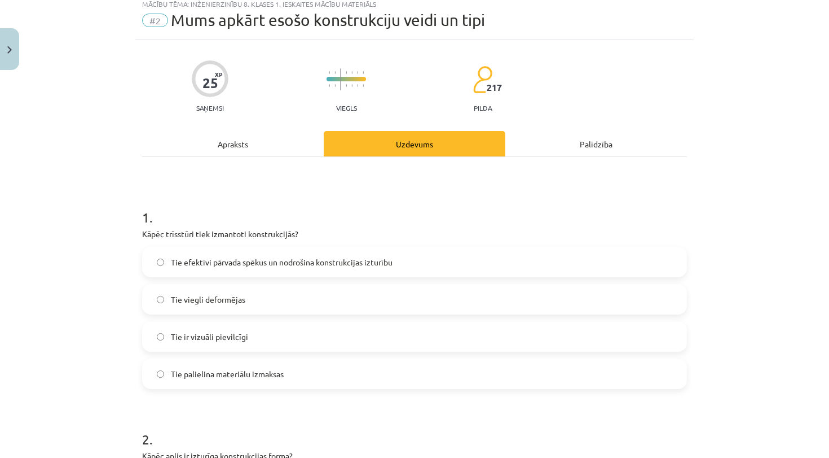
scroll to position [6, 0]
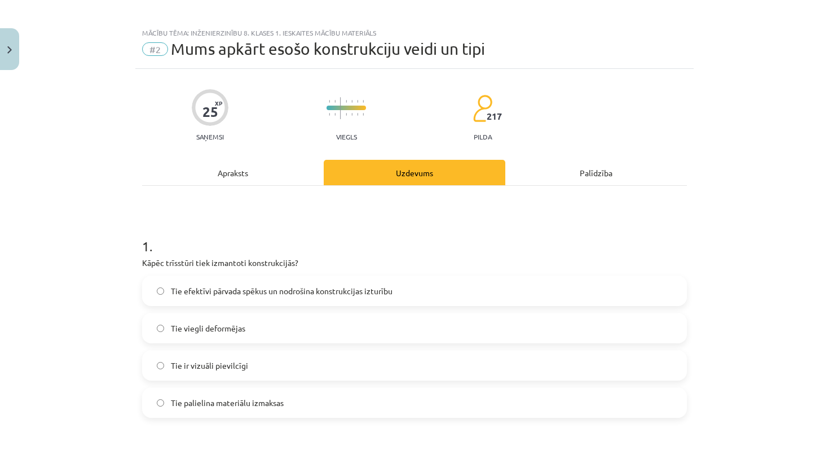
click at [248, 180] on div "Apraksts" at bounding box center [233, 172] width 182 height 25
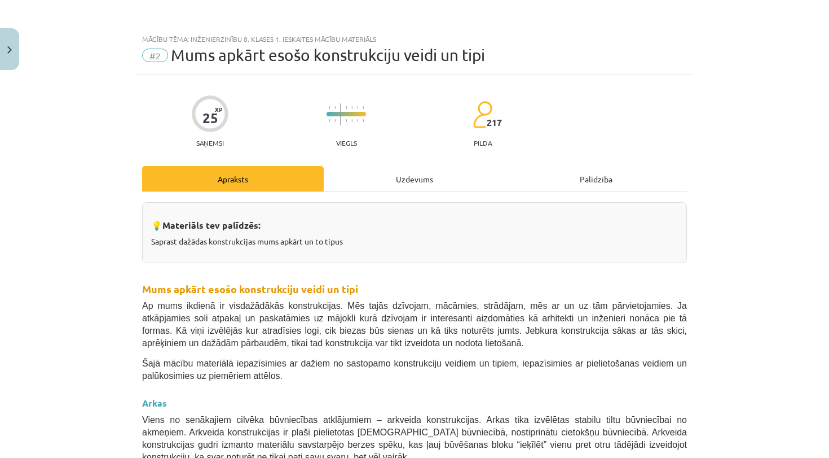
scroll to position [0, 0]
click at [393, 174] on div "Uzdevums" at bounding box center [415, 178] width 182 height 25
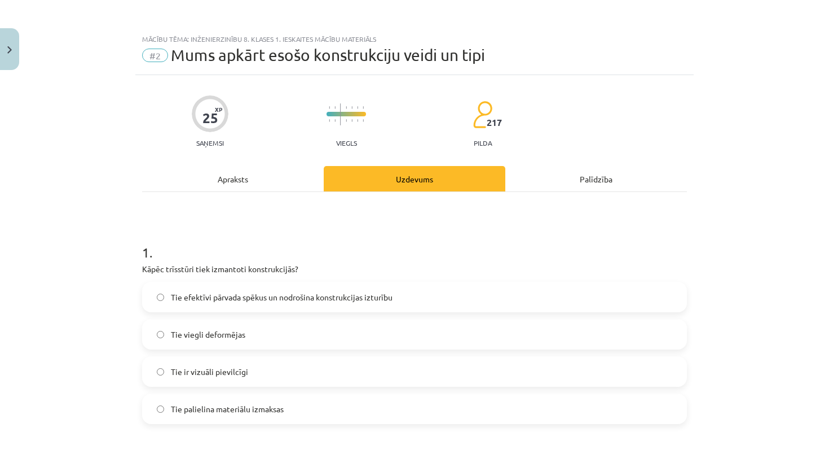
click at [247, 182] on div "Apraksts" at bounding box center [233, 178] width 182 height 25
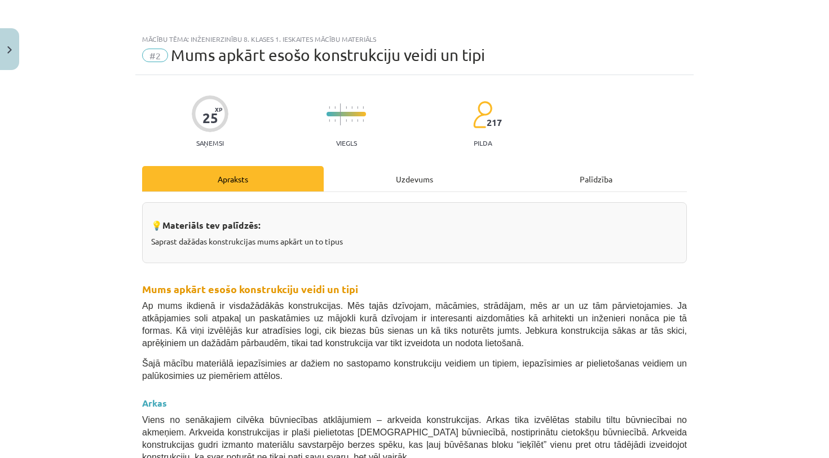
click at [407, 170] on div "Uzdevums" at bounding box center [415, 178] width 182 height 25
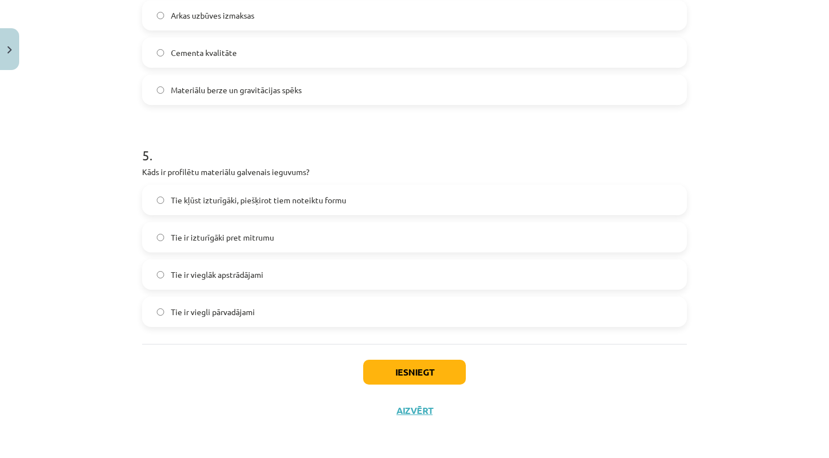
scroll to position [986, 0]
click at [339, 206] on label "Tie kļūst izturīgāki, piešķirot tiem noteiktu formu" at bounding box center [414, 200] width 543 height 28
click at [408, 373] on button "Iesniegt" at bounding box center [414, 371] width 103 height 25
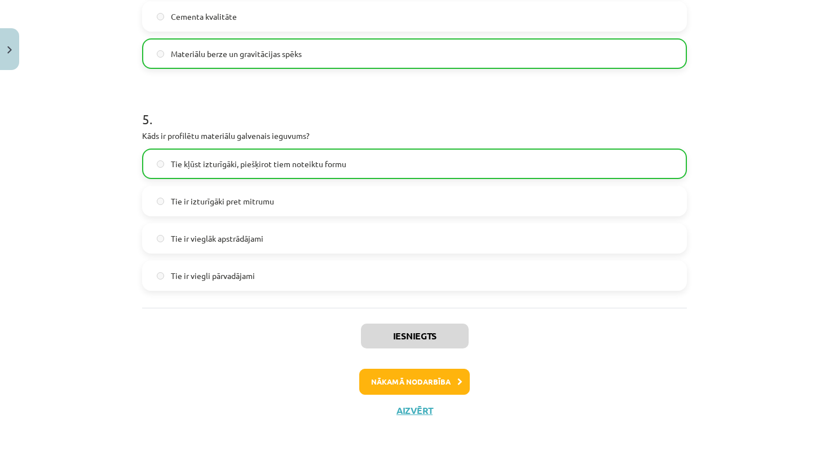
scroll to position [1021, 0]
click at [412, 407] on button "Aizvērt" at bounding box center [414, 410] width 43 height 11
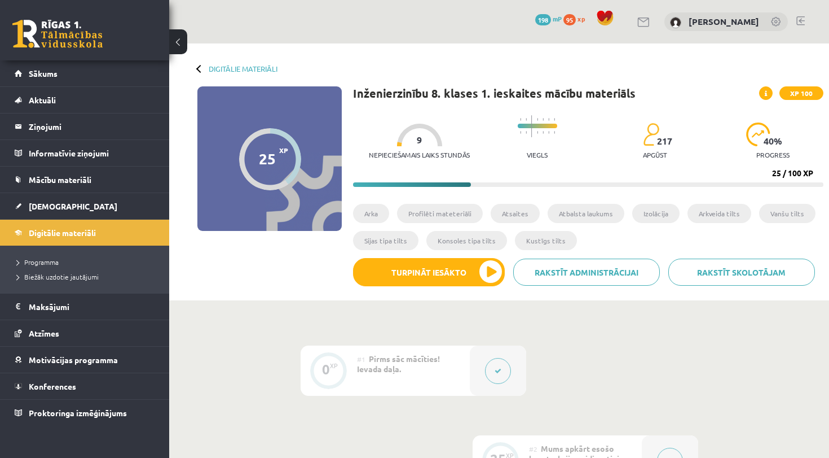
click at [203, 63] on div "Digitālie materiāli 25 XP XP 100 25 / 100 XP Inženierzinību 8. klases 1. ieskai…" at bounding box center [499, 171] width 660 height 257
click at [209, 68] on link "Digitālie materiāli" at bounding box center [243, 68] width 69 height 8
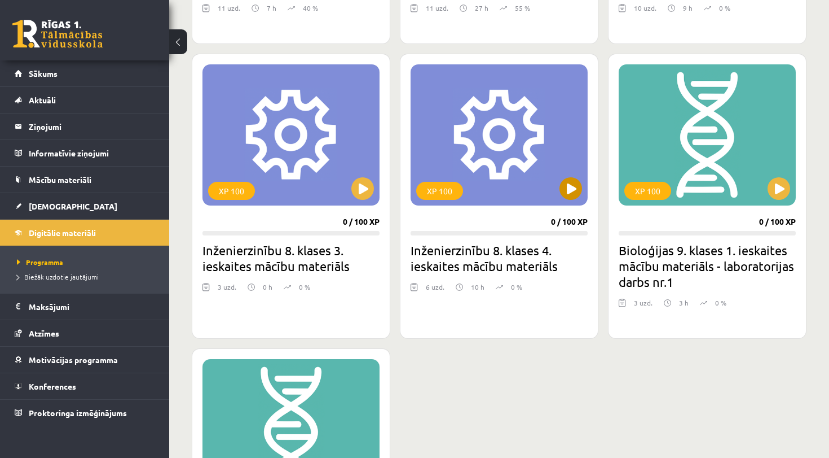
scroll to position [902, 0]
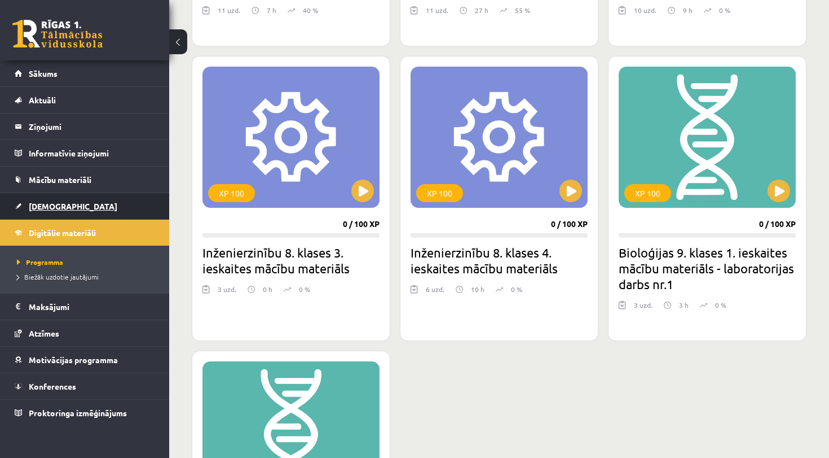
click at [47, 213] on link "[DEMOGRAPHIC_DATA]" at bounding box center [85, 206] width 141 height 26
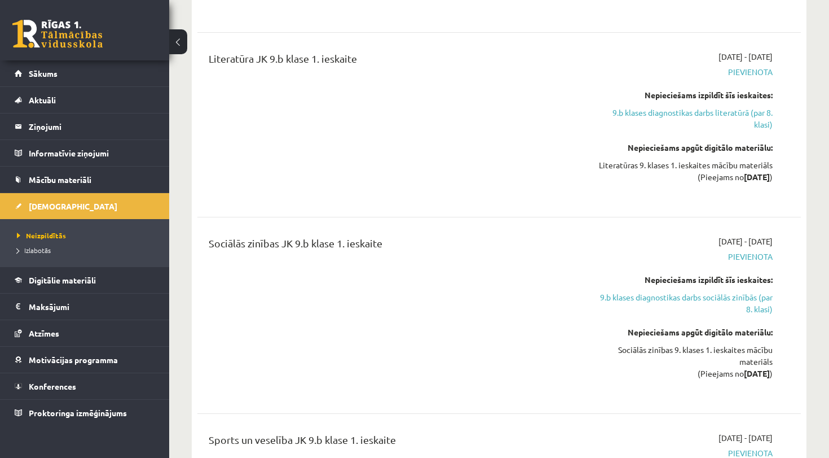
scroll to position [973, 0]
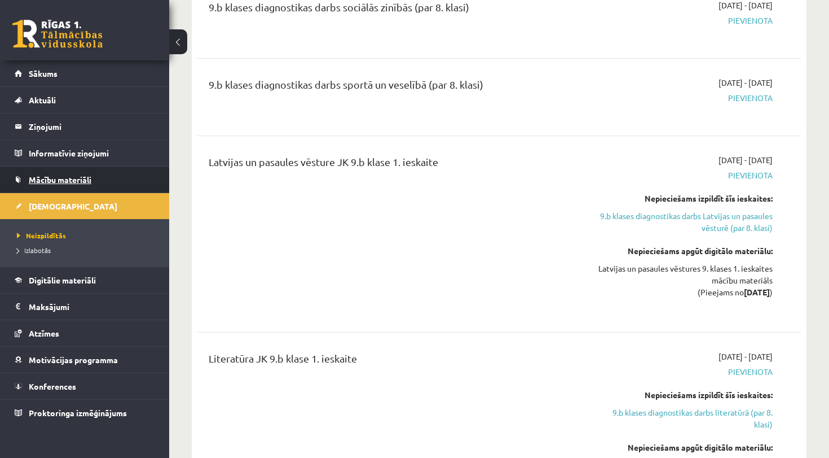
click at [77, 178] on span "Mācību materiāli" at bounding box center [60, 179] width 63 height 10
